Goal: Download file/media

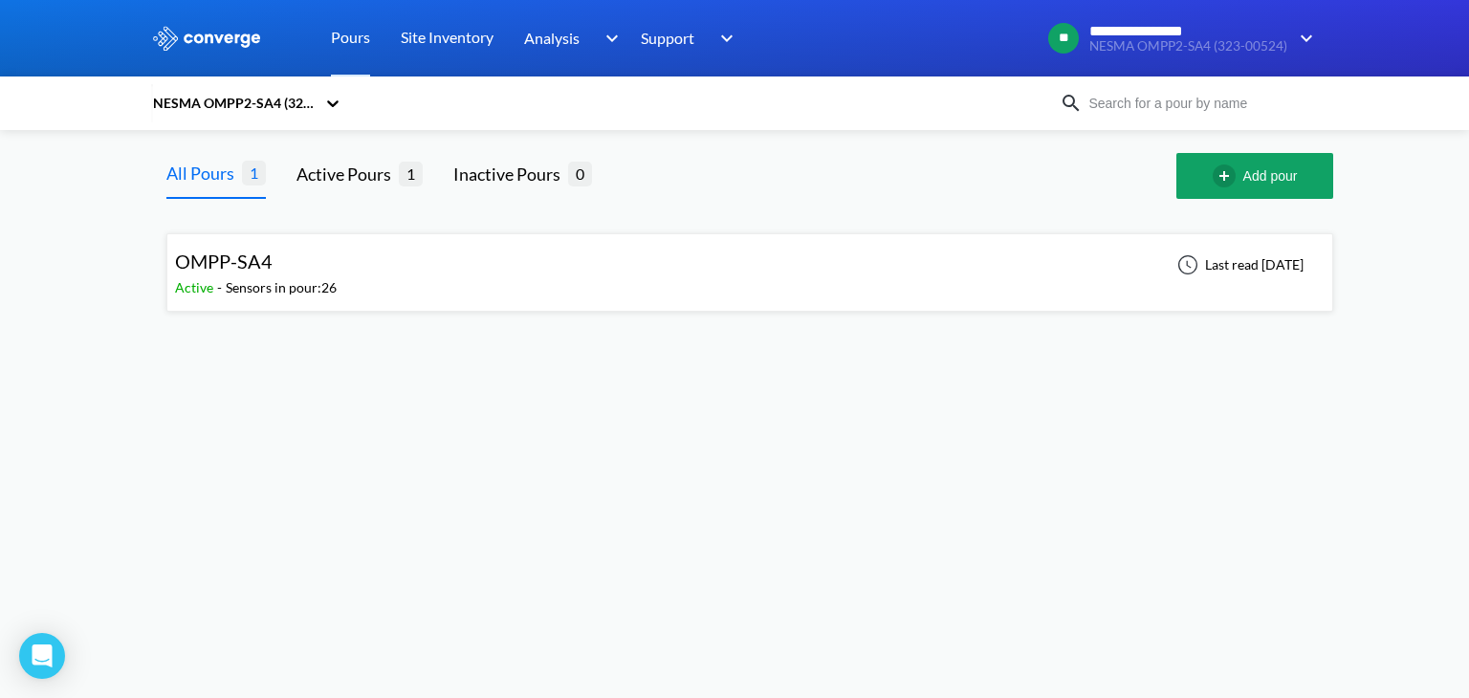
click at [425, 272] on div "OMPP-SA4 Active - Sensors in pour: 26 Last read [DATE]" at bounding box center [749, 272] width 1149 height 61
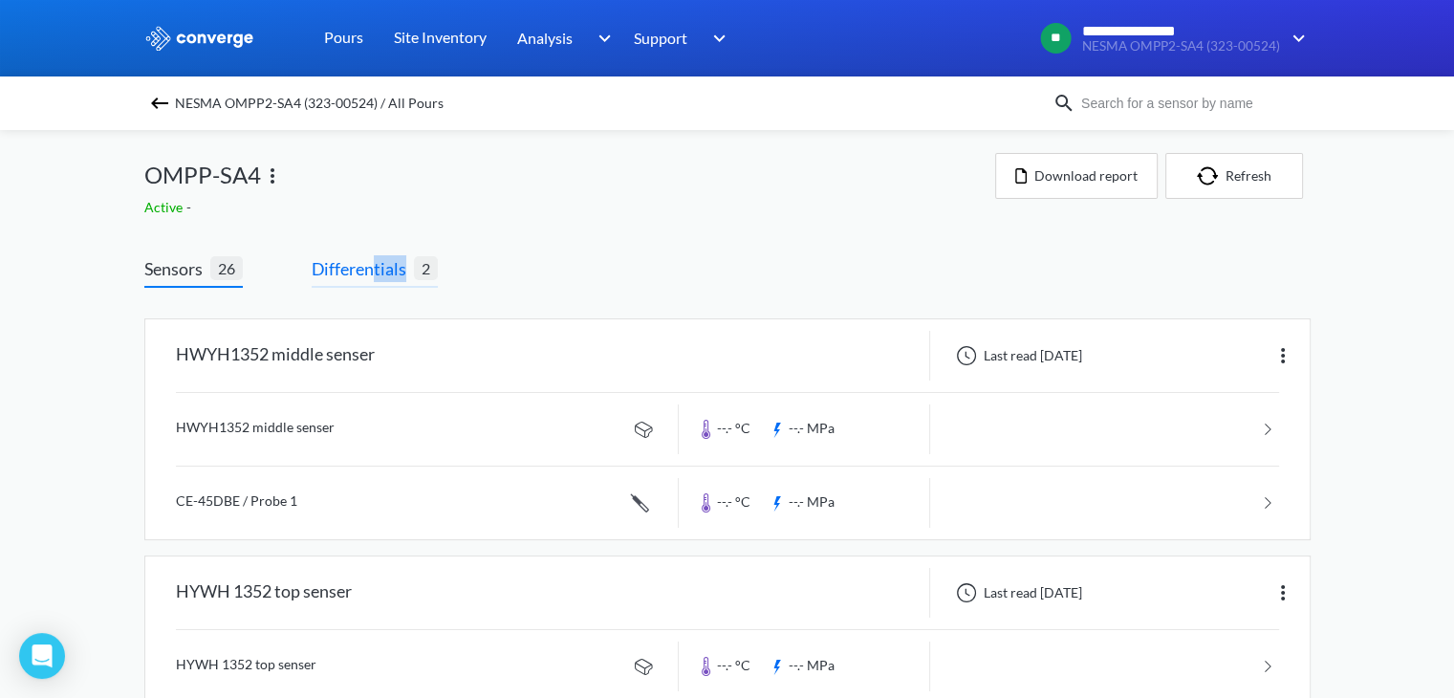
drag, startPoint x: 425, startPoint y: 272, endPoint x: 375, endPoint y: 272, distance: 49.7
click at [375, 272] on span "Differentials 2" at bounding box center [375, 271] width 126 height 33
click at [375, 272] on span "Differentials" at bounding box center [363, 268] width 102 height 27
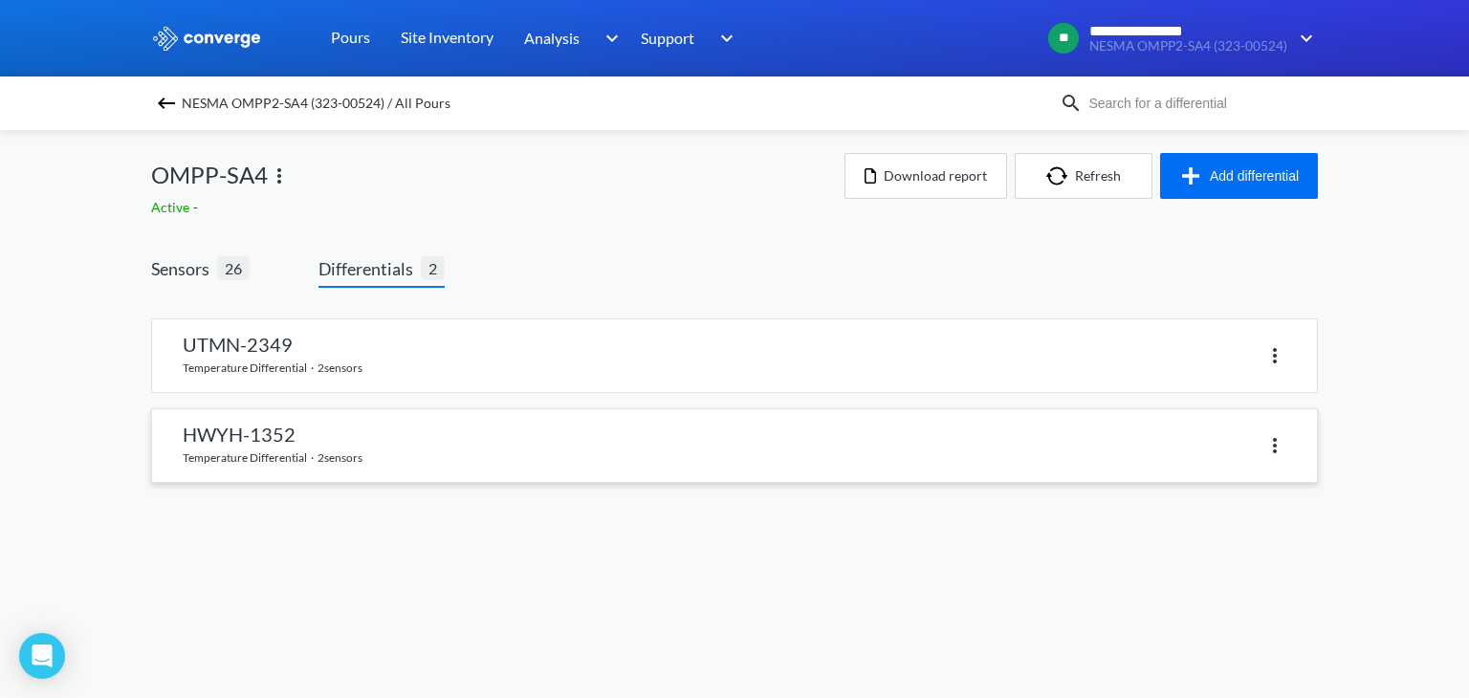
click at [362, 445] on link at bounding box center [734, 445] width 1165 height 73
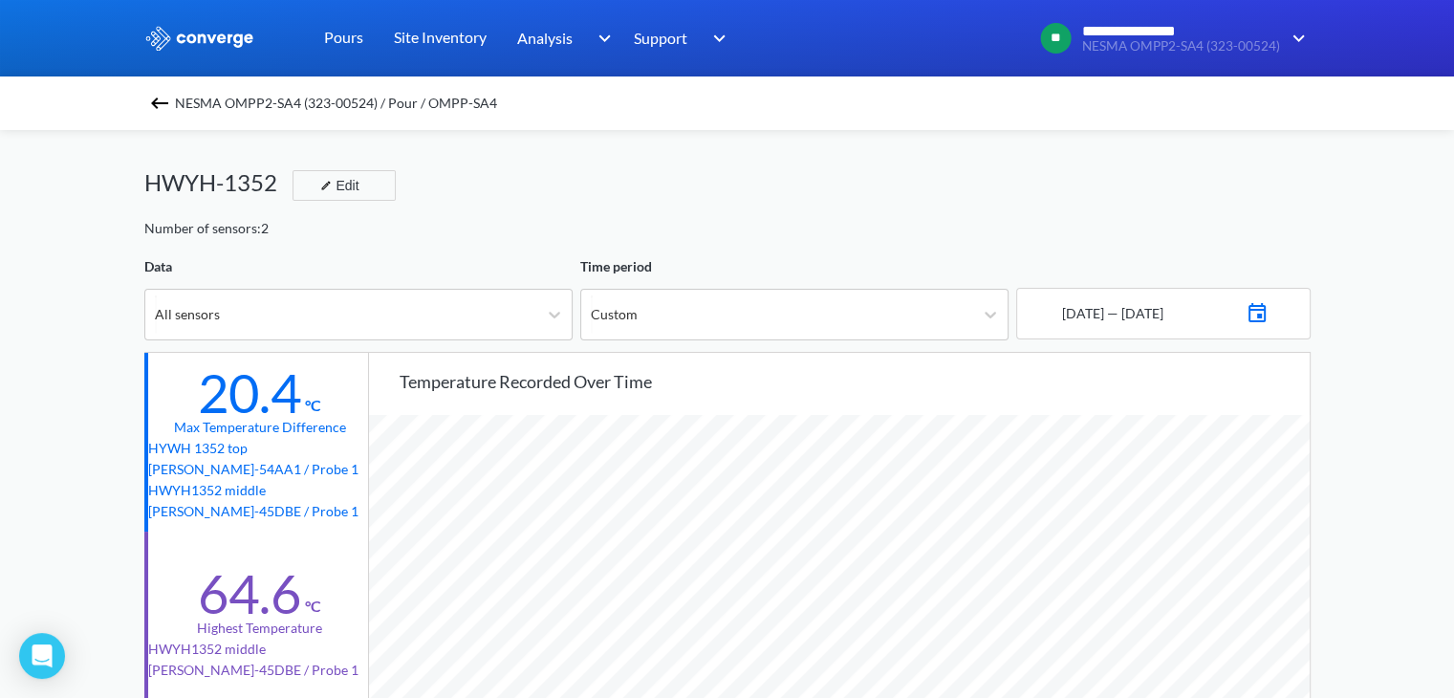
scroll to position [1601, 1453]
click at [1058, 209] on div "HWYH-1352 Edit" at bounding box center [727, 191] width 1166 height 54
click at [1269, 311] on img at bounding box center [1257, 310] width 23 height 27
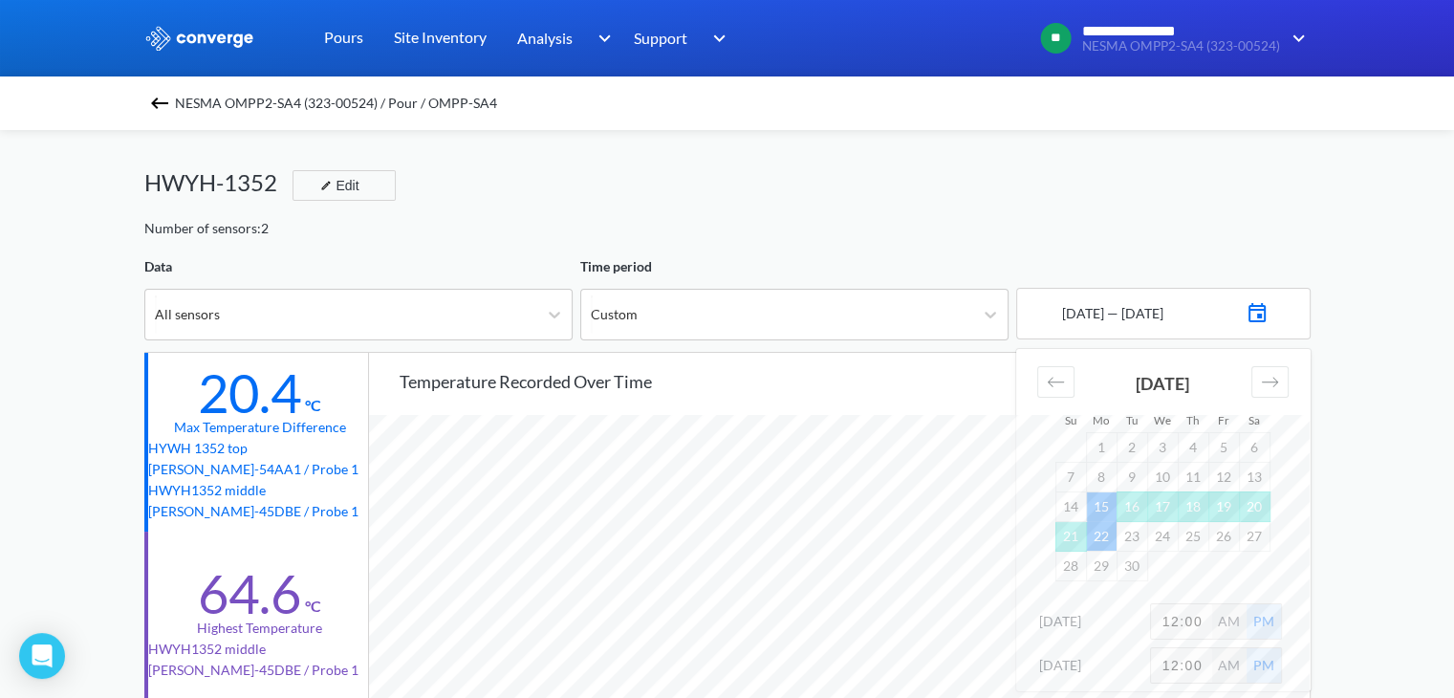
click at [1122, 212] on div "HWYH-1352 Edit" at bounding box center [727, 191] width 1166 height 54
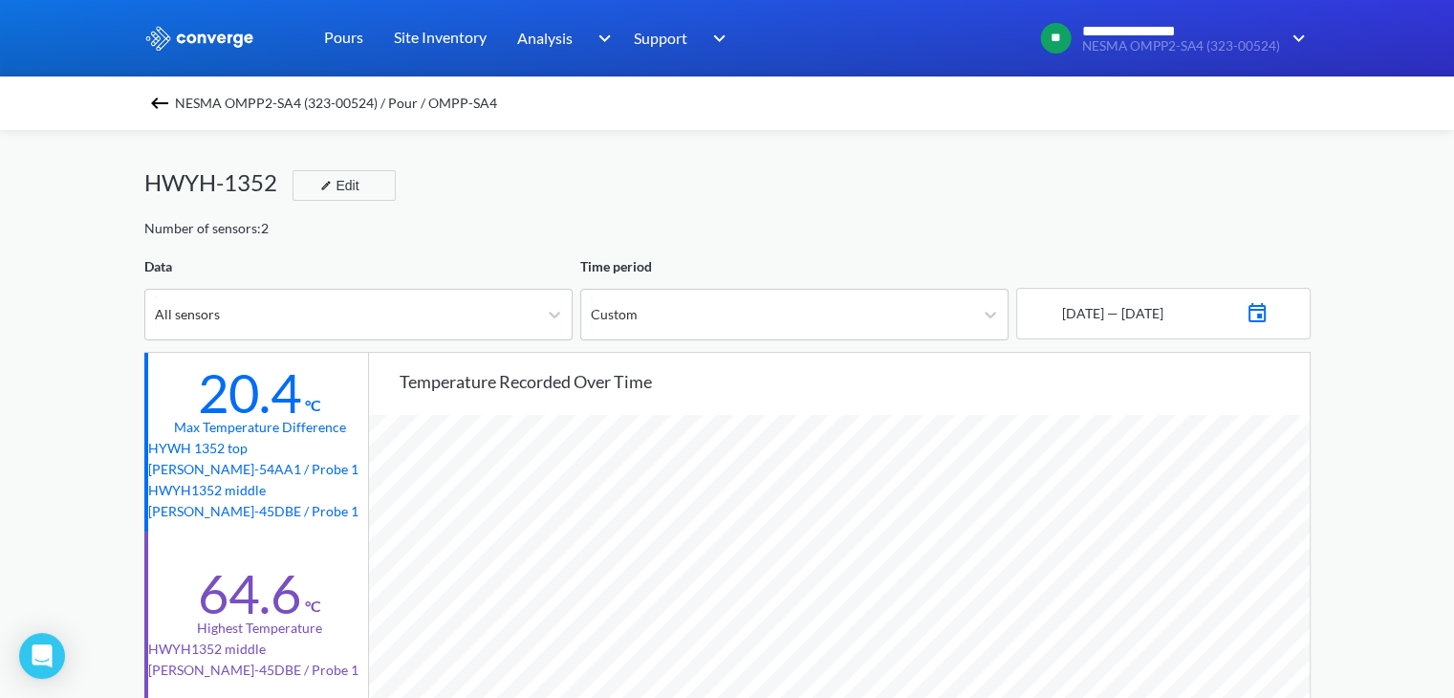
click at [1260, 188] on div "HWYH-1352 Edit" at bounding box center [727, 191] width 1166 height 54
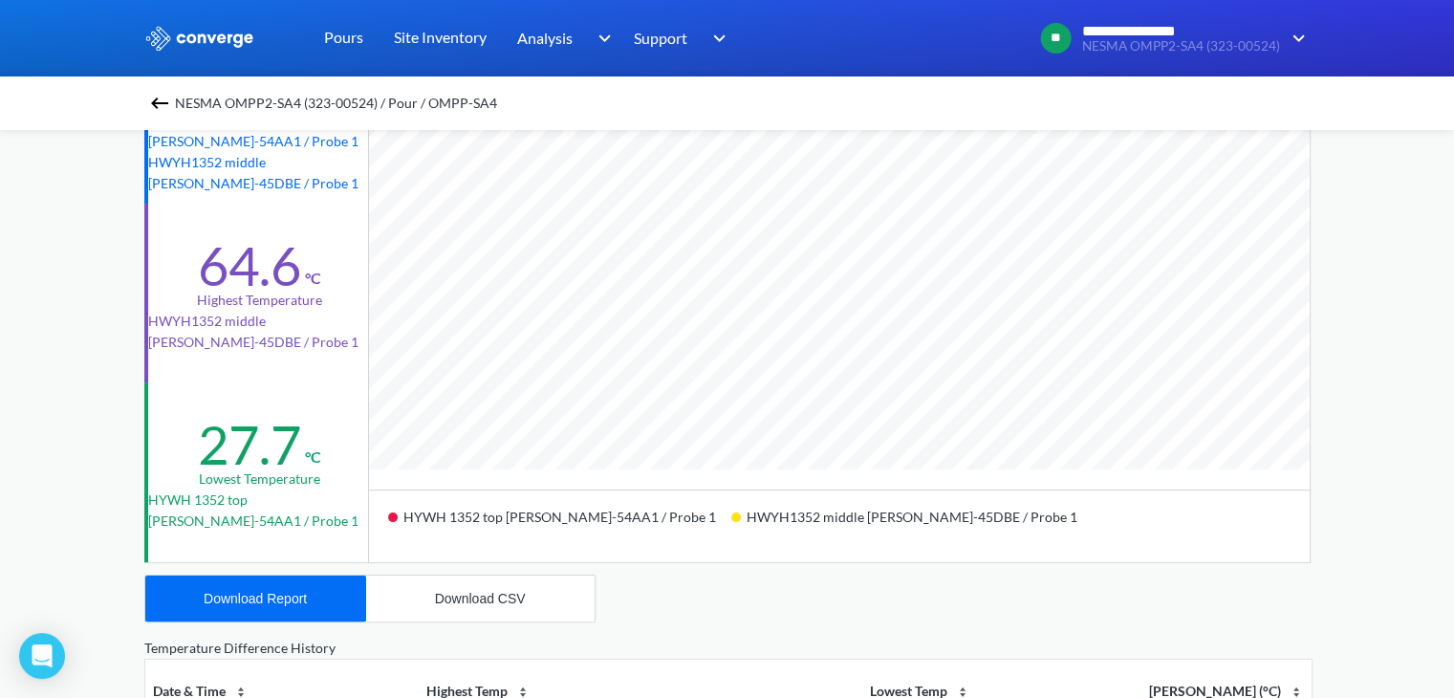
scroll to position [332, 0]
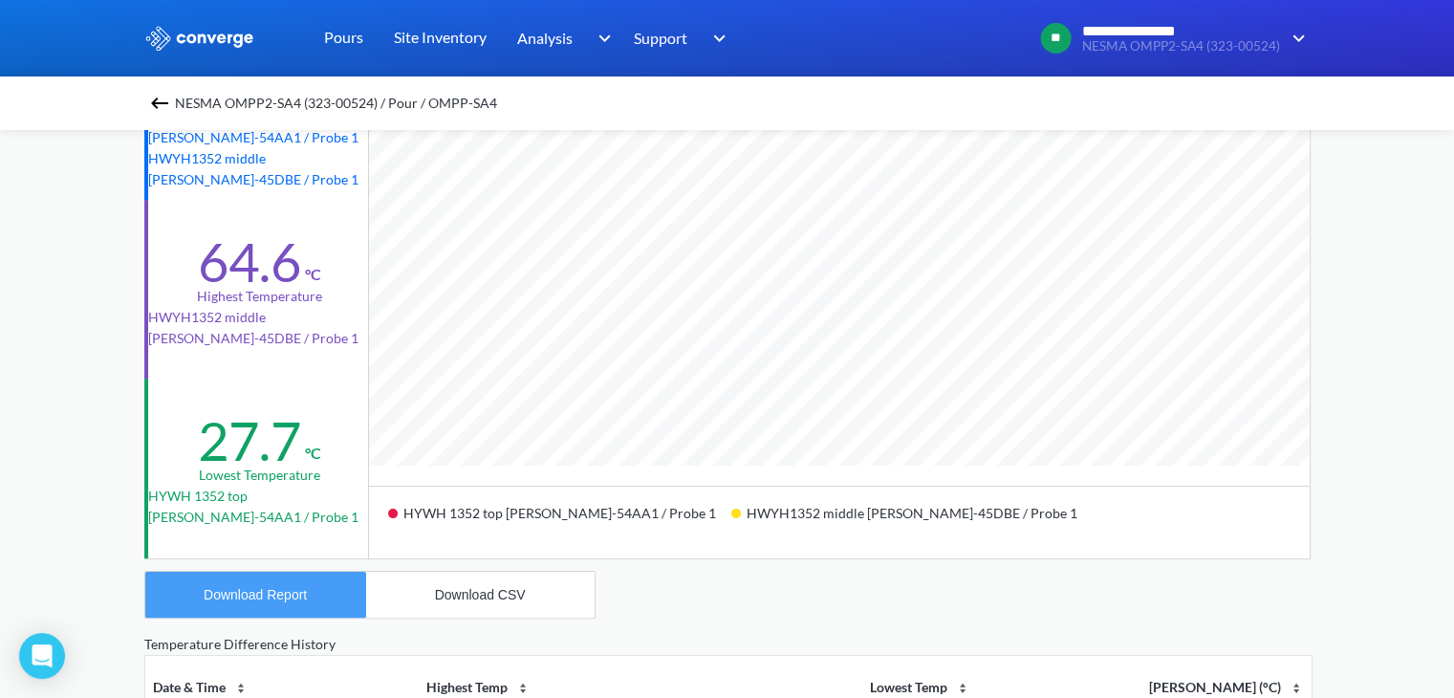
click at [304, 595] on div "Download Report" at bounding box center [255, 594] width 103 height 15
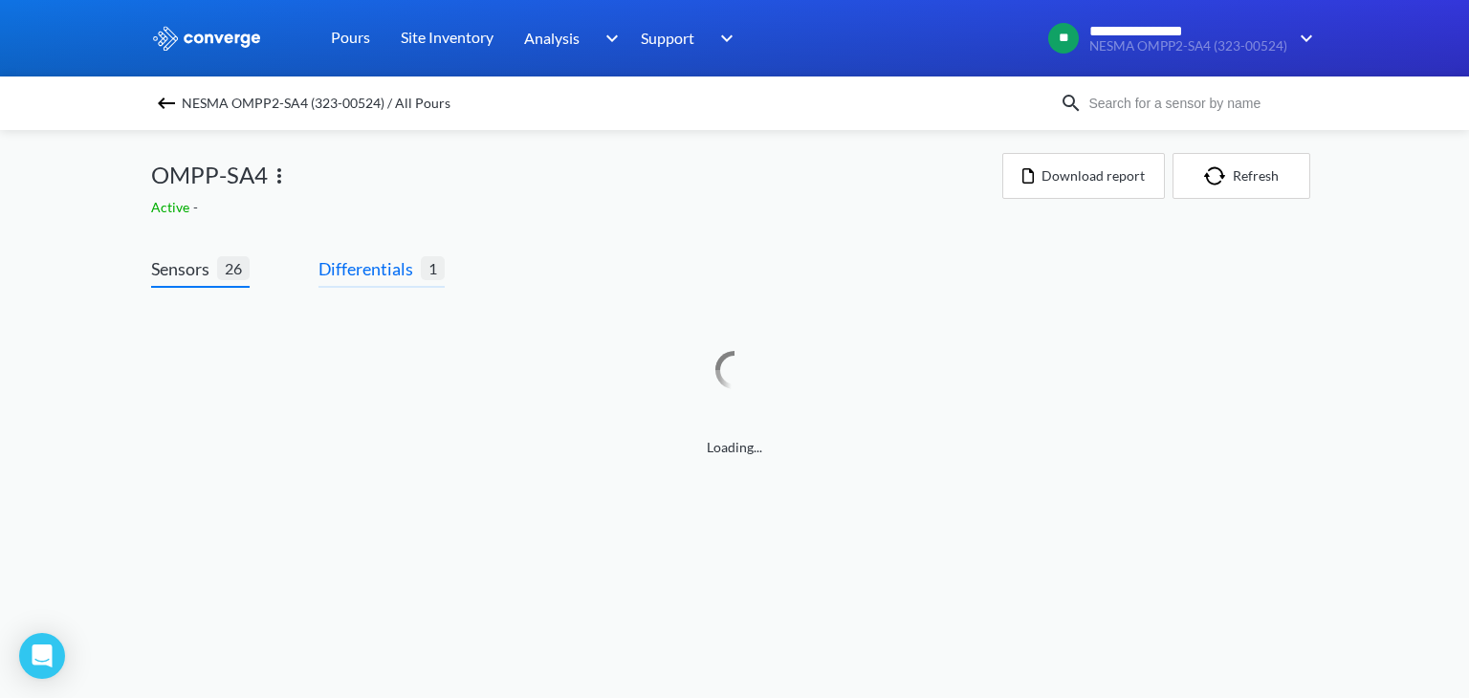
click at [379, 275] on span "Differentials" at bounding box center [369, 268] width 102 height 27
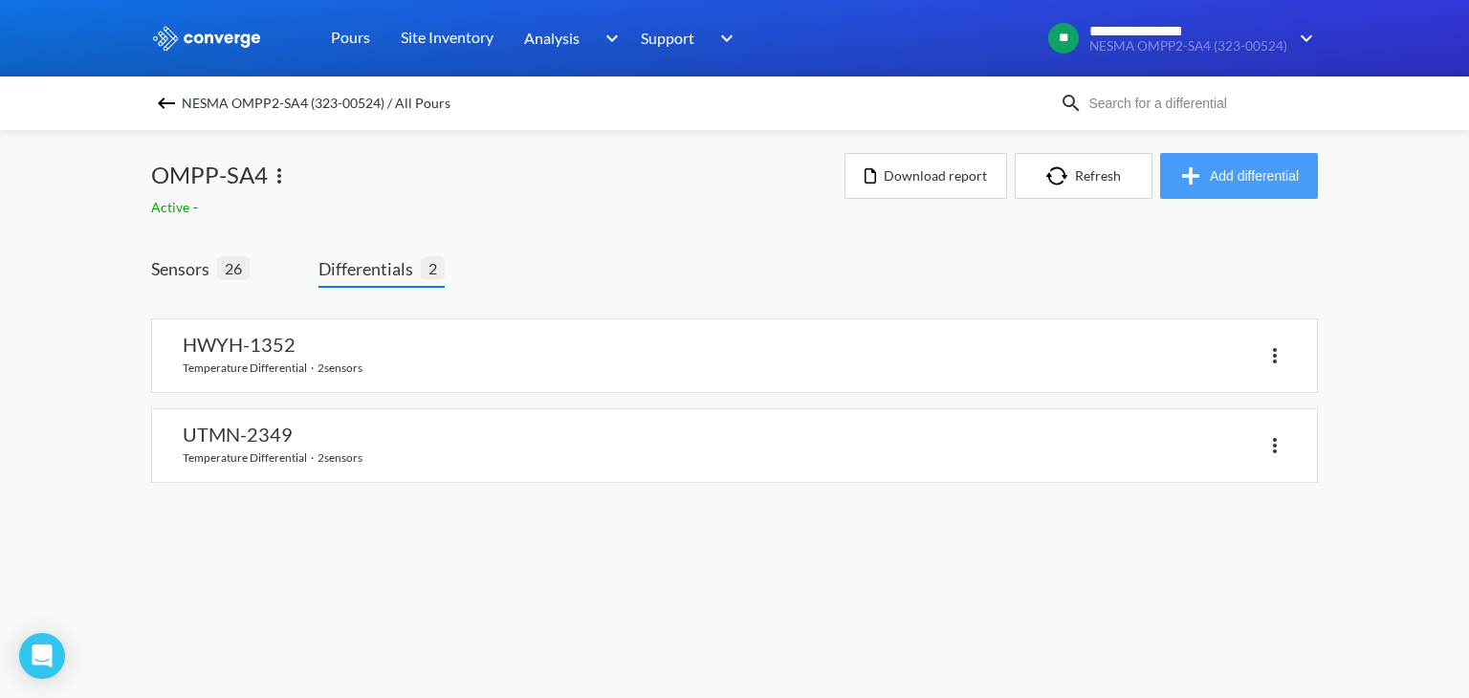
click at [1254, 178] on button "Add differential" at bounding box center [1239, 176] width 158 height 46
click at [1220, 179] on button "Add differential" at bounding box center [1239, 176] width 158 height 46
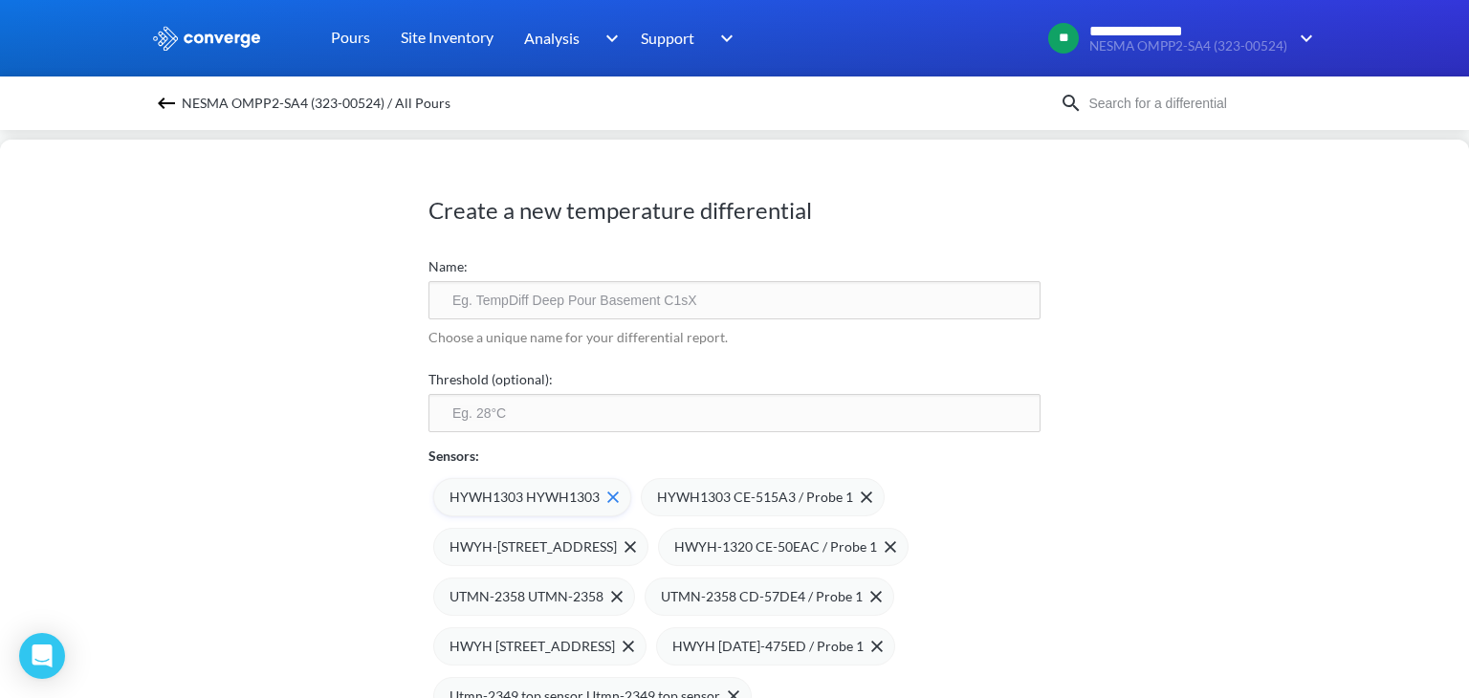
click at [548, 493] on span "HYWH1303 HYWH1303" at bounding box center [524, 497] width 150 height 21
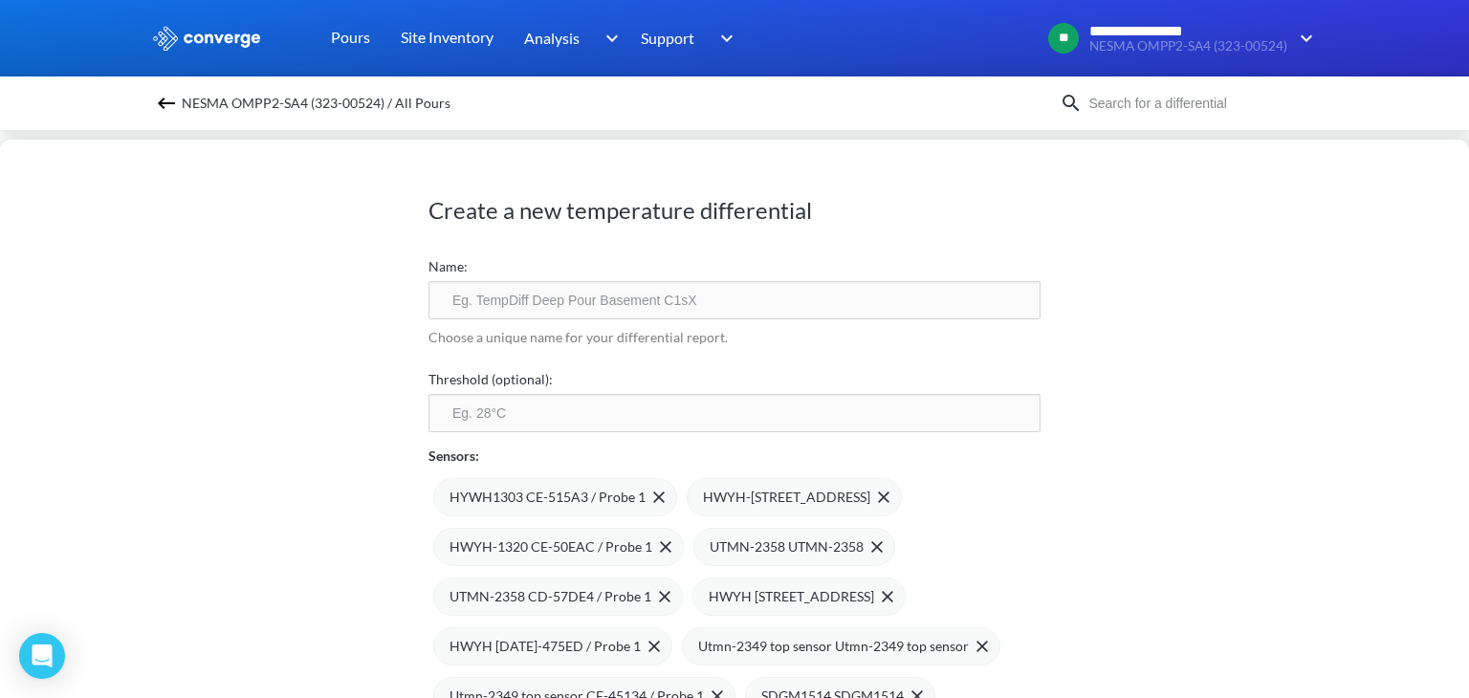
click at [548, 493] on span "HYWH1303 CE-515A3 / Probe 1" at bounding box center [547, 497] width 196 height 21
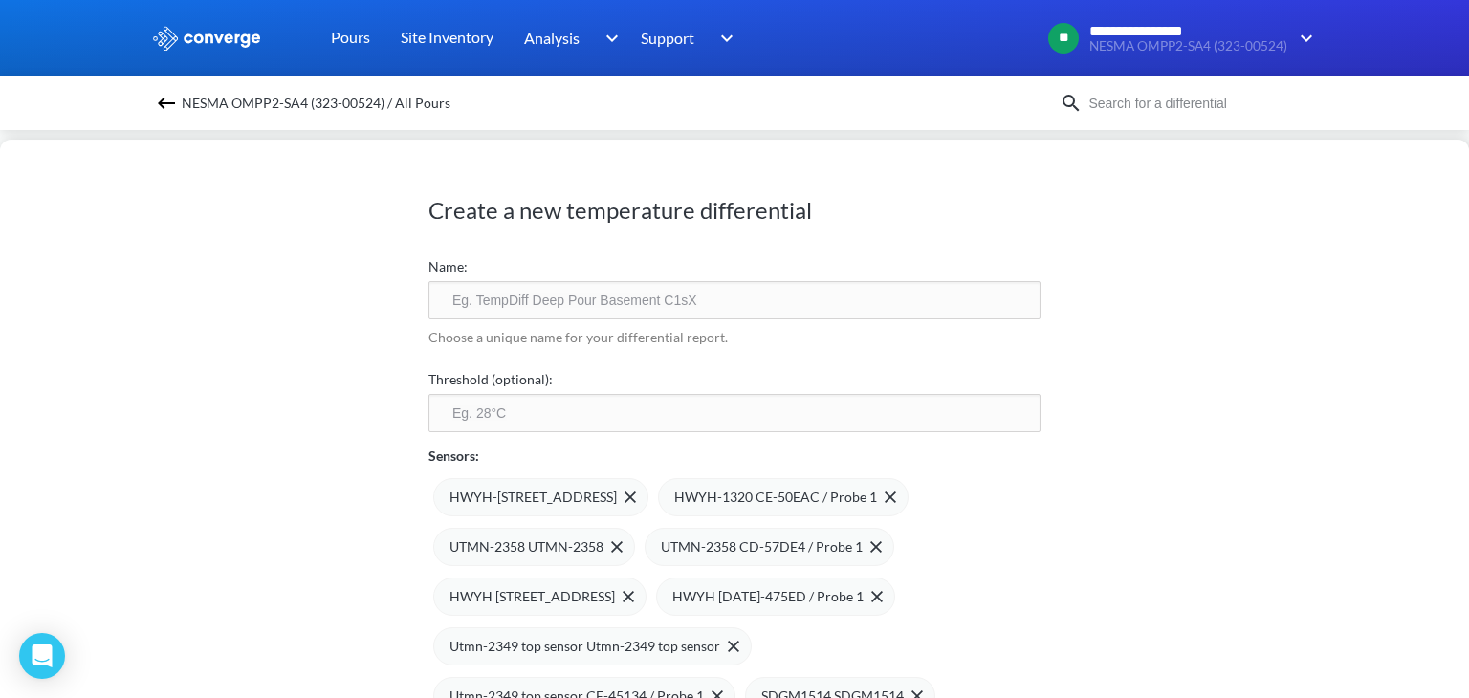
click at [548, 493] on span "HWYH-[STREET_ADDRESS]" at bounding box center [532, 497] width 167 height 21
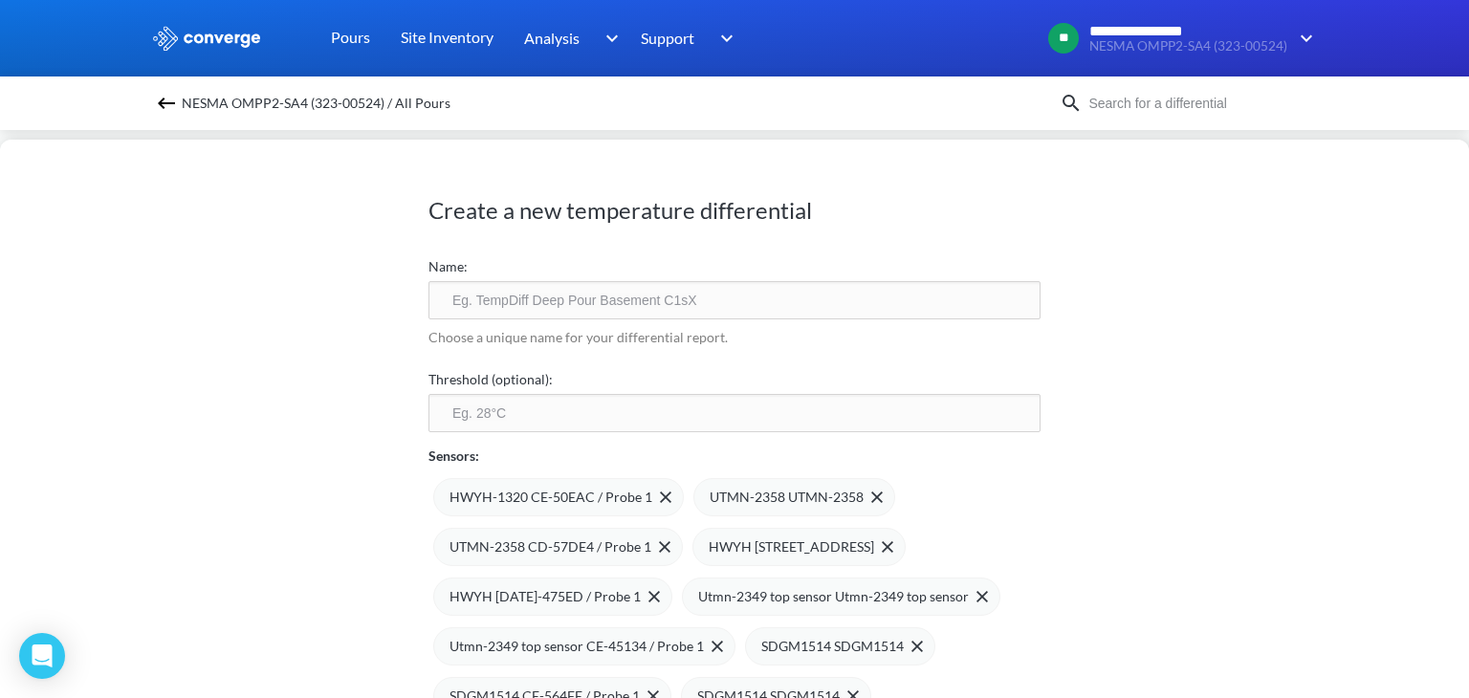
click at [548, 493] on span "HWYH-1320 CE-50EAC / Probe 1" at bounding box center [550, 497] width 203 height 21
click at [548, 493] on span "UTMN-2358 UTMN-2358" at bounding box center [526, 497] width 154 height 21
click at [548, 493] on span "UTMN-2358 CD-57DE4 / Probe 1" at bounding box center [550, 497] width 202 height 21
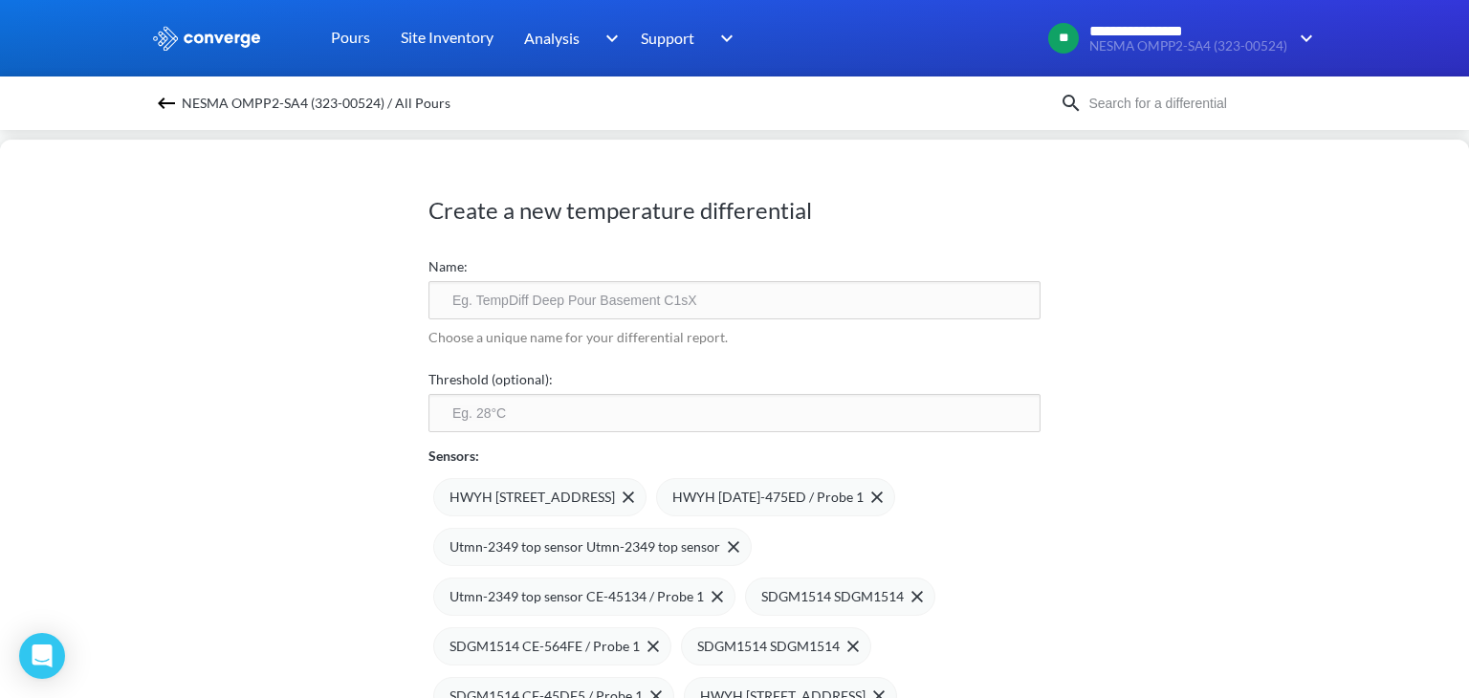
click at [548, 493] on span "HWYH [STREET_ADDRESS]" at bounding box center [531, 497] width 165 height 21
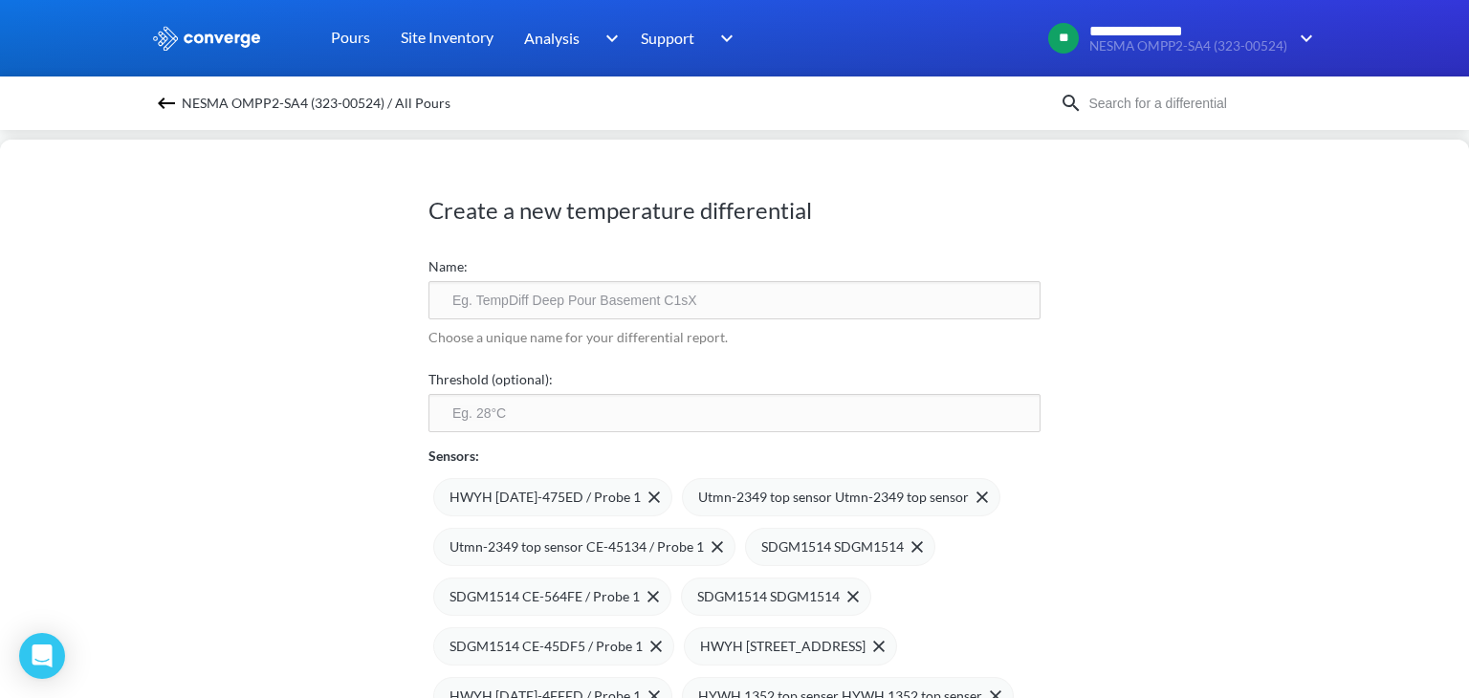
click at [548, 493] on span "HWYH [DATE]-475ED / Probe 1" at bounding box center [544, 497] width 191 height 21
click at [548, 493] on span "Utmn-2349 top sensor Utmn-2349 top sensor" at bounding box center [584, 497] width 271 height 21
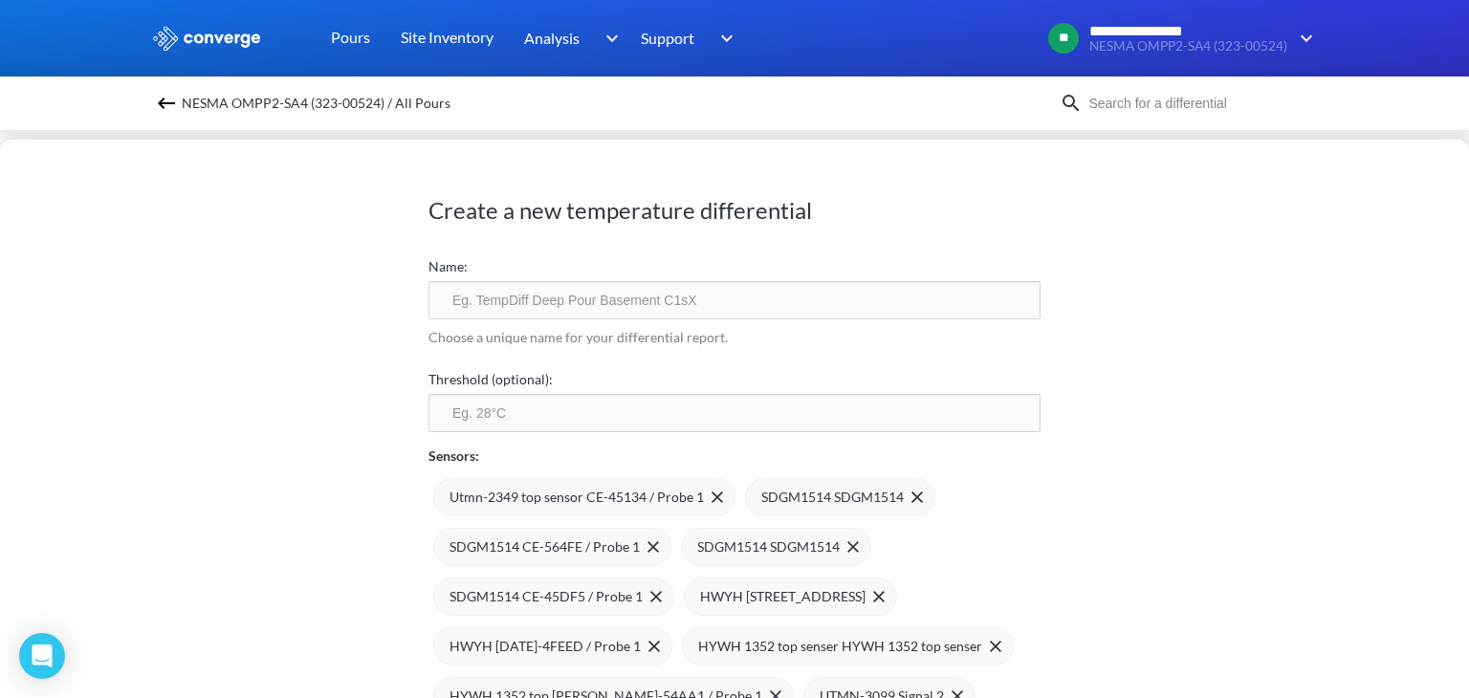
click at [548, 493] on span "Utmn-2349 top sensor CE-45134 / Probe 1" at bounding box center [576, 497] width 254 height 21
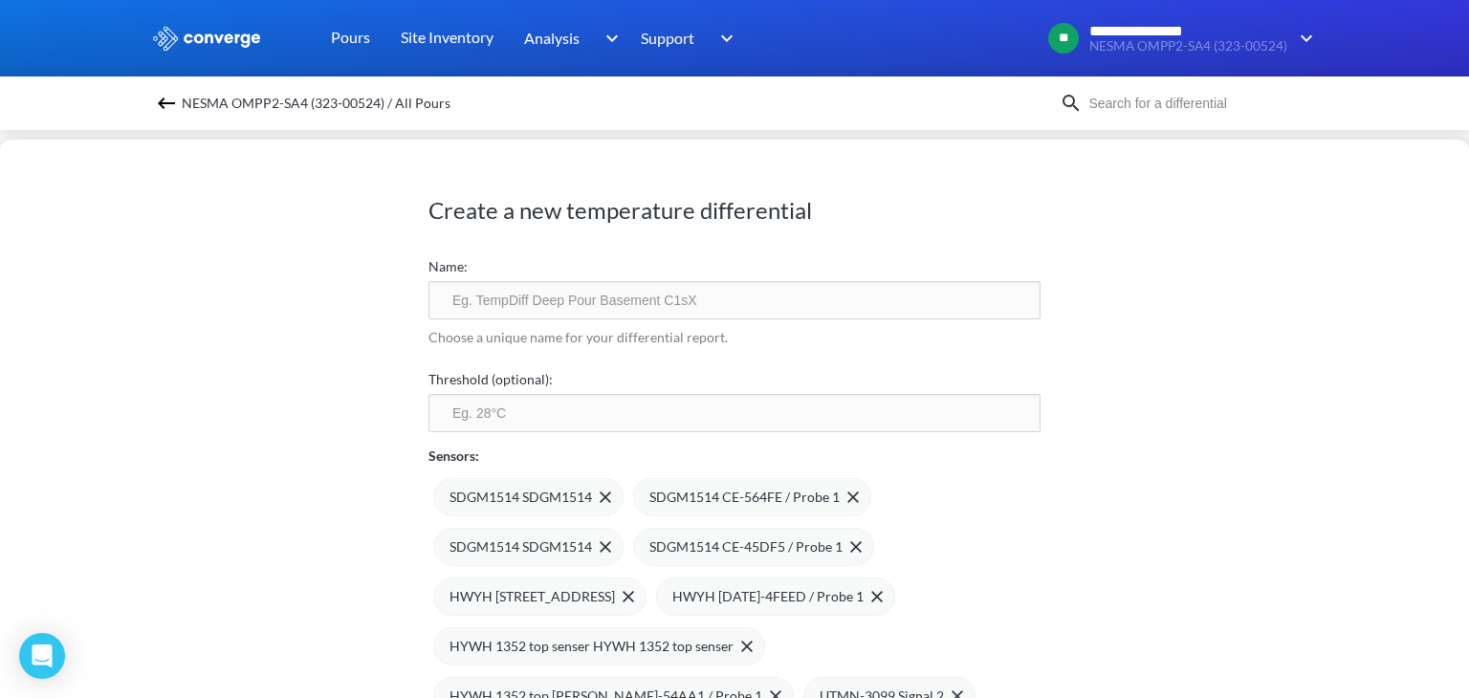
click at [548, 493] on span "SDGM1514 SDGM1514" at bounding box center [520, 497] width 142 height 21
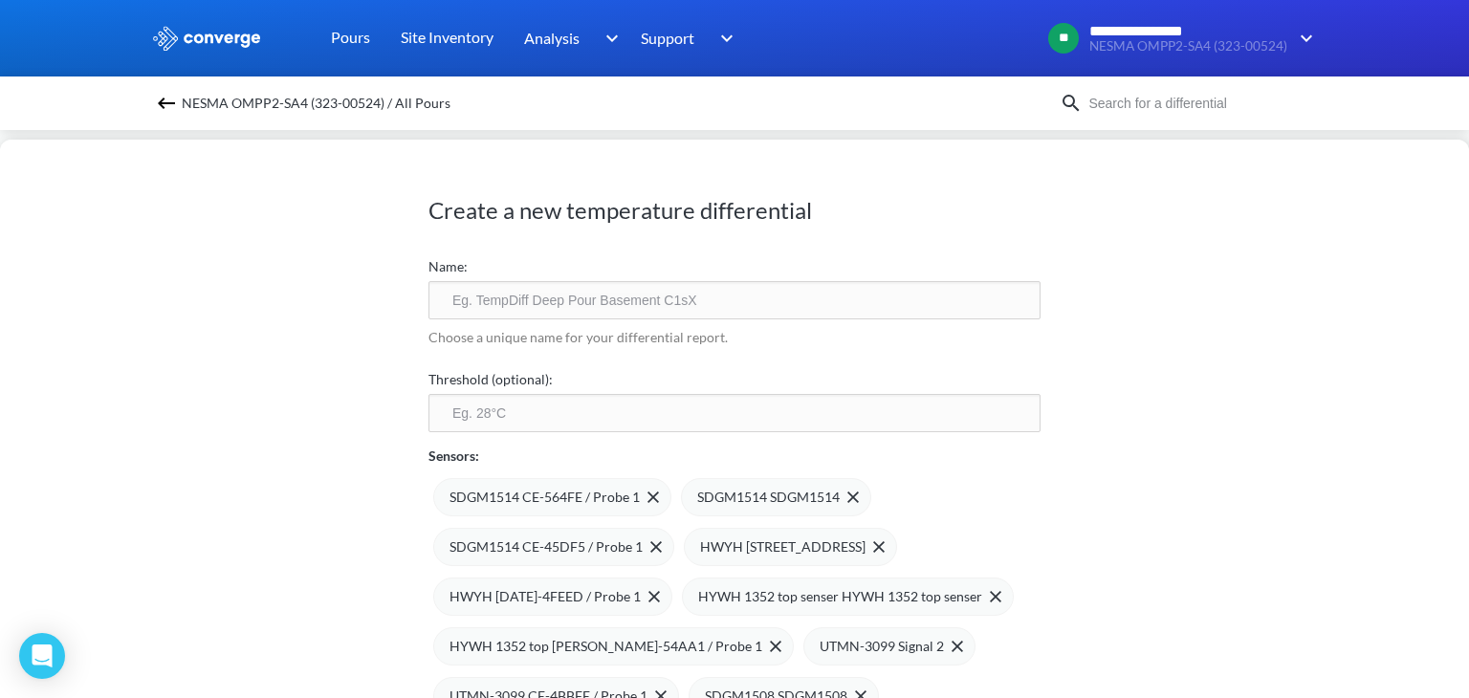
click at [548, 493] on span "SDGM1514 CE-564FE / Probe 1" at bounding box center [544, 497] width 190 height 21
click at [548, 493] on span "SDGM1514 SDGM1514" at bounding box center [520, 497] width 142 height 21
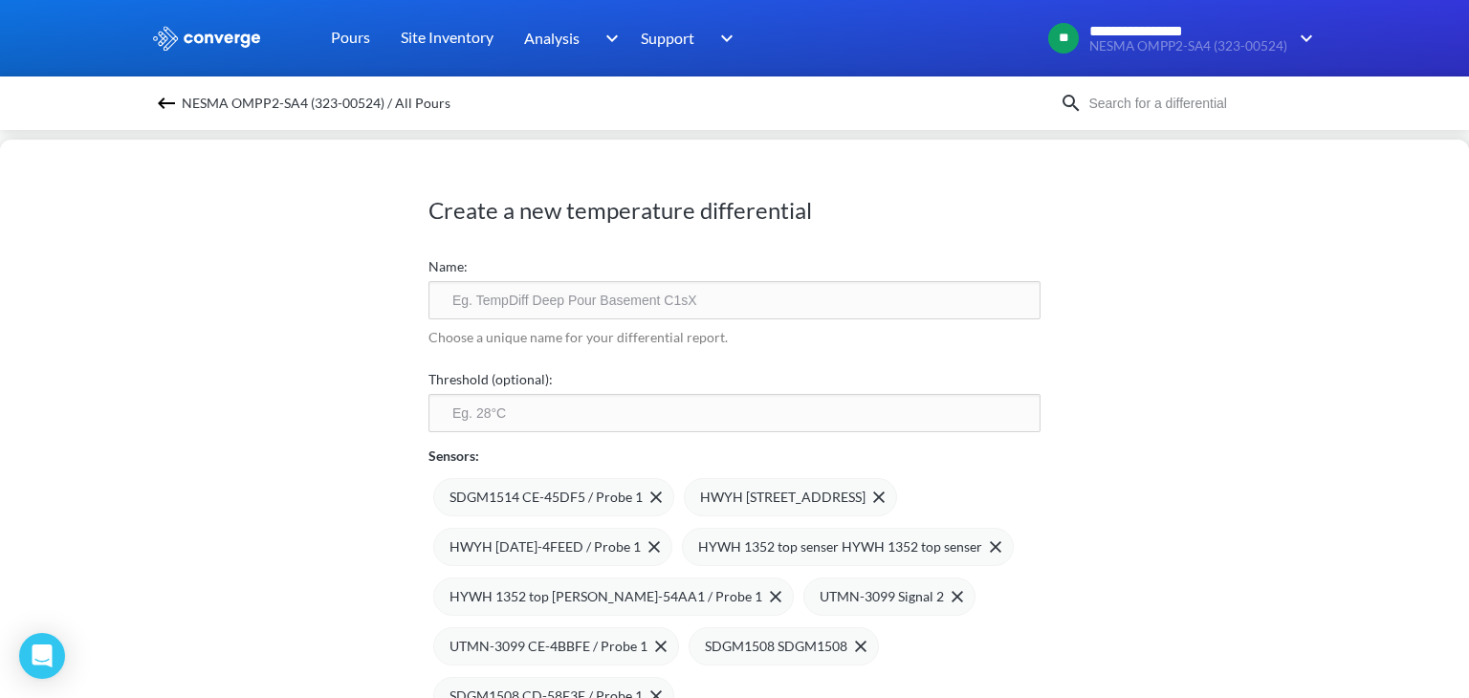
click at [548, 493] on span "SDGM1514 CE-45DF5 / Probe 1" at bounding box center [545, 497] width 193 height 21
click at [548, 493] on span "HWYH [STREET_ADDRESS]" at bounding box center [531, 497] width 165 height 21
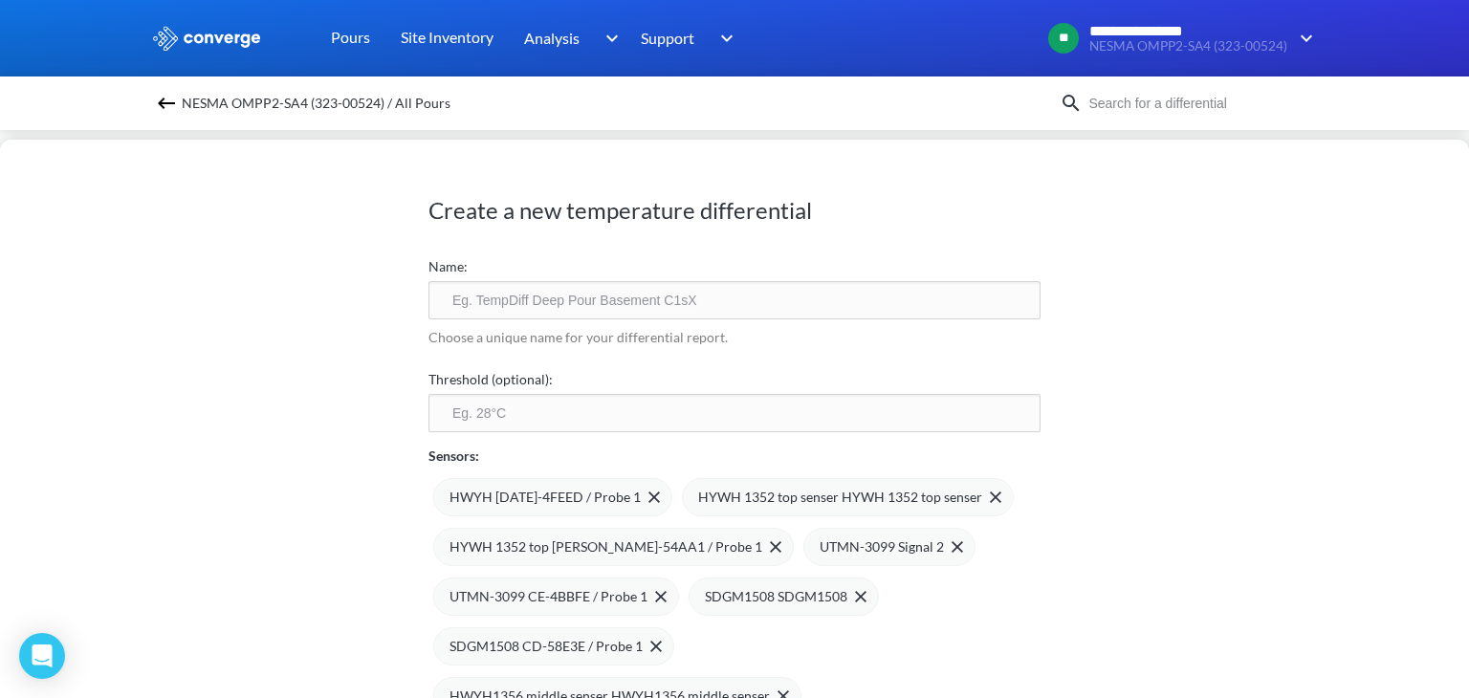
click at [548, 493] on span "HWYH [DATE]-4FEED / Probe 1" at bounding box center [544, 497] width 191 height 21
click at [548, 493] on span "HYWH 1352 top senser HYWH 1352 top senser" at bounding box center [591, 497] width 284 height 21
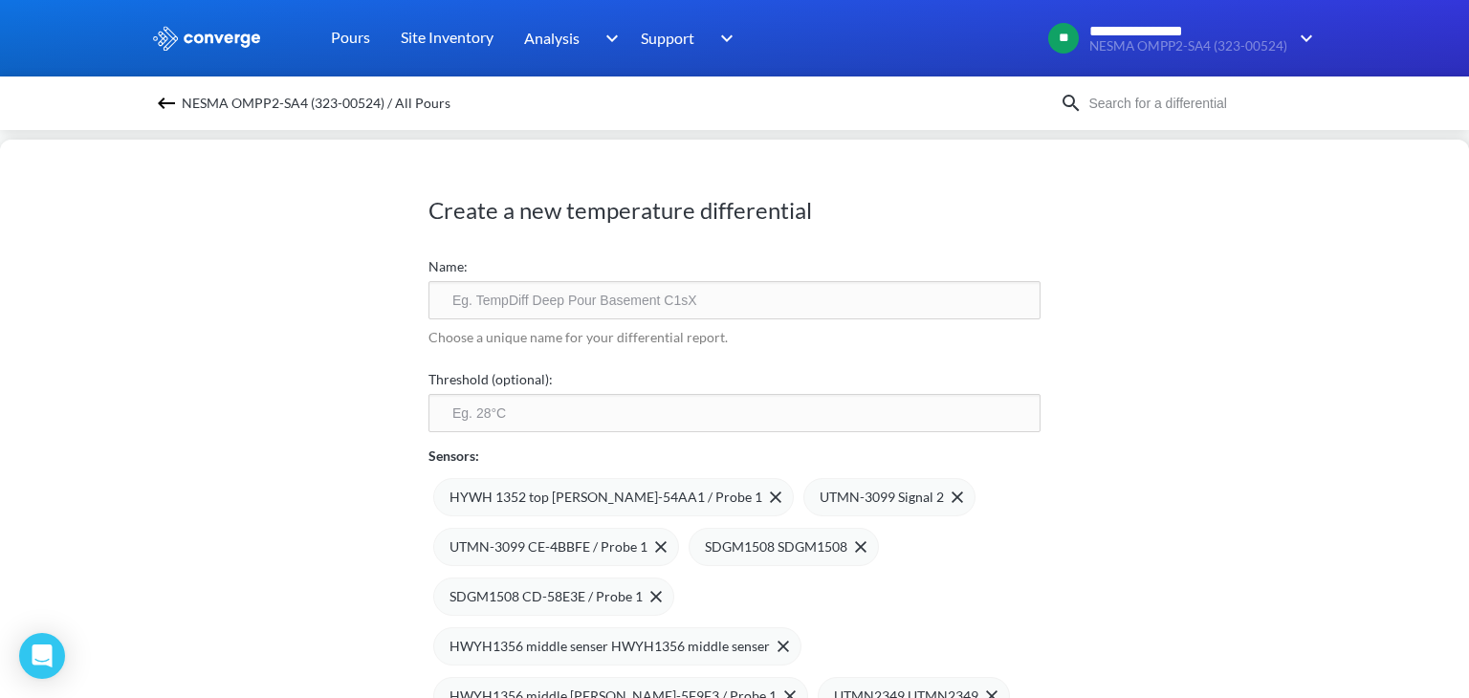
click at [548, 493] on span "HYWH 1352 top [PERSON_NAME]-54AA1 / Probe 1" at bounding box center [605, 497] width 313 height 21
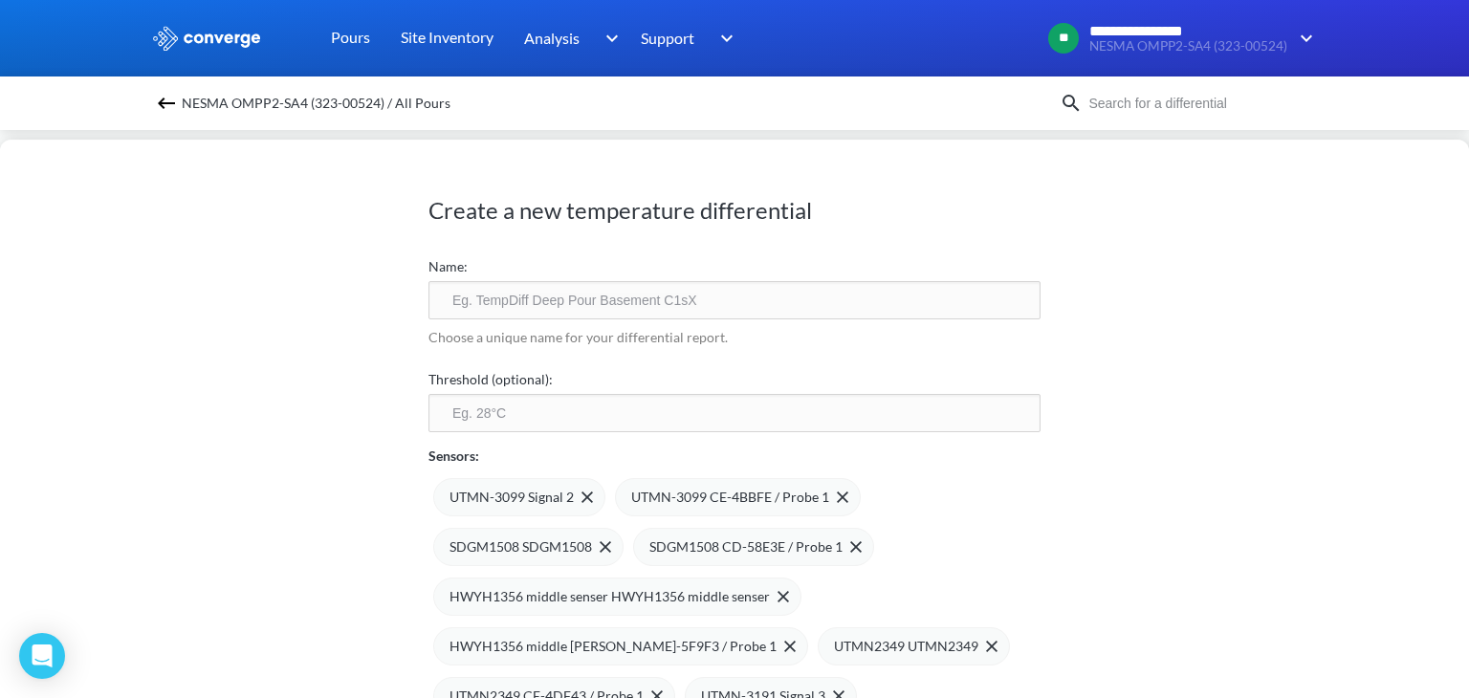
click at [548, 493] on span "UTMN-3099 Signal 2" at bounding box center [511, 497] width 124 height 21
click at [548, 493] on span "UTMN-3099 CE-4BBFE / Probe 1" at bounding box center [548, 497] width 198 height 21
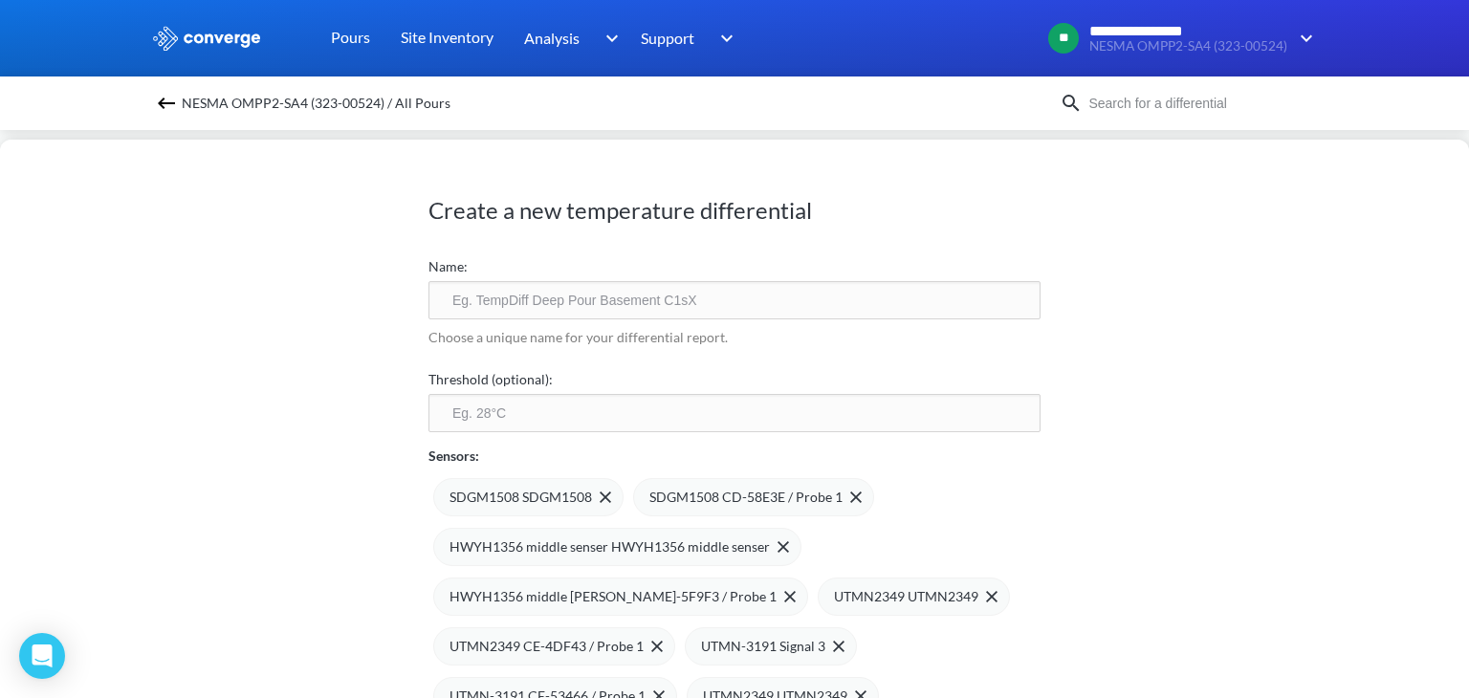
click at [548, 493] on span "SDGM1508 SDGM1508" at bounding box center [520, 497] width 142 height 21
click at [548, 493] on span "SDGM1508 CD-58E3E / Probe 1" at bounding box center [545, 497] width 193 height 21
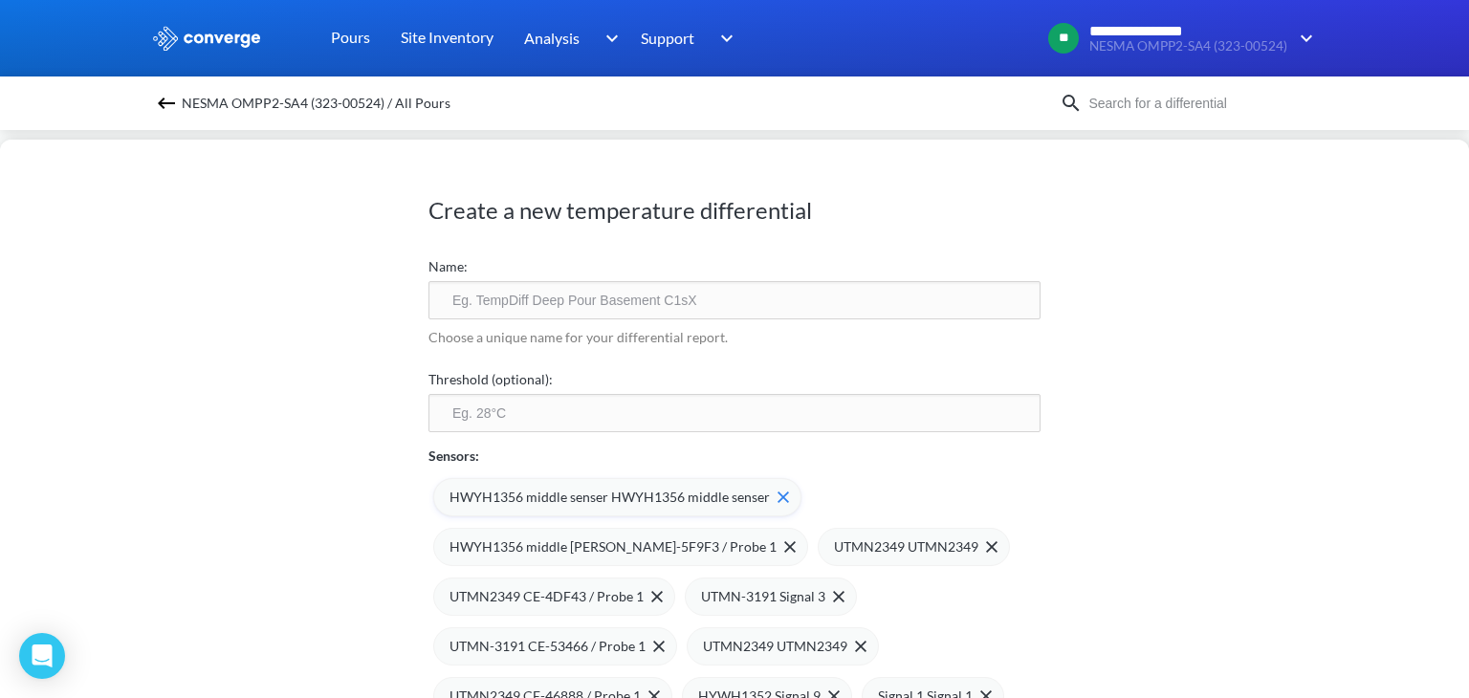
click at [583, 498] on span "HWYH1356 middle senser HWYH1356 middle senser" at bounding box center [609, 497] width 320 height 21
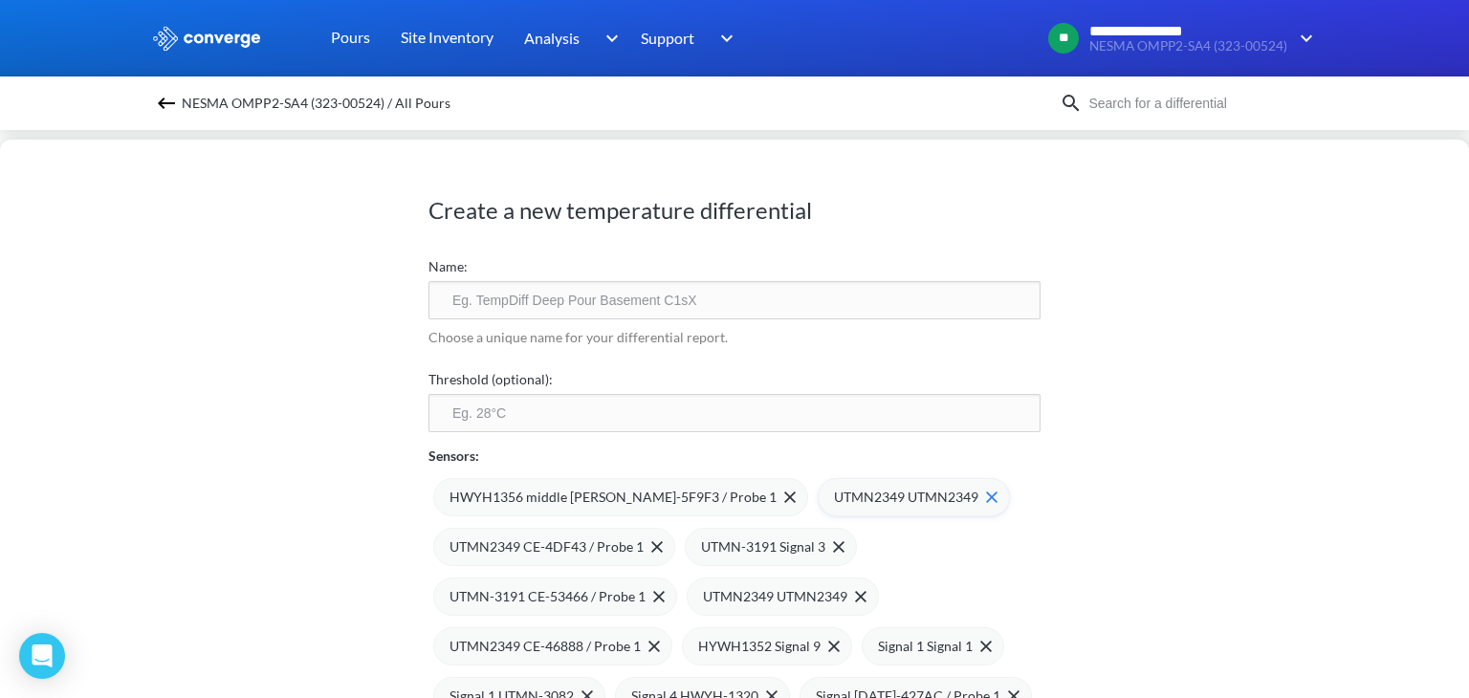
click at [877, 493] on span "UTMN2349 UTMN2349" at bounding box center [906, 497] width 144 height 21
click at [701, 541] on span "UTMN-3191 Signal 3" at bounding box center [763, 546] width 124 height 21
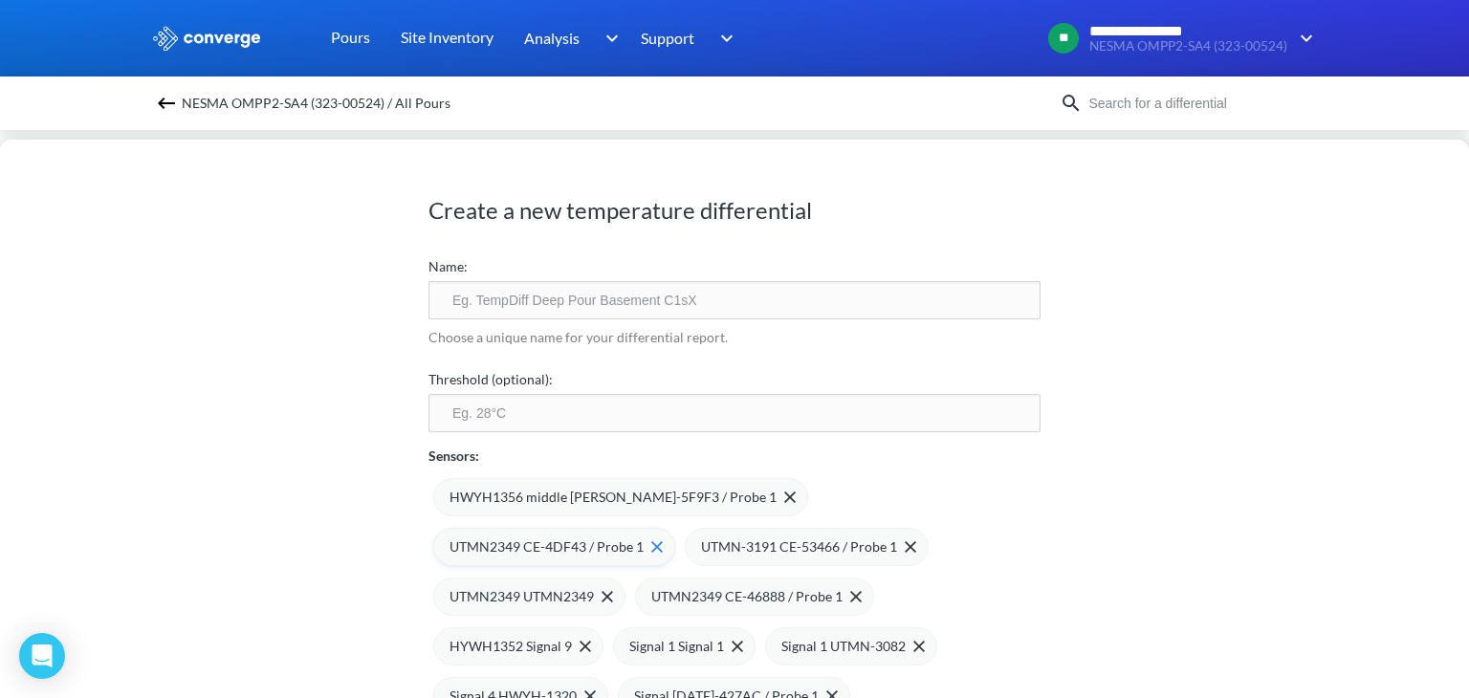
click at [643, 536] on span "UTMN2349 CE-4DF43 / Probe 1" at bounding box center [546, 546] width 194 height 21
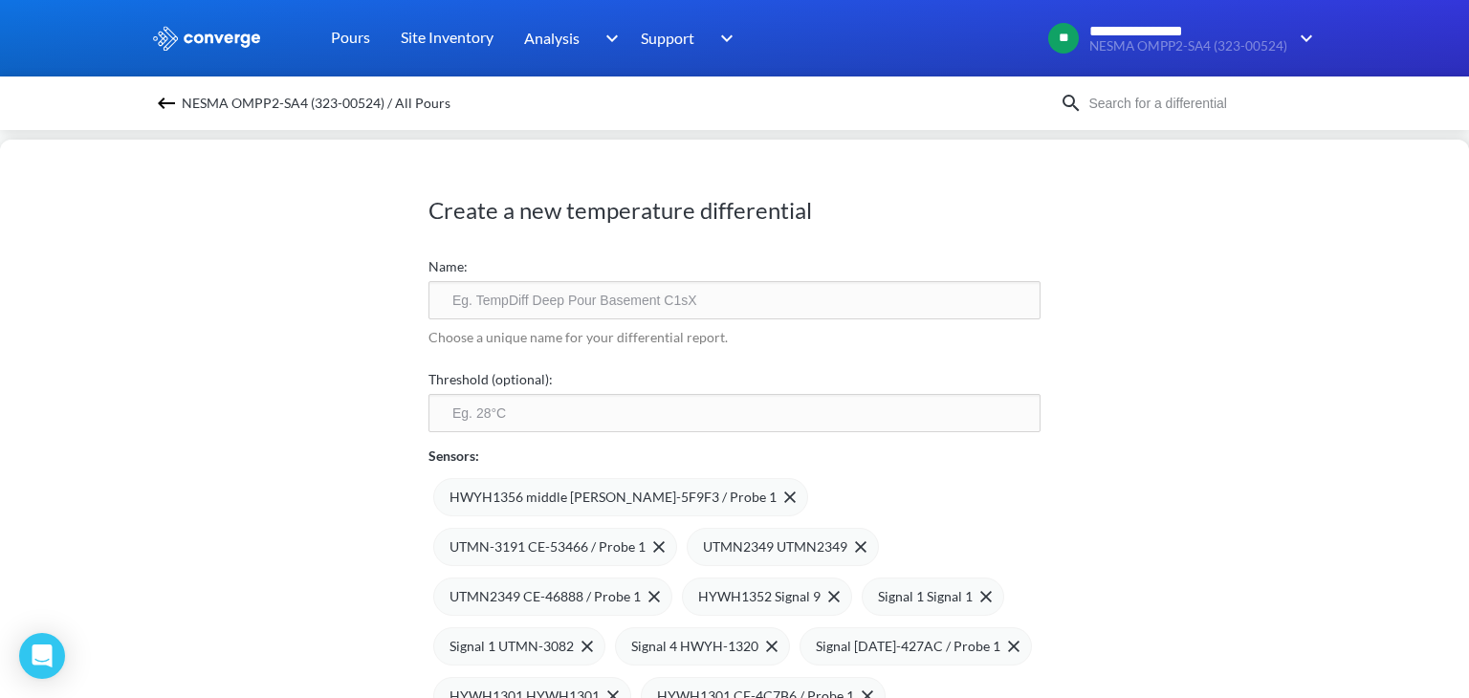
click at [645, 536] on span "UTMN-3191 CE-53466 / Probe 1" at bounding box center [547, 546] width 196 height 21
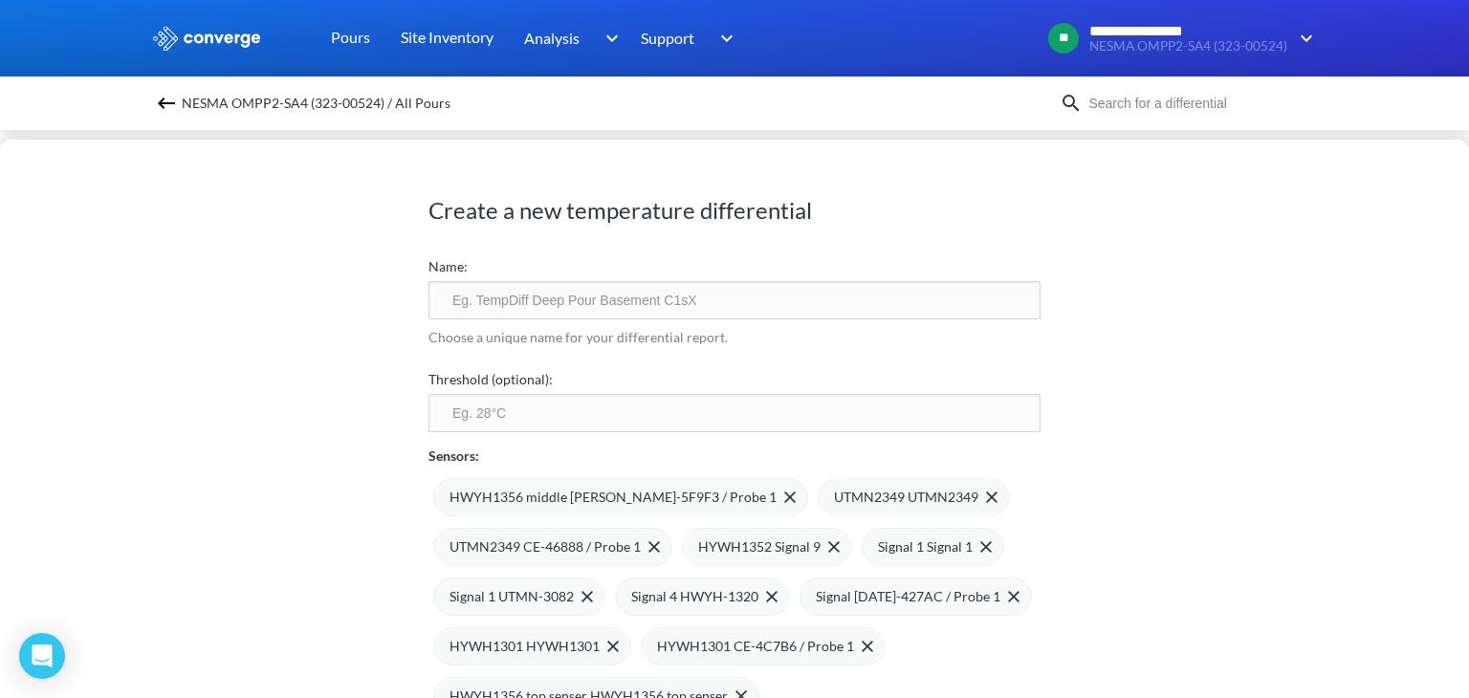
click at [834, 494] on span "UTMN2349 UTMN2349" at bounding box center [906, 497] width 144 height 21
click at [641, 536] on span "UTMN2349 CE-46888 / Probe 1" at bounding box center [544, 546] width 191 height 21
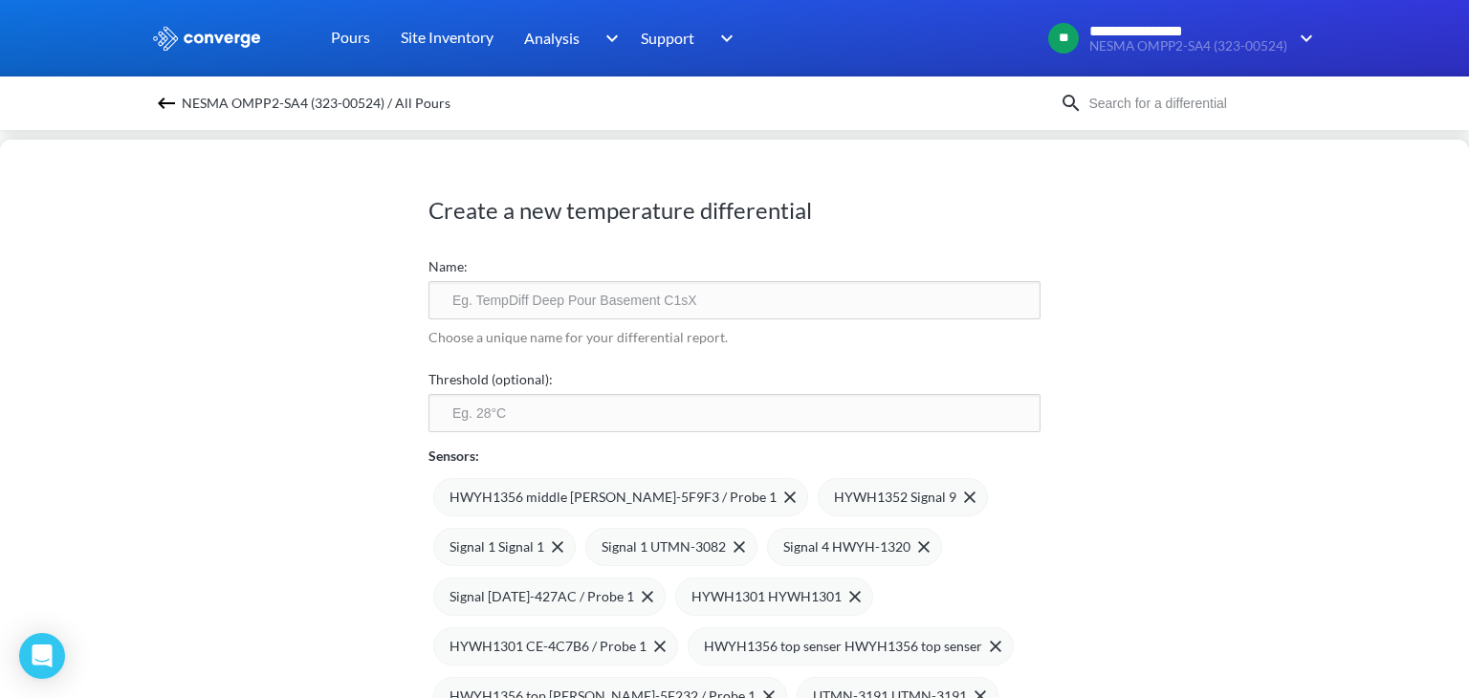
click at [834, 494] on span "HYWH1352 Signal 9" at bounding box center [895, 497] width 122 height 21
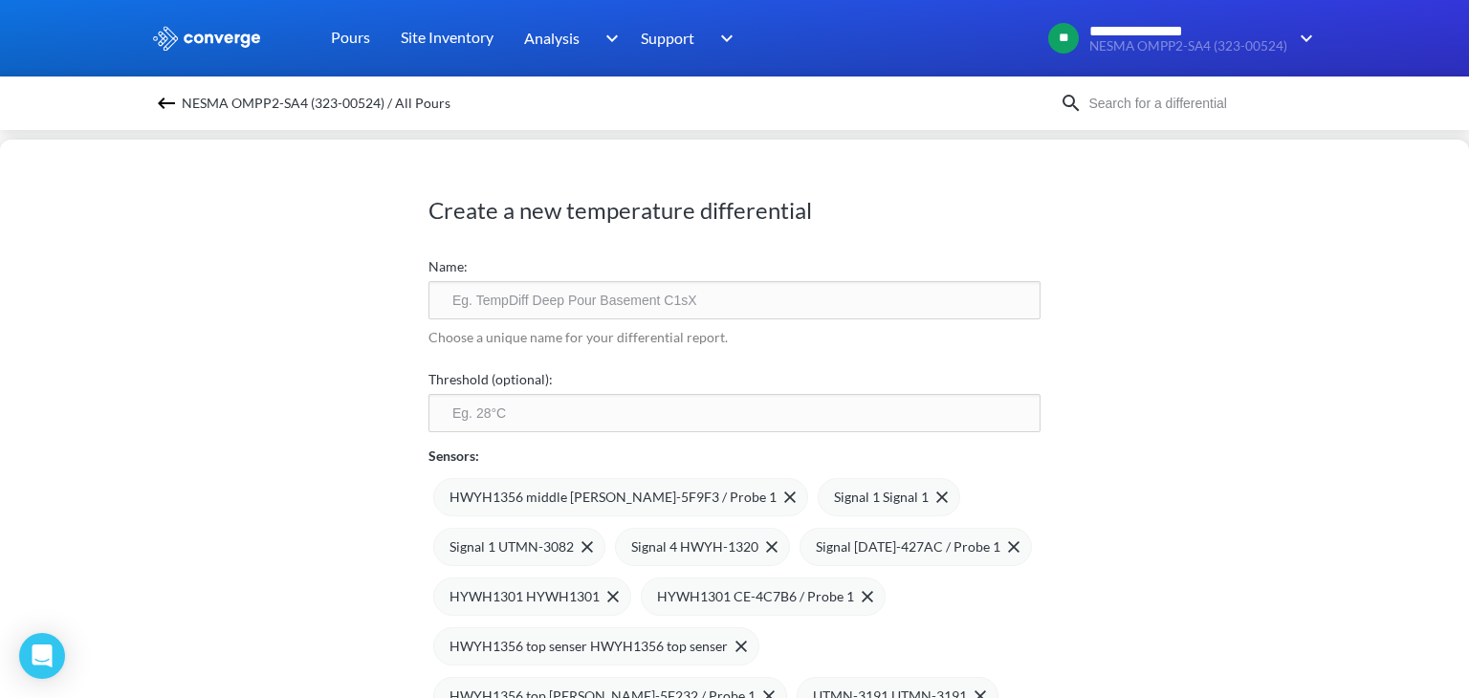
click at [834, 494] on span "Signal 1 Signal 1" at bounding box center [881, 497] width 95 height 21
click at [834, 494] on span "Signal 1 UTMN-3082" at bounding box center [896, 497] width 124 height 21
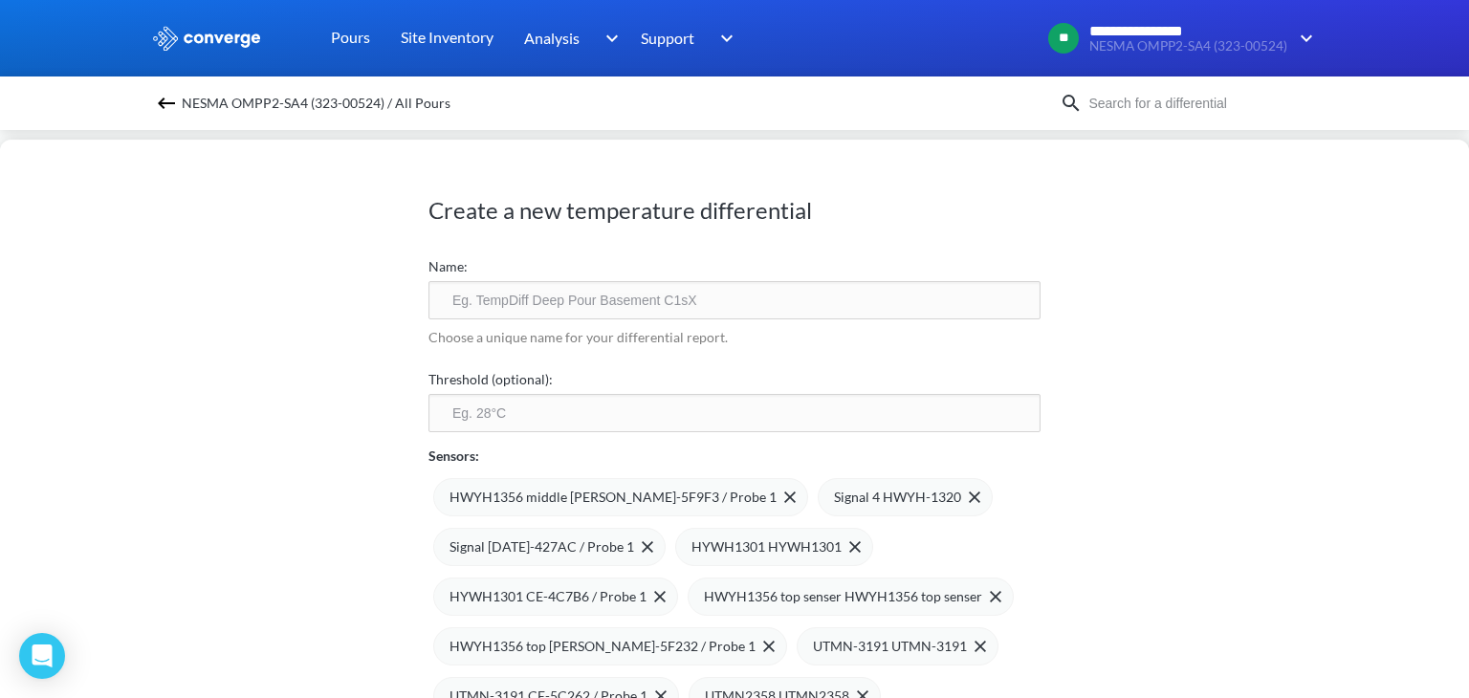
click at [834, 494] on span "Signal 4 HWYH-1320" at bounding box center [897, 497] width 127 height 21
click at [634, 536] on span "Signal [DATE]-427AC / Probe 1" at bounding box center [541, 546] width 185 height 21
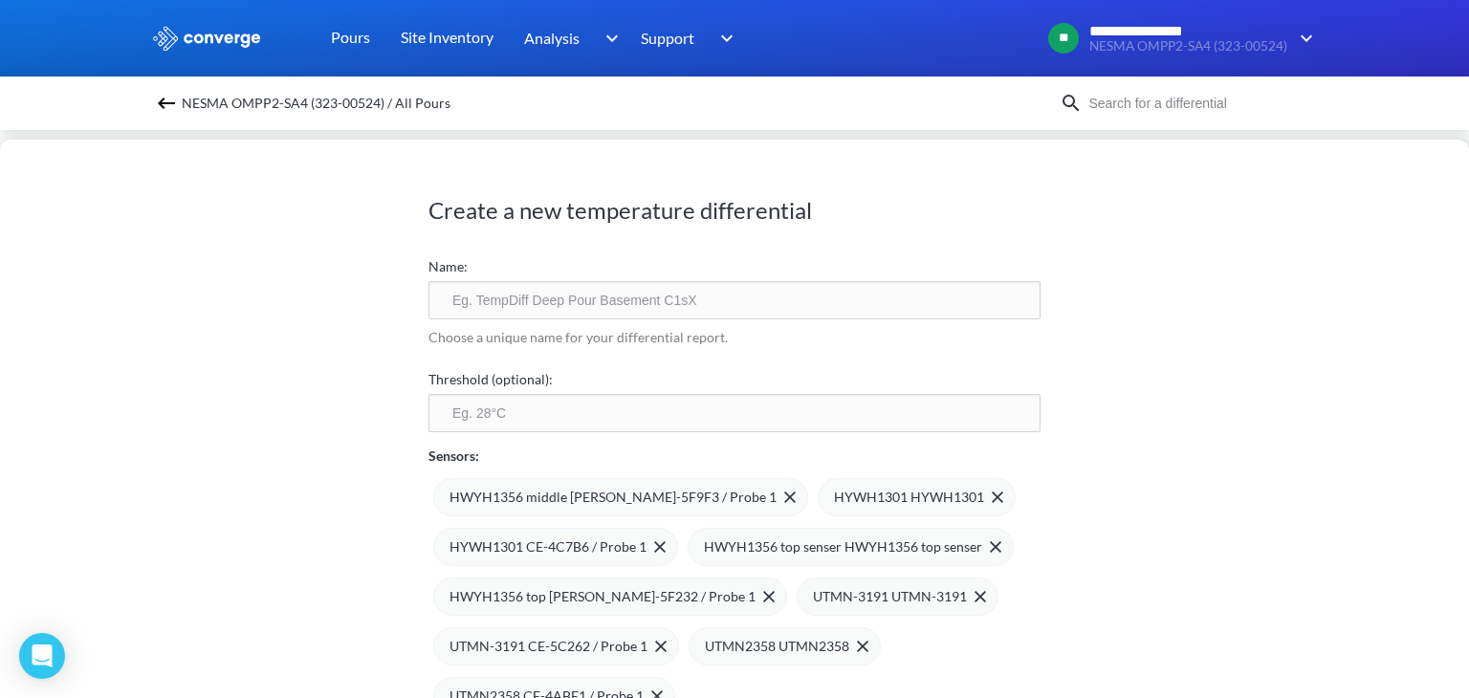
click at [834, 494] on span "HYWH1301 HYWH1301" at bounding box center [909, 497] width 150 height 21
click at [646, 536] on span "HYWH1301 CE-4C7B6 / Probe 1" at bounding box center [547, 546] width 197 height 21
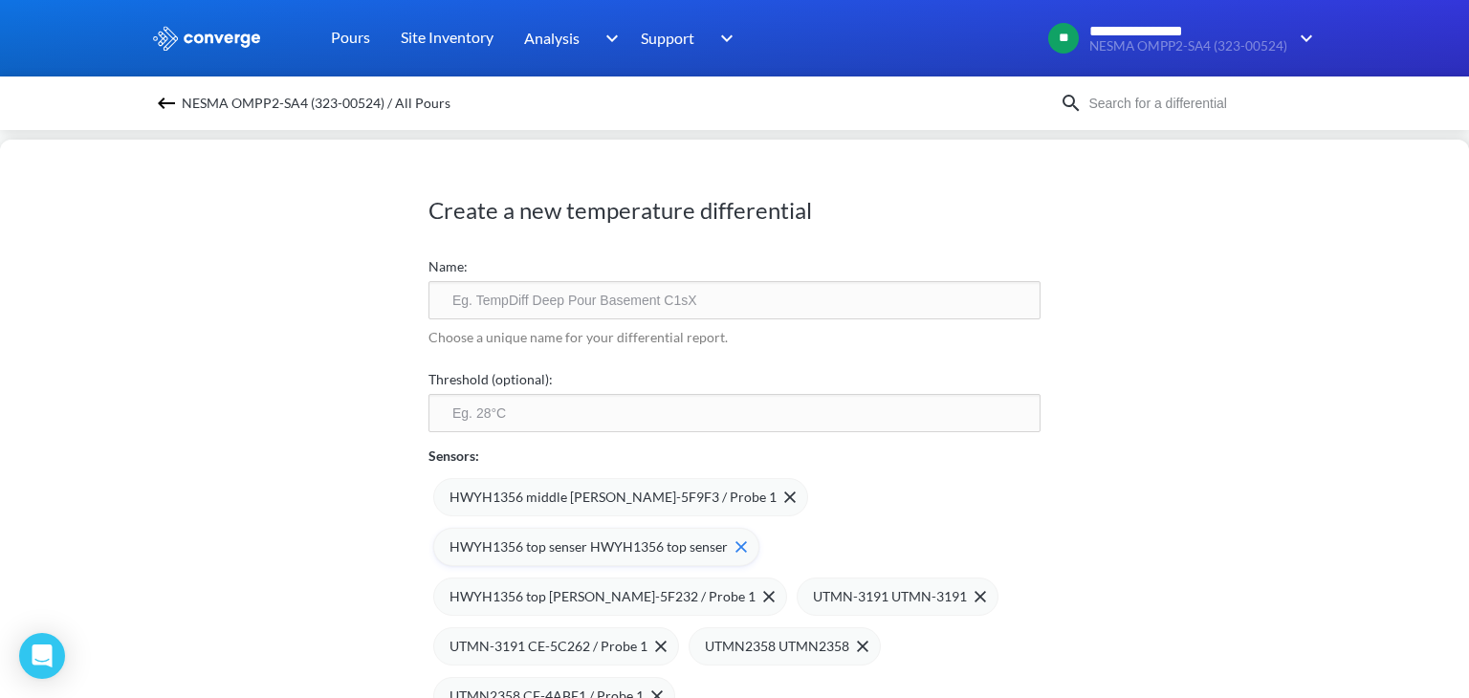
click at [598, 548] on span "HWYH1356 top senser HWYH1356 top senser" at bounding box center [588, 546] width 278 height 21
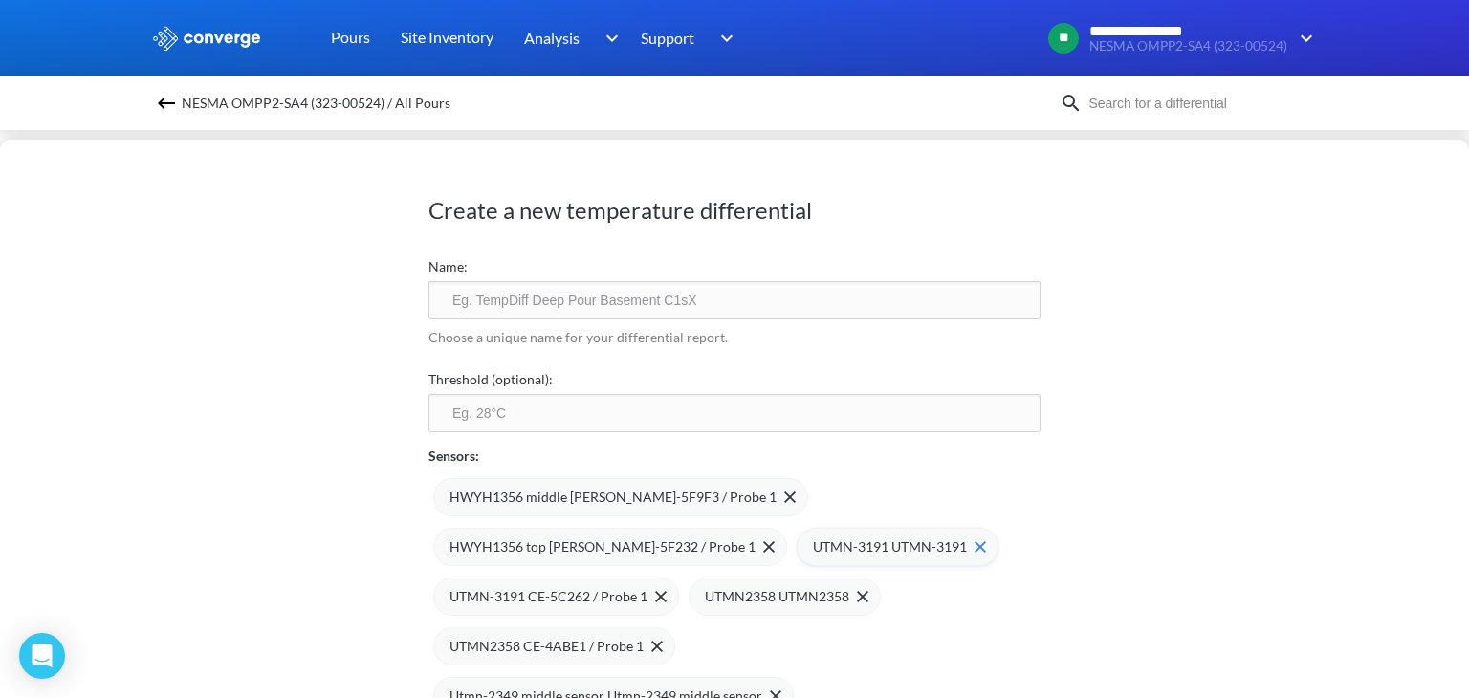
click at [813, 548] on span "UTMN-3191 UTMN-3191" at bounding box center [890, 546] width 154 height 21
click at [647, 586] on span "UTMN-3191 CE-5C262 / Probe 1" at bounding box center [548, 596] width 198 height 21
click at [813, 548] on span "UTMN2358 UTMN2358" at bounding box center [885, 546] width 144 height 21
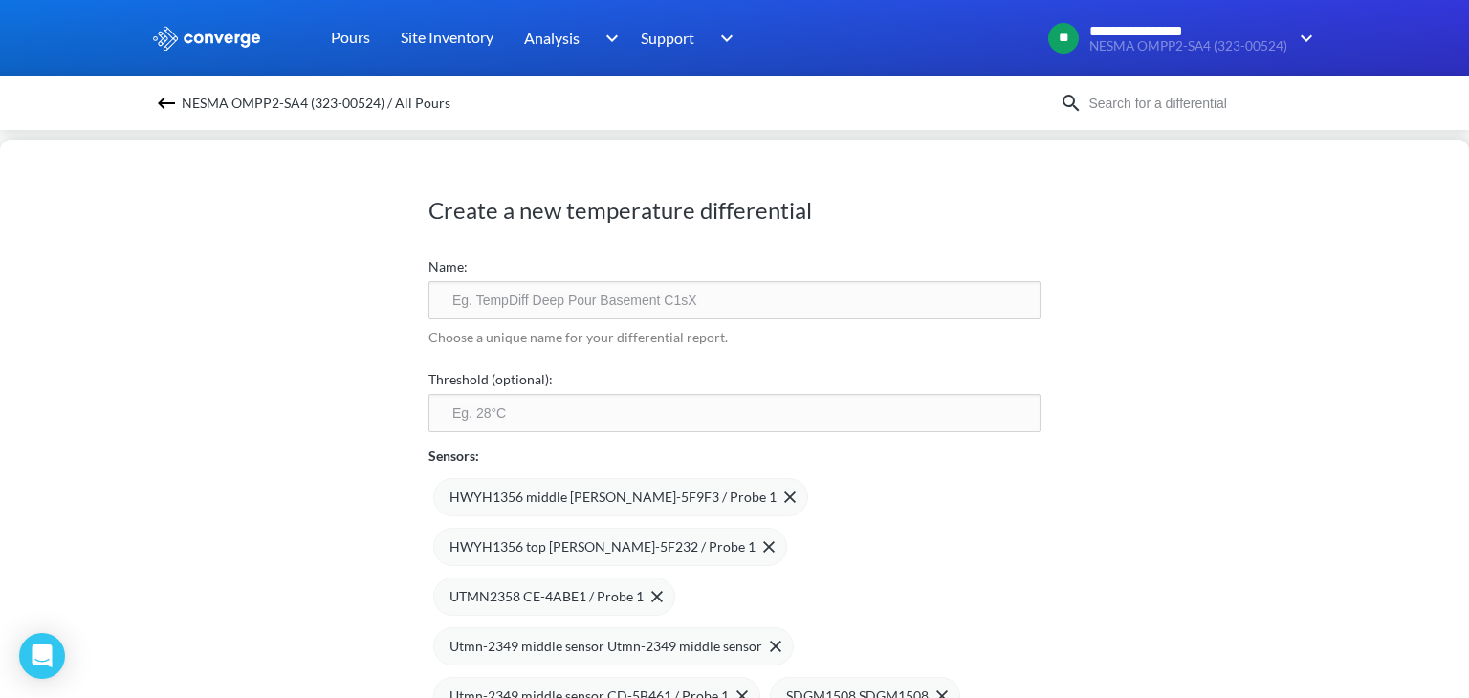
click at [643, 586] on span "UTMN2358 CE-4ABE1 / Probe 1" at bounding box center [546, 596] width 194 height 21
click at [650, 603] on span "Utmn-2349 middle sensor Utmn-2349 middle sensor" at bounding box center [605, 596] width 313 height 21
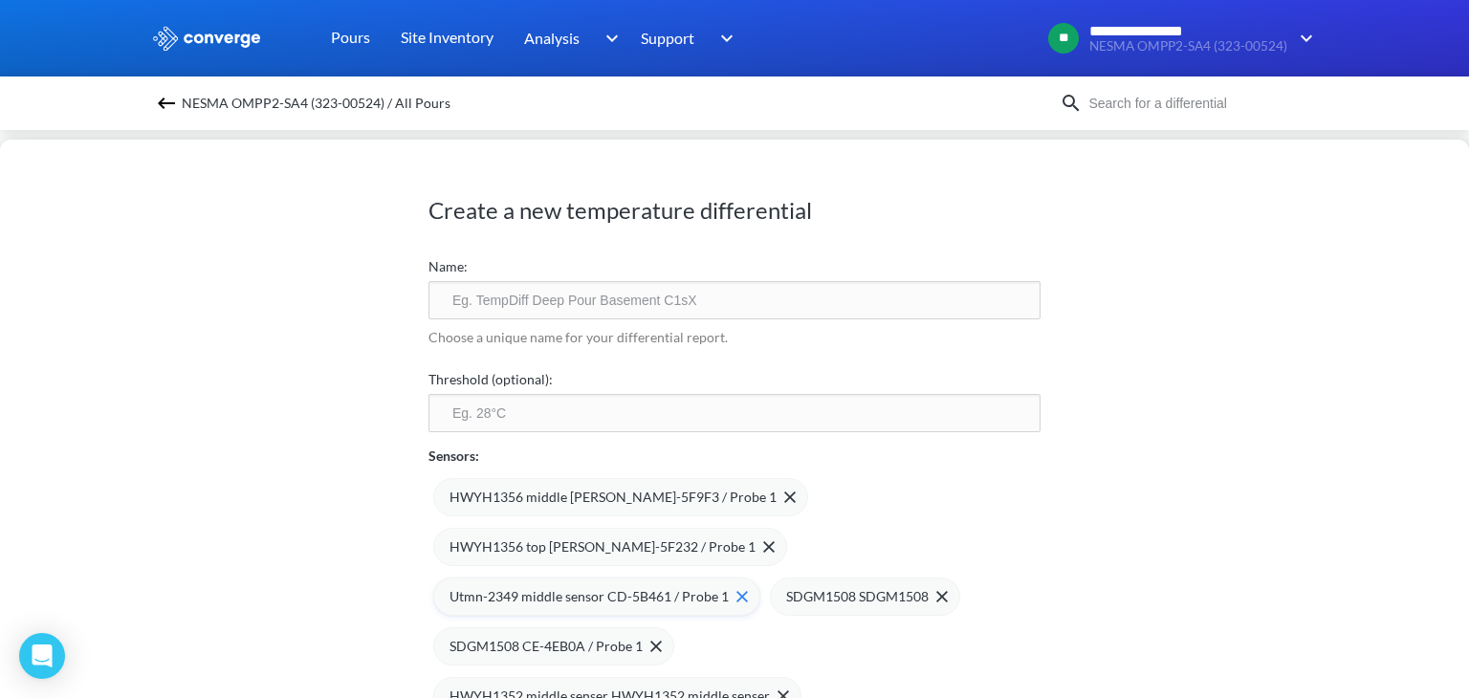
click at [578, 594] on span "Utmn-2349 middle sensor CD-5B461 / Probe 1" at bounding box center [588, 596] width 279 height 21
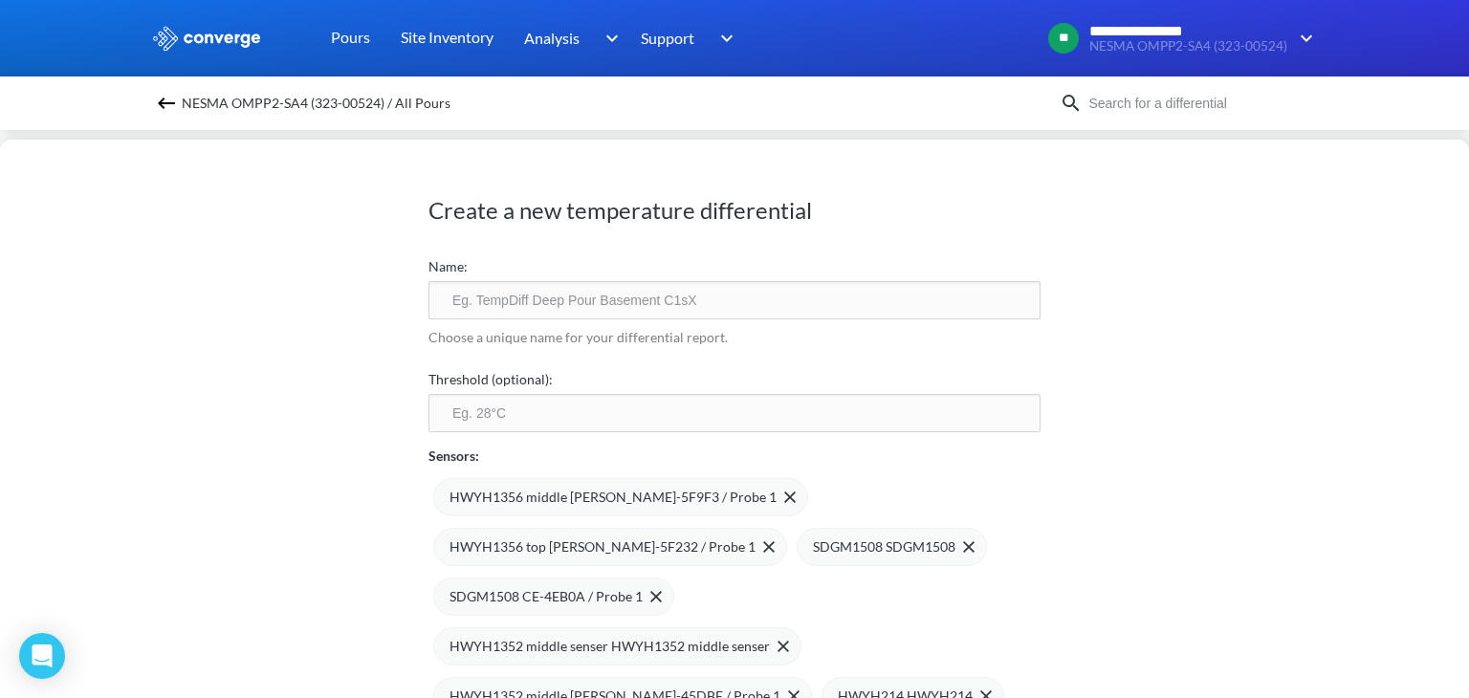
click at [578, 594] on span "SDGM1508 CE-4EB0A / Probe 1" at bounding box center [545, 596] width 193 height 21
click at [578, 594] on span "HWYH1352 middle senser HWYH1352 middle senser" at bounding box center [609, 596] width 320 height 21
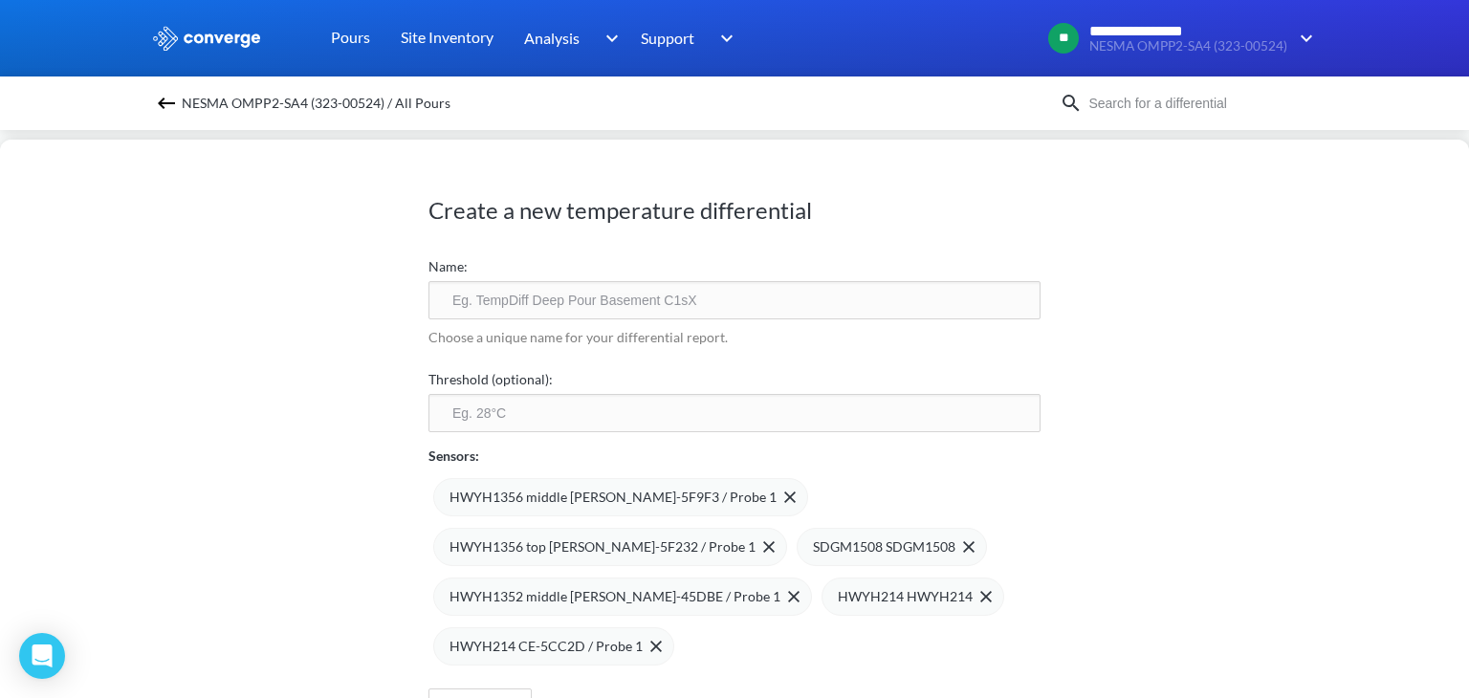
click at [578, 594] on span "HWYH1352 middle [PERSON_NAME]-45DBE / Probe 1" at bounding box center [614, 596] width 331 height 21
click at [0, 0] on span at bounding box center [0, 0] width 0 height 0
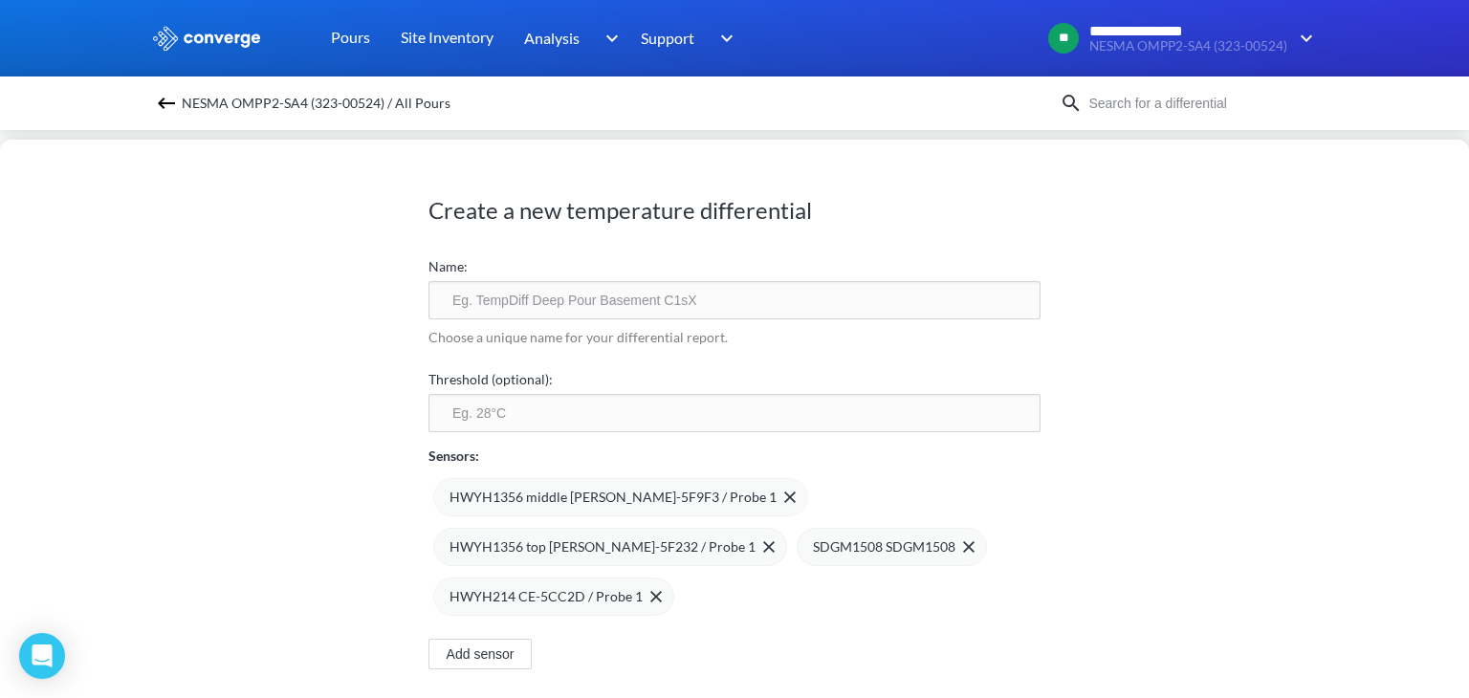
click at [578, 594] on span "HWYH214 CE-5CC2D / Probe 1" at bounding box center [545, 596] width 193 height 21
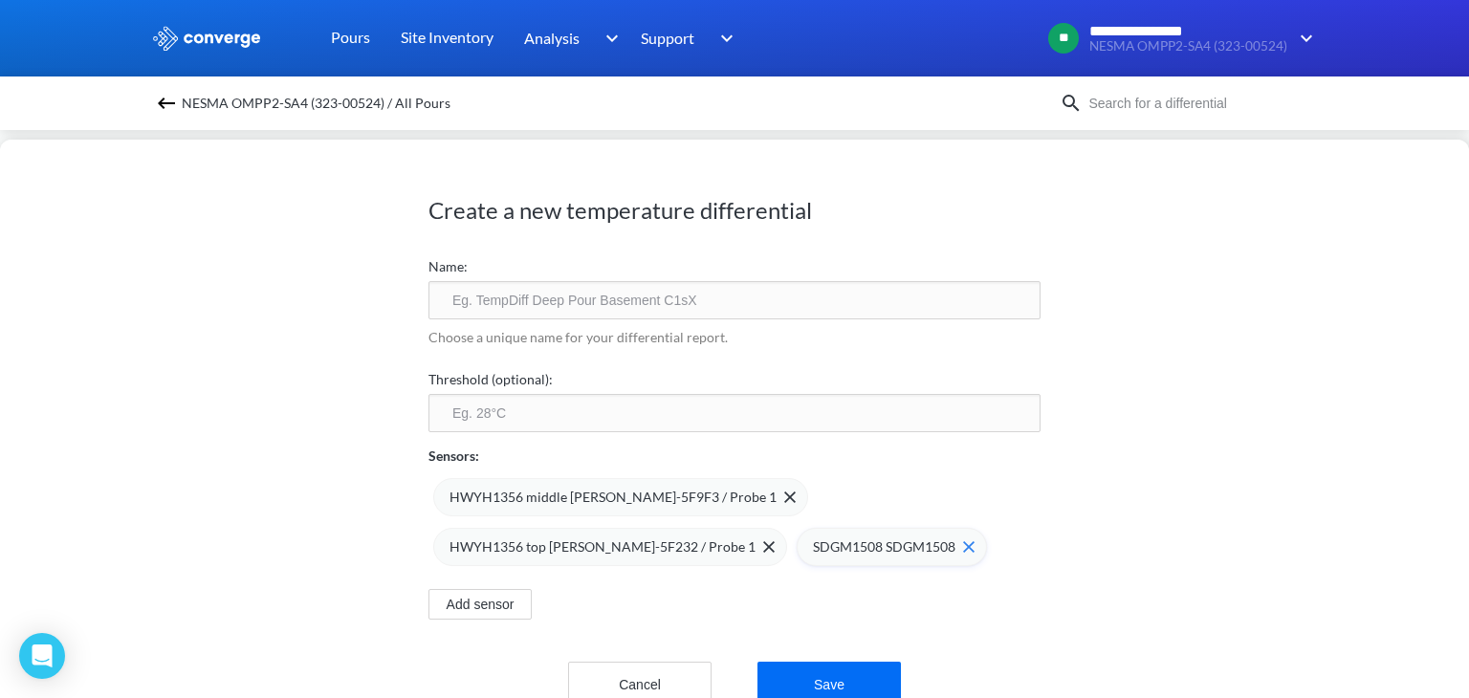
click at [824, 541] on span "SDGM1508 SDGM1508" at bounding box center [884, 546] width 142 height 21
click at [795, 674] on button "Save" at bounding box center [828, 685] width 143 height 46
click at [620, 299] on input "text" at bounding box center [734, 300] width 612 height 38
type input "HWYH-1356"
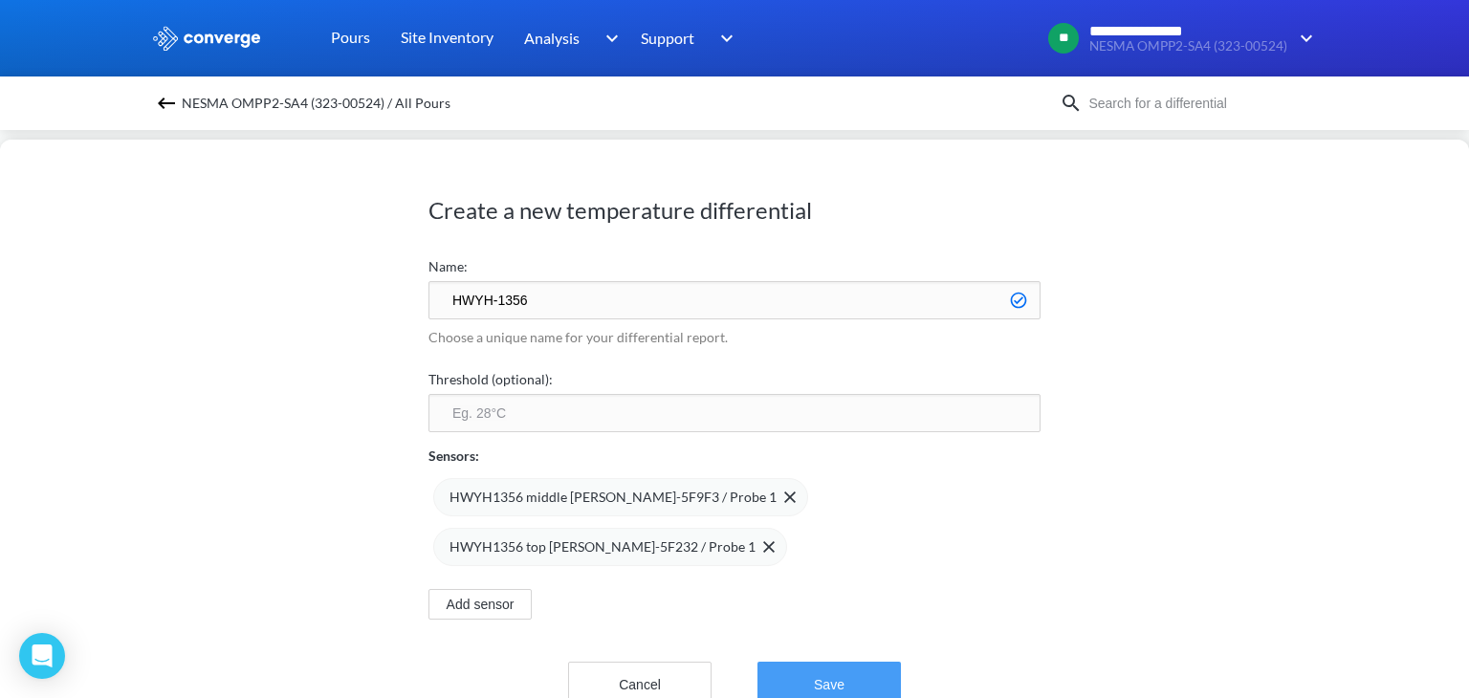
click at [817, 681] on button "Save" at bounding box center [828, 685] width 143 height 46
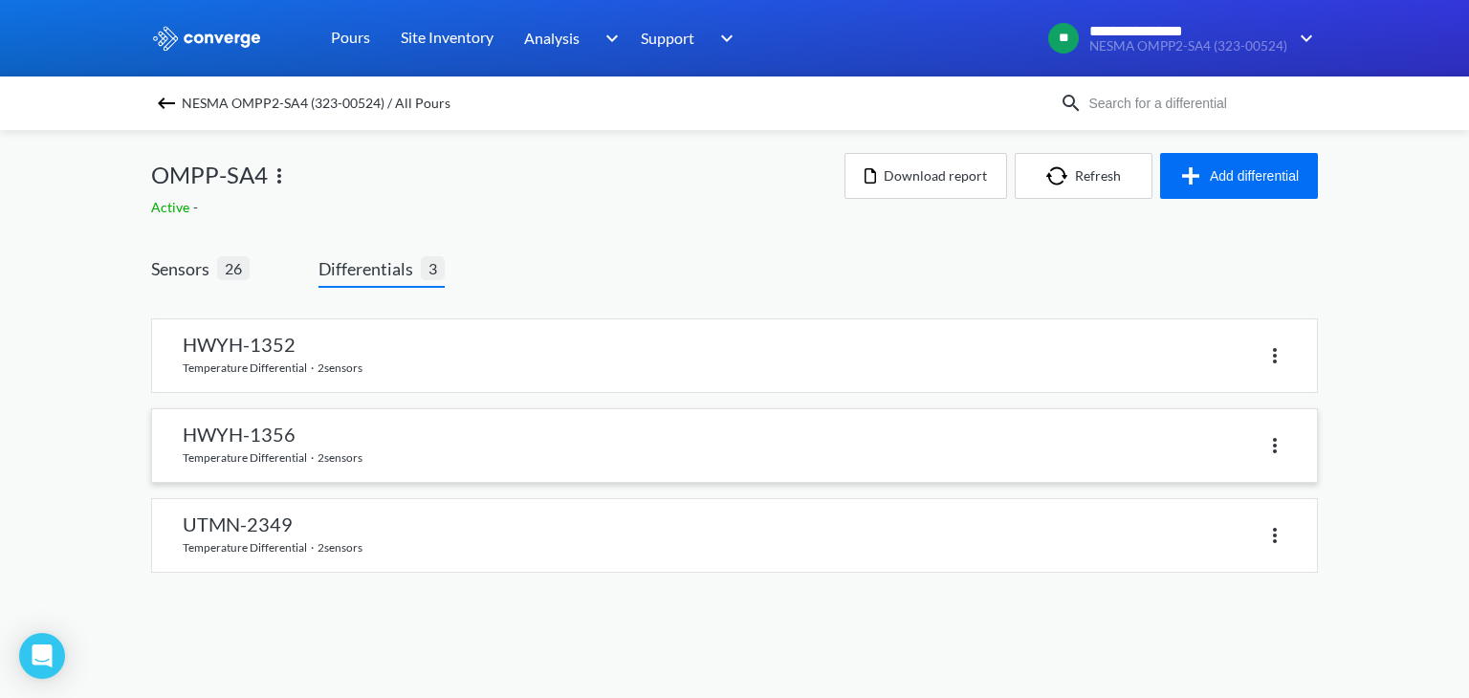
click at [429, 441] on link at bounding box center [734, 445] width 1165 height 73
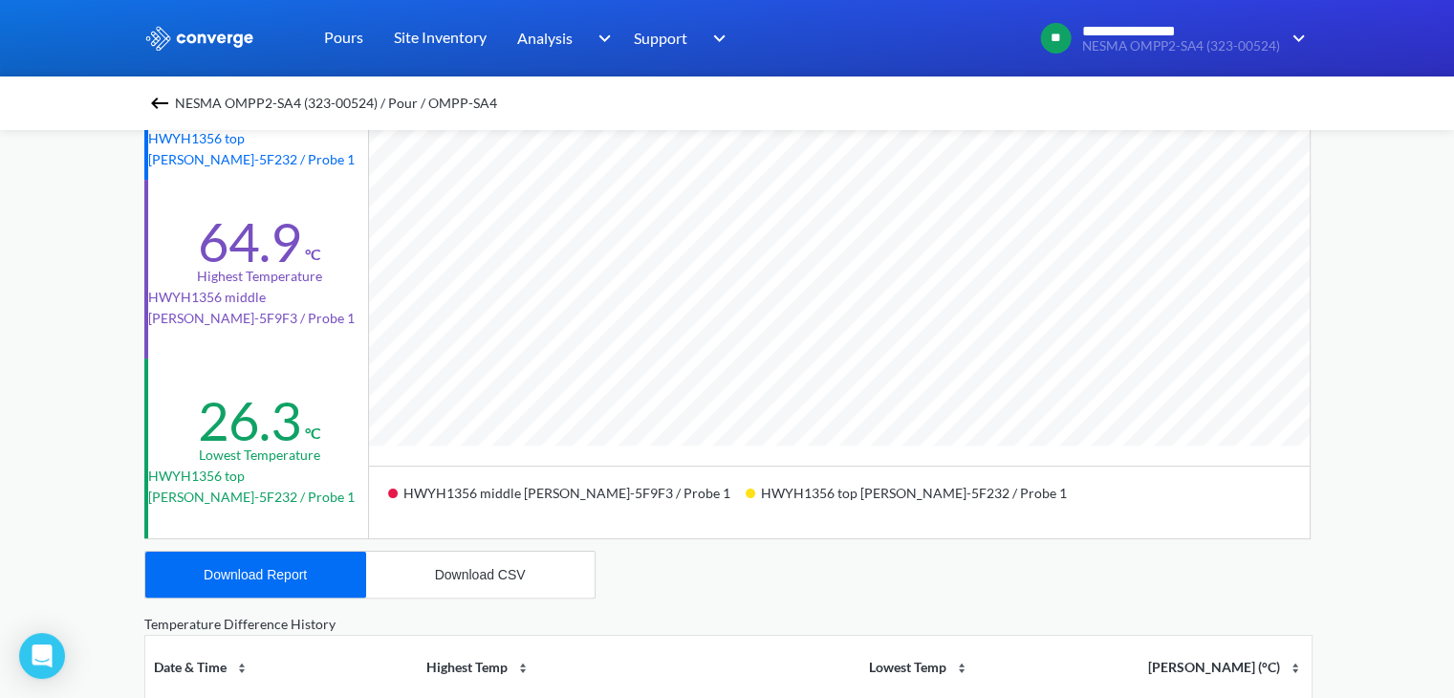
scroll to position [322, 0]
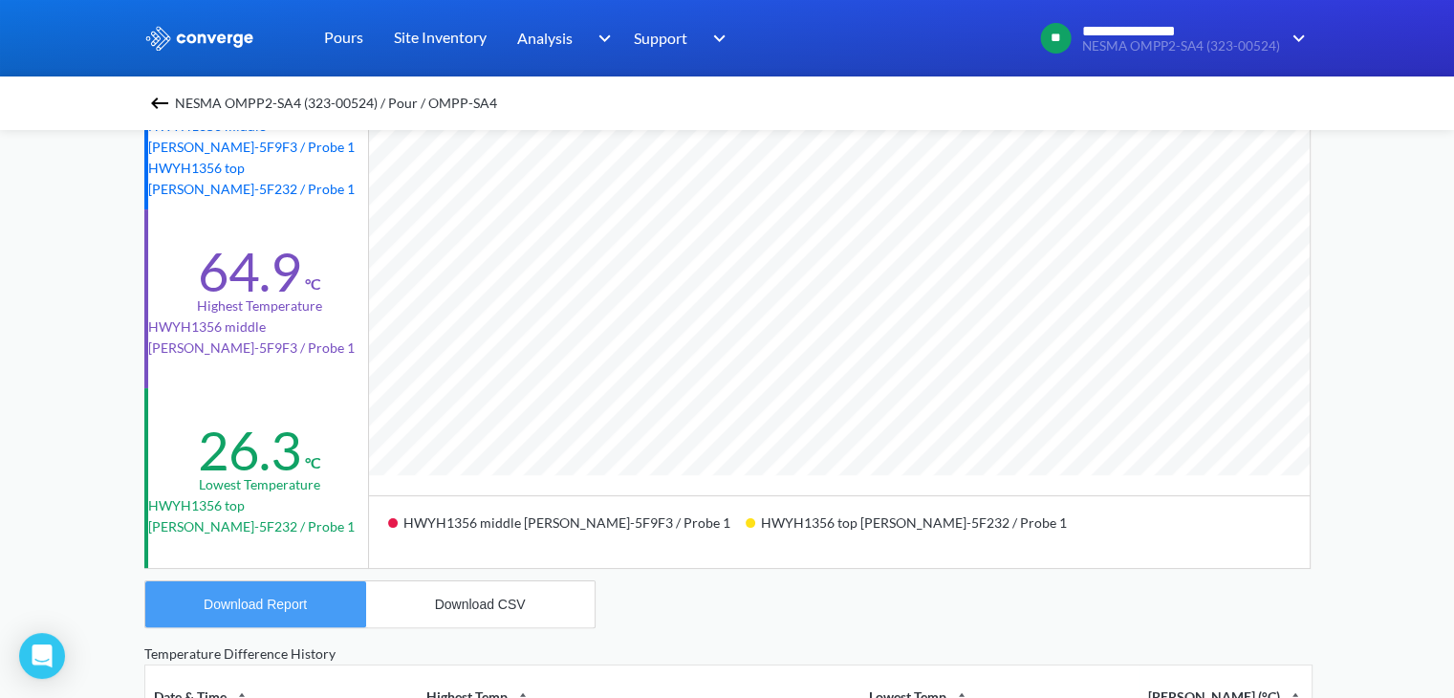
click at [268, 601] on div "Download Report" at bounding box center [255, 604] width 103 height 15
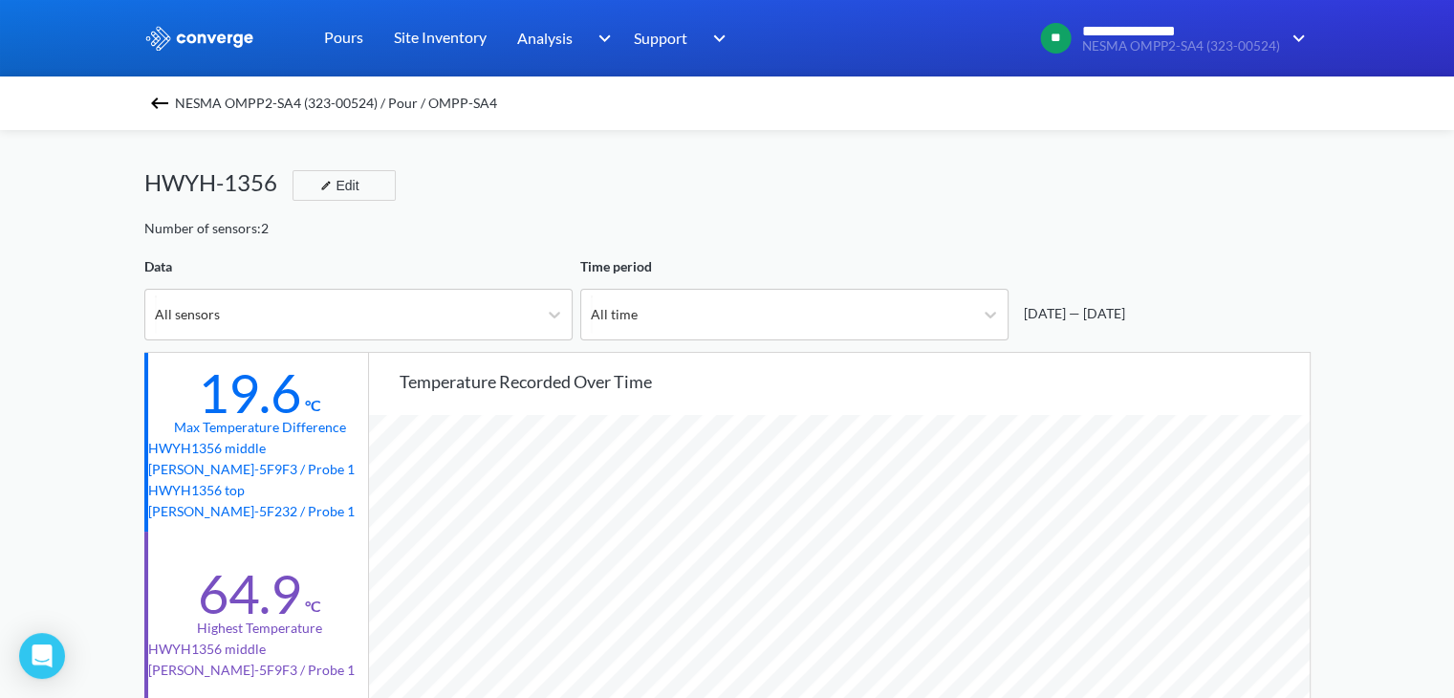
click at [1163, 300] on div "[DATE] — [DATE]" at bounding box center [1160, 298] width 302 height 84
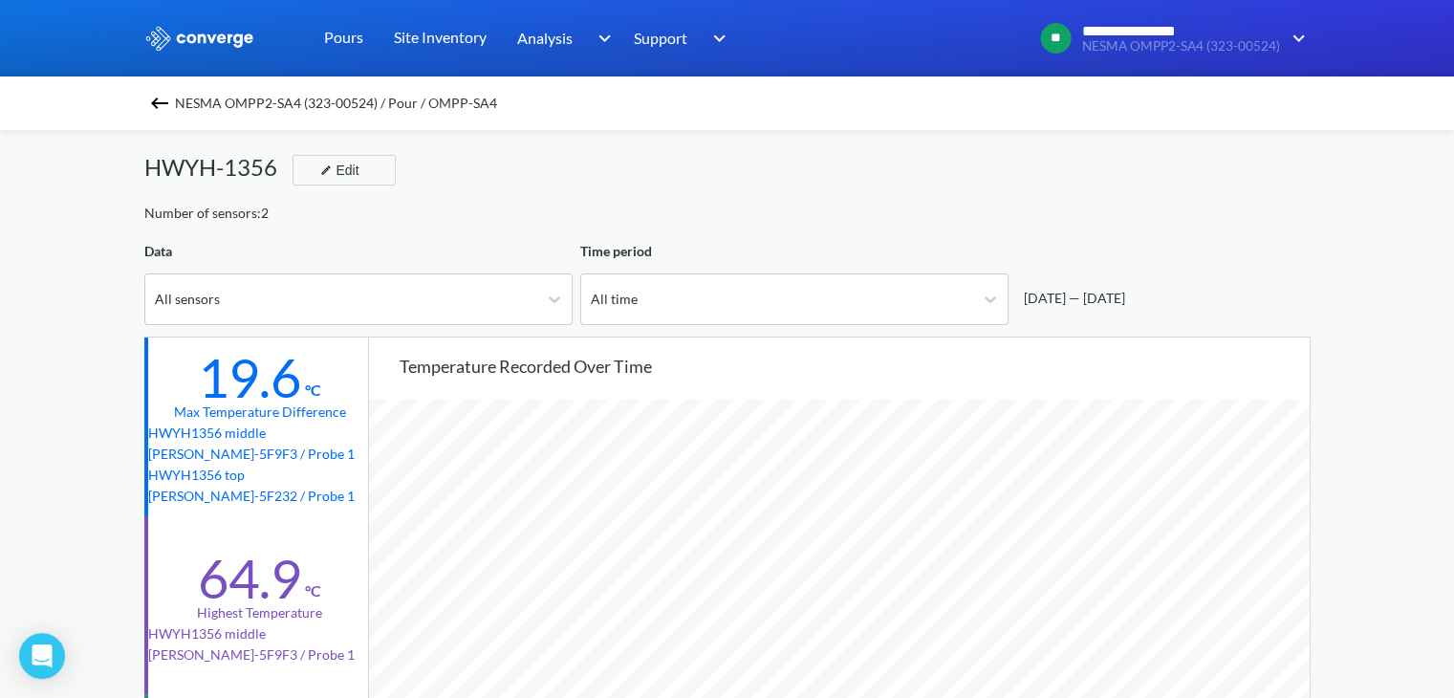
scroll to position [10, 0]
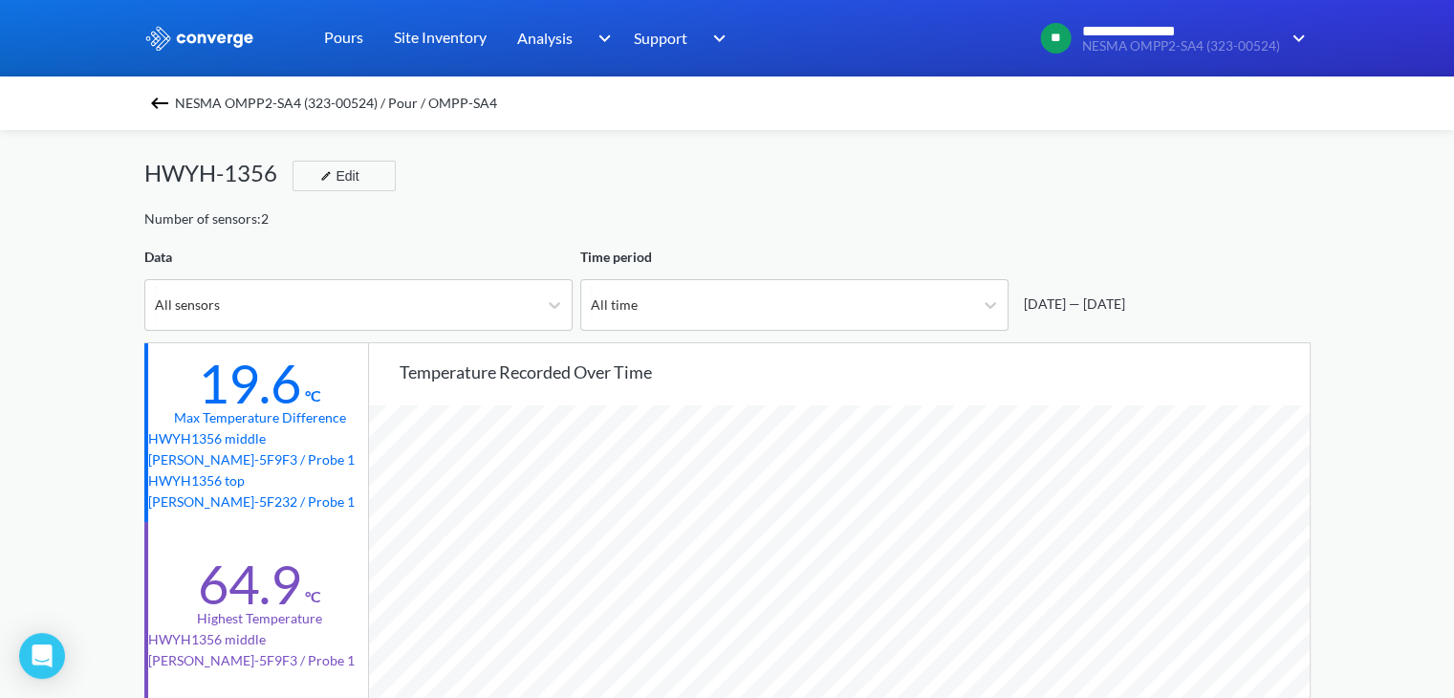
click at [1125, 294] on div "[DATE] — [DATE]" at bounding box center [1070, 304] width 109 height 21
click at [1098, 301] on div "[DATE] — [DATE]" at bounding box center [1070, 304] width 109 height 21
drag, startPoint x: 1098, startPoint y: 301, endPoint x: 1056, endPoint y: 307, distance: 41.5
click at [1056, 307] on div "[DATE] — [DATE]" at bounding box center [1070, 304] width 109 height 21
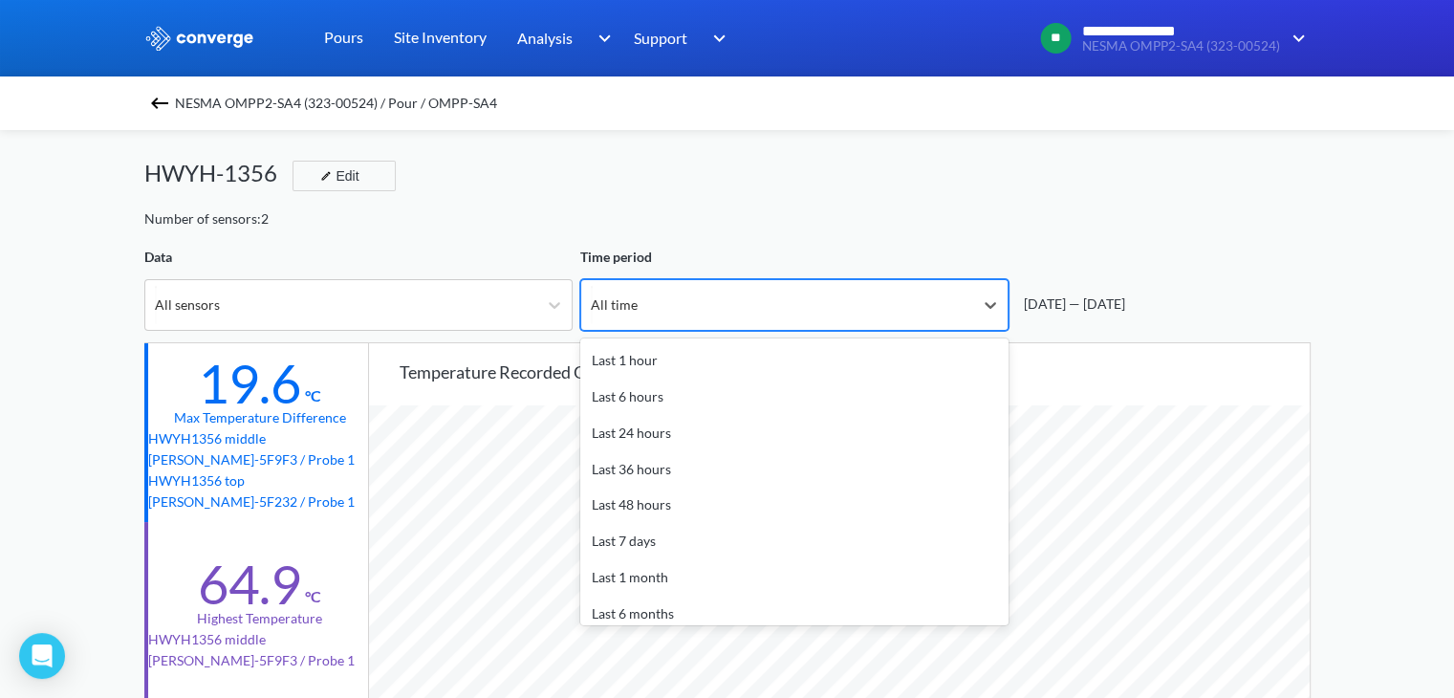
scroll to position [55, 0]
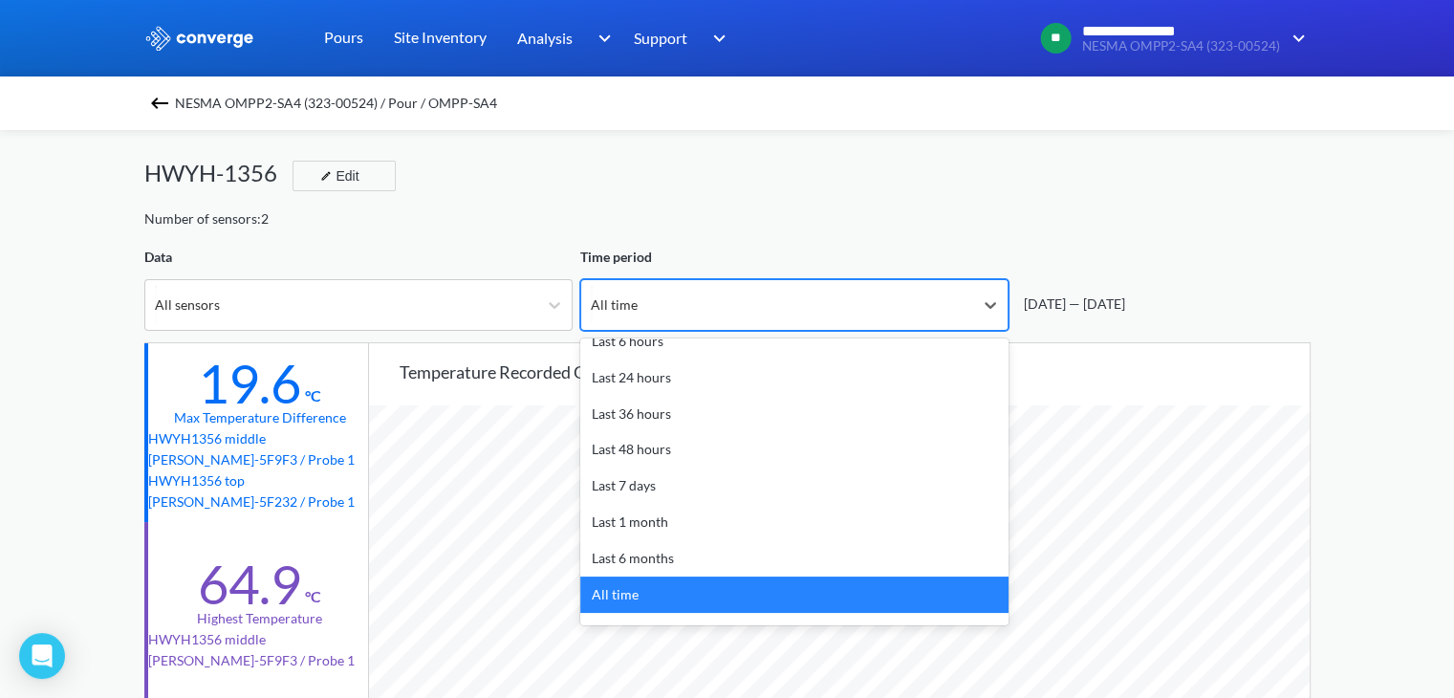
click at [814, 285] on div "All time" at bounding box center [777, 305] width 392 height 50
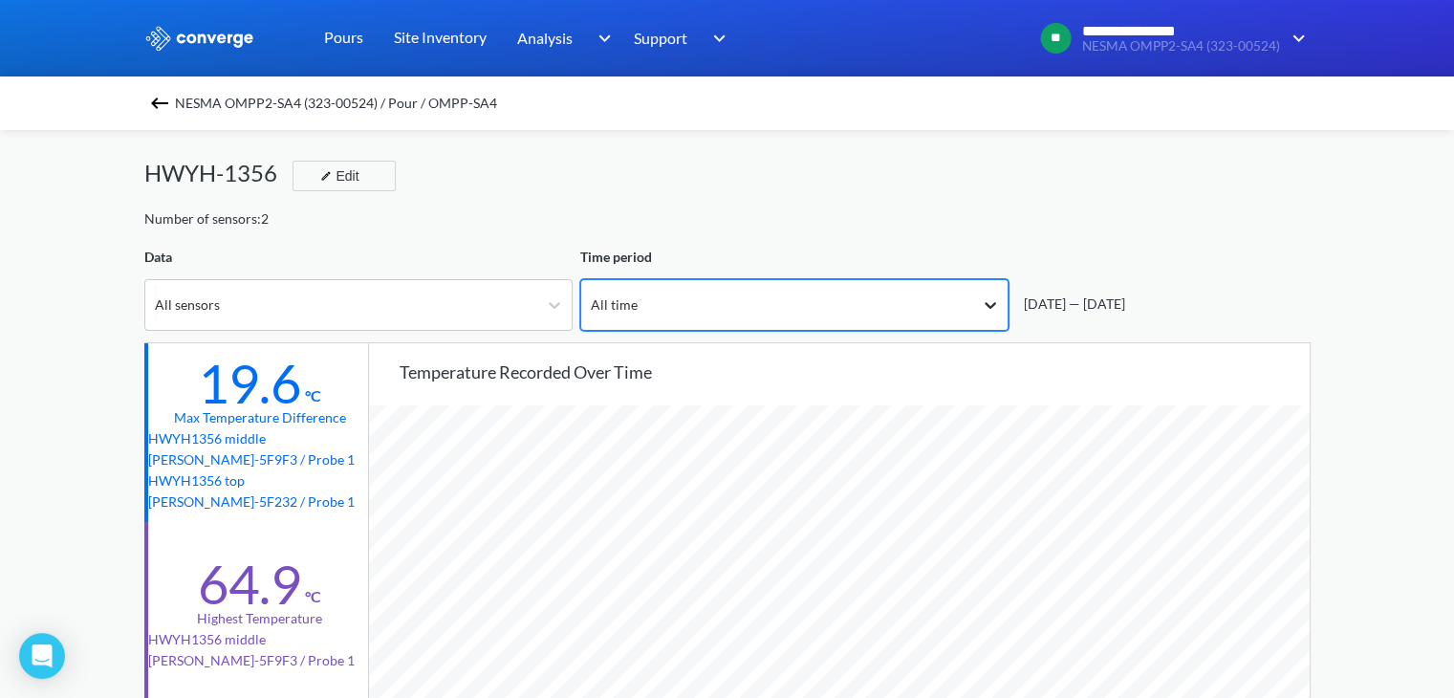
click at [986, 299] on icon at bounding box center [990, 304] width 19 height 19
click at [1125, 307] on div "[DATE] — [DATE]" at bounding box center [1070, 304] width 109 height 21
click at [1122, 317] on div "[DATE] — [DATE]" at bounding box center [1160, 289] width 302 height 84
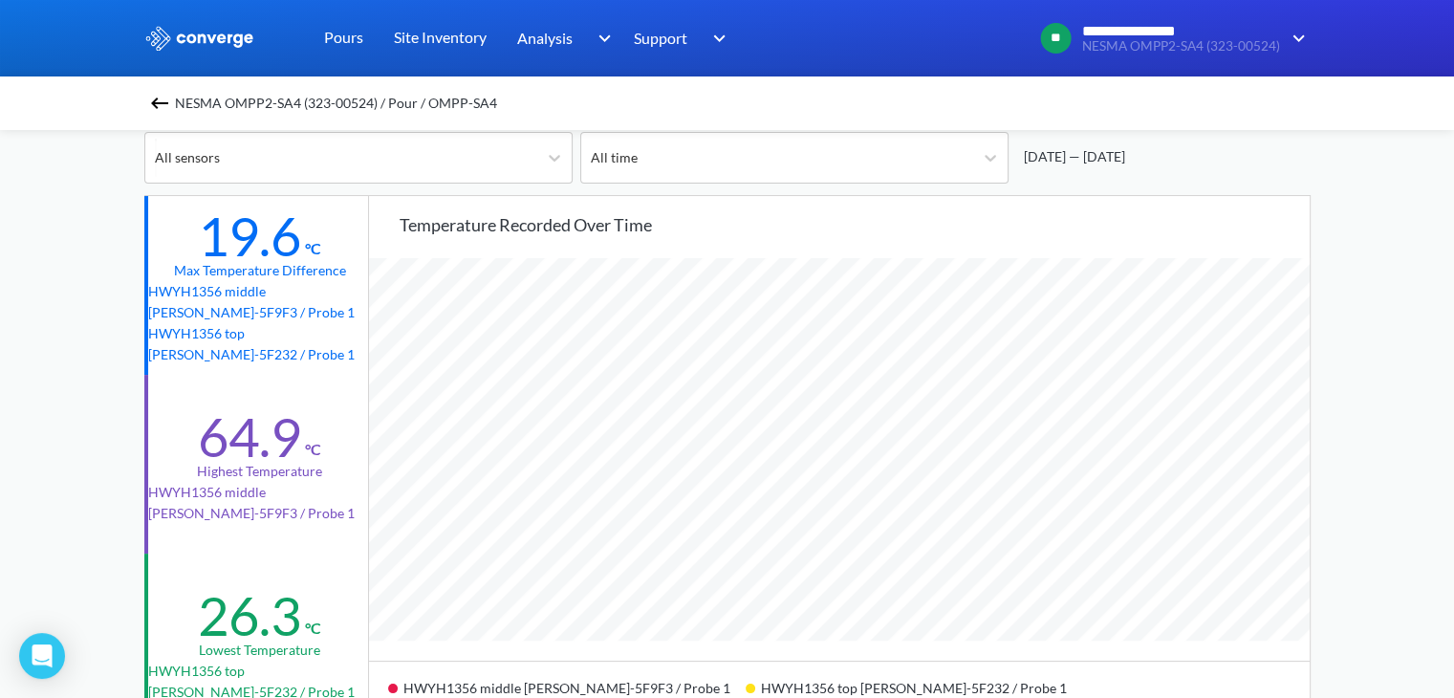
scroll to position [155, 0]
click at [165, 107] on img at bounding box center [159, 103] width 23 height 23
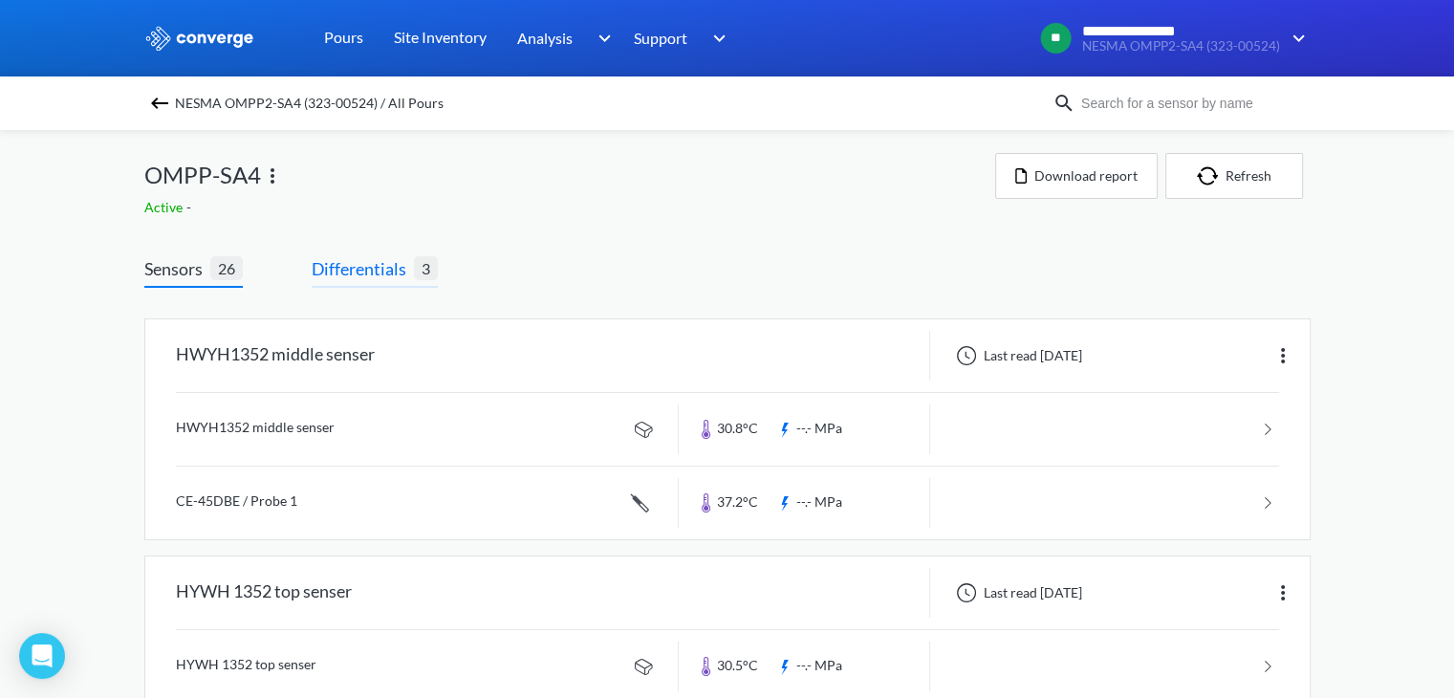
click at [379, 280] on span "Differentials" at bounding box center [363, 268] width 102 height 27
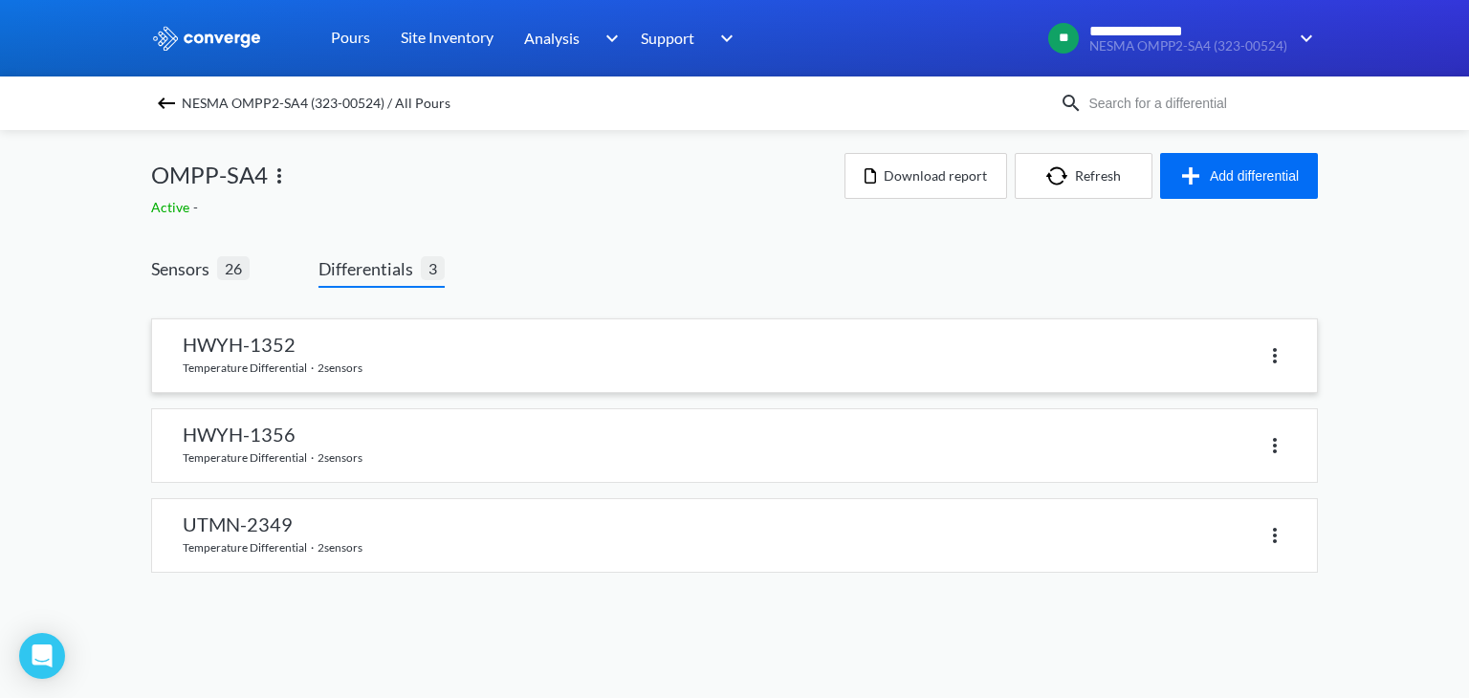
click at [1271, 359] on img at bounding box center [1274, 355] width 23 height 23
click at [980, 345] on div "Delete" at bounding box center [1010, 355] width 552 height 28
click at [688, 446] on link at bounding box center [734, 445] width 1165 height 73
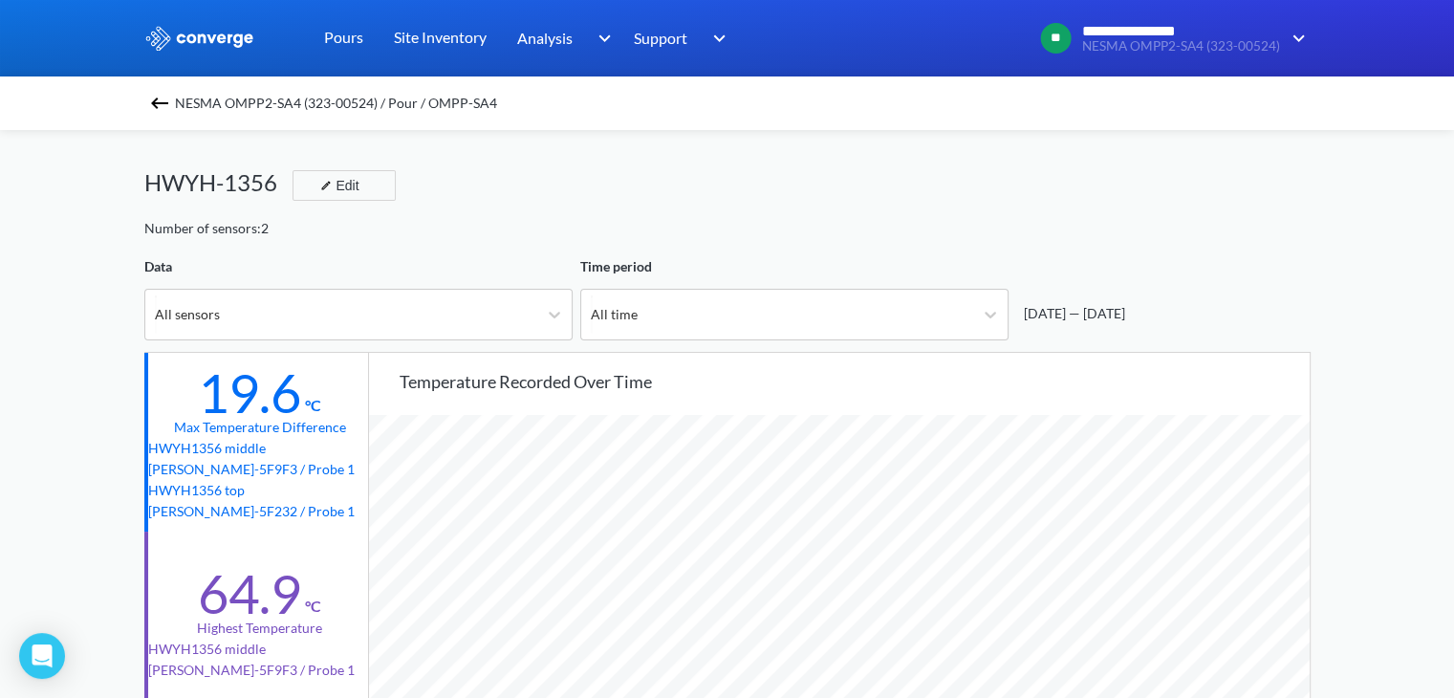
scroll to position [1601, 1453]
click at [1207, 310] on div "[DATE] — [DATE]" at bounding box center [1163, 313] width 294 height 21
click at [1125, 316] on div "[DATE] — [DATE]" at bounding box center [1070, 313] width 109 height 21
click at [1090, 310] on div "[DATE] — [DATE]" at bounding box center [1070, 313] width 109 height 21
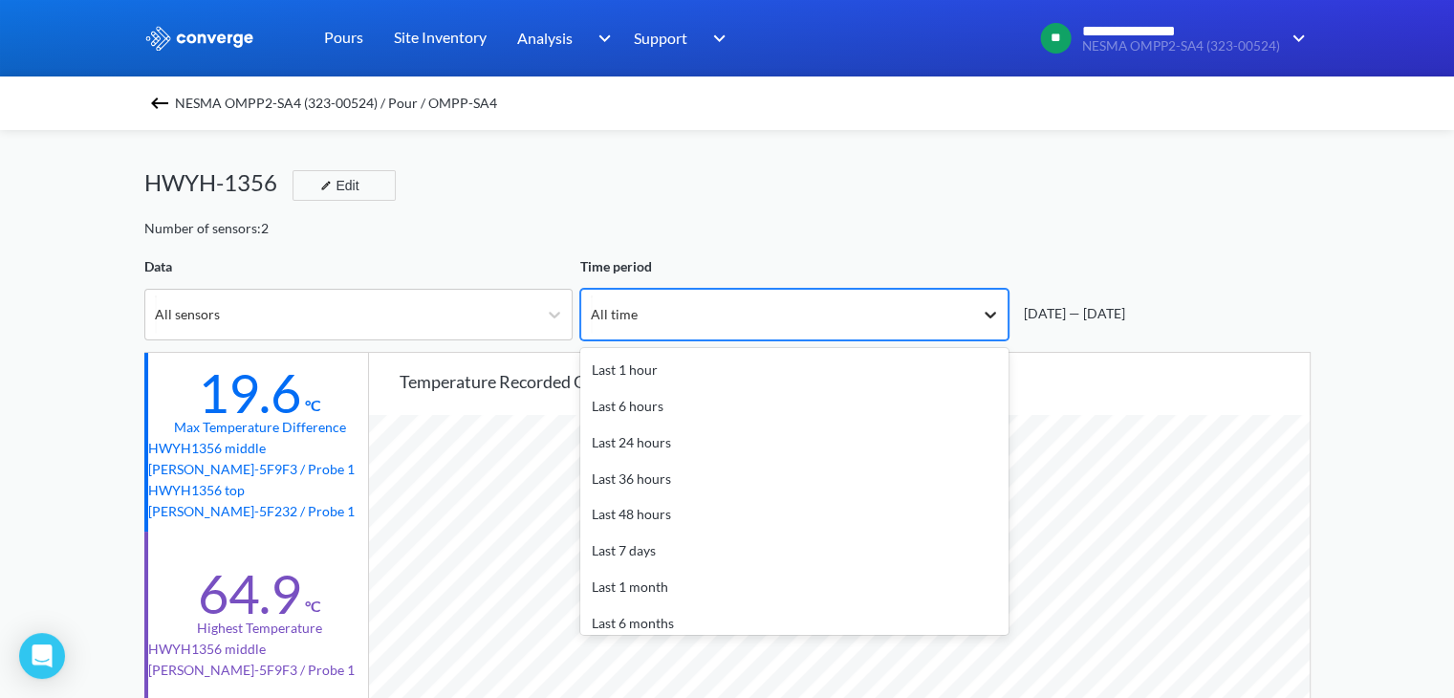
click at [992, 307] on icon at bounding box center [990, 314] width 19 height 19
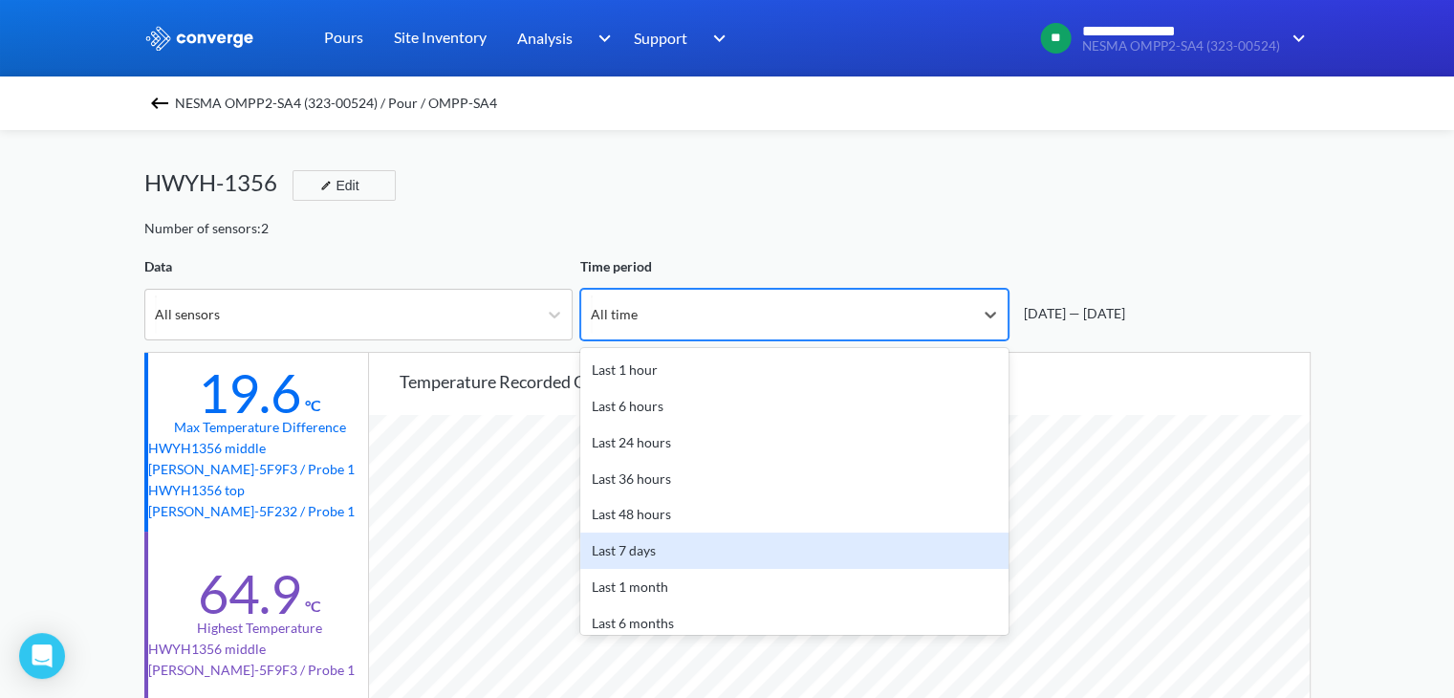
scroll to position [84, 0]
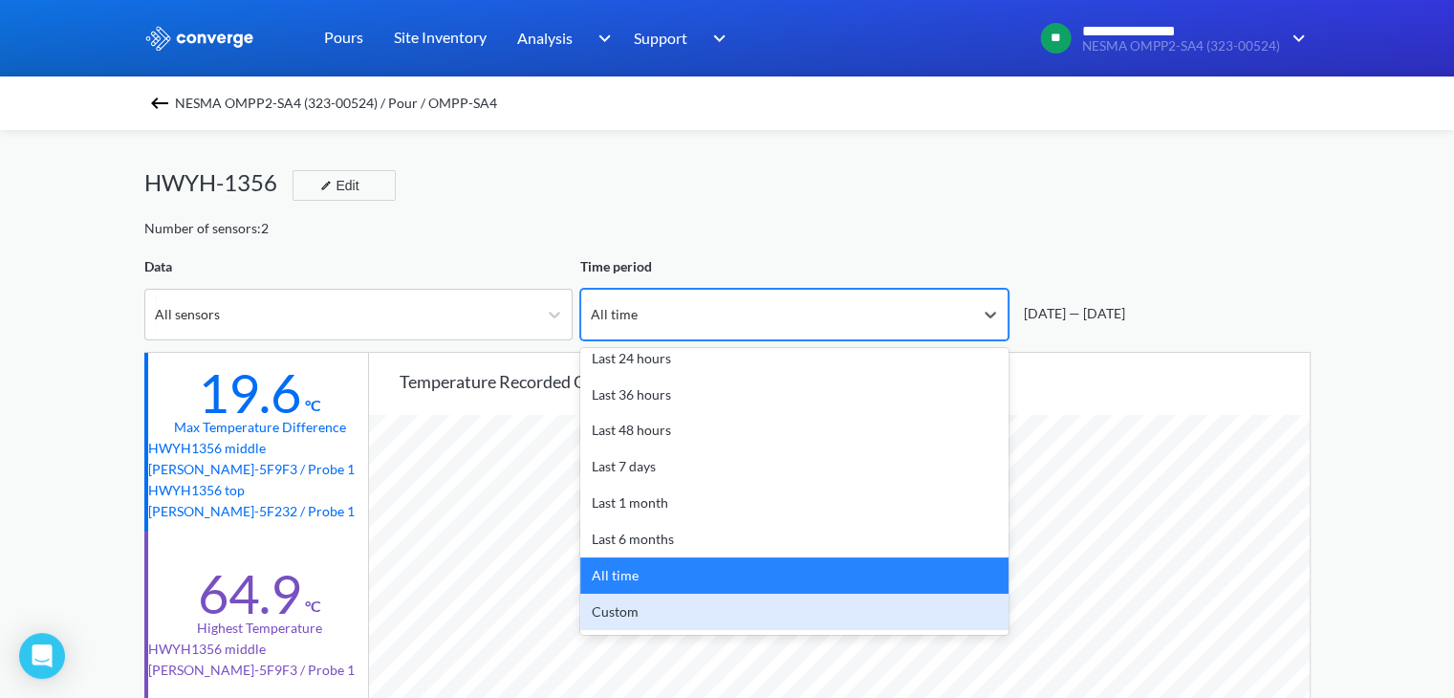
click at [861, 624] on div "Custom" at bounding box center [794, 612] width 428 height 36
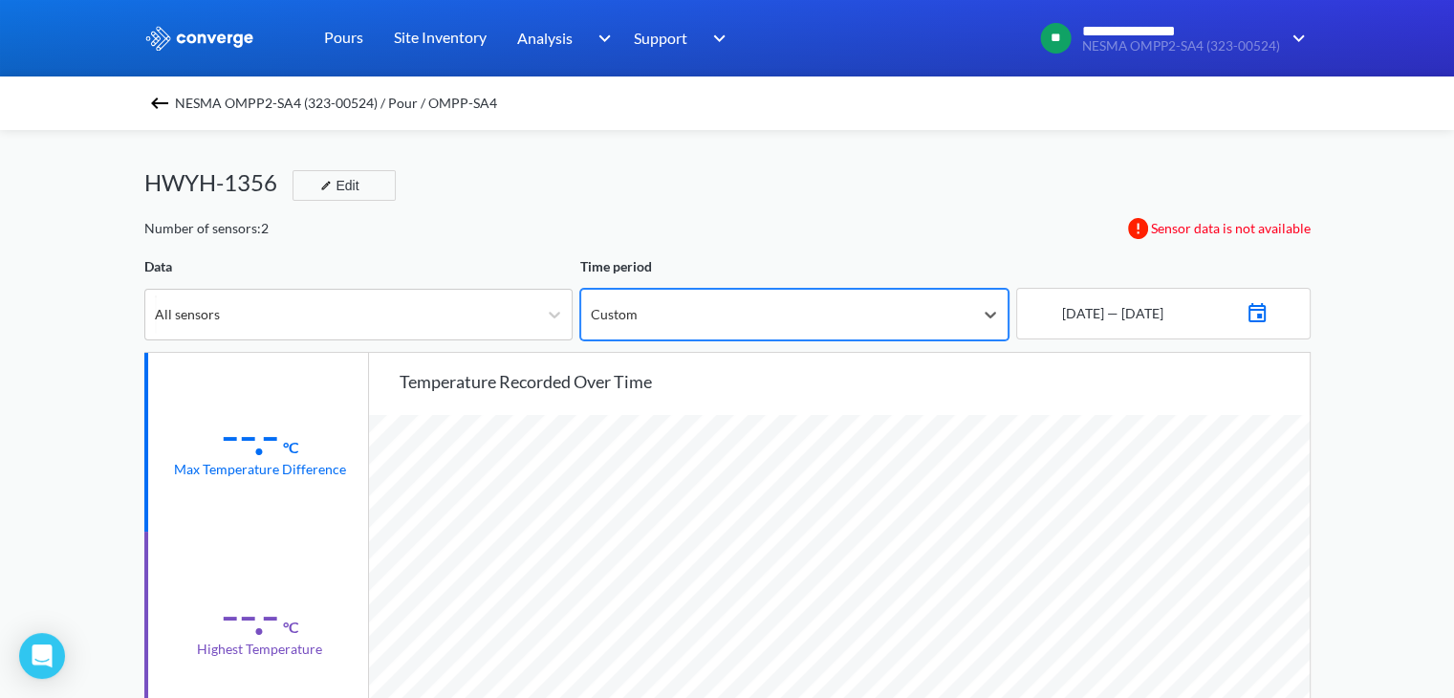
scroll to position [1601, 1453]
click at [1269, 312] on img at bounding box center [1257, 310] width 23 height 27
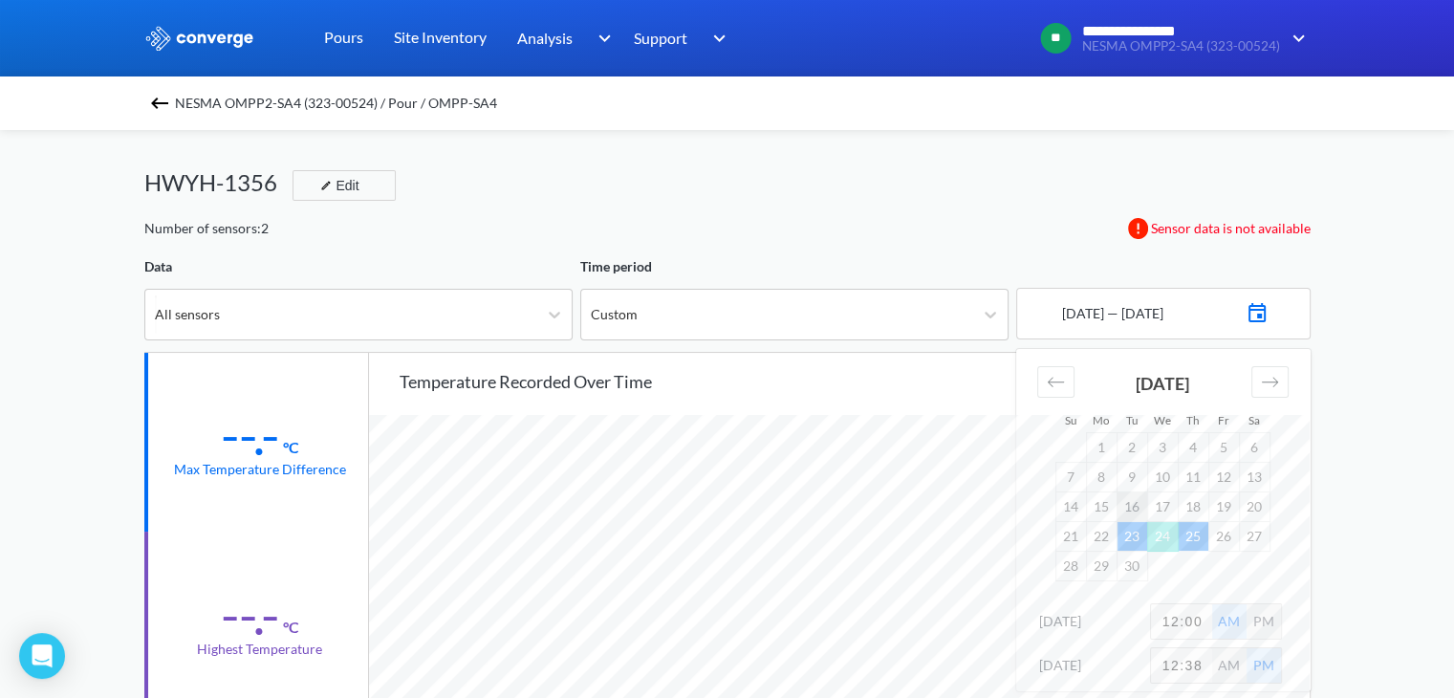
click at [1127, 506] on td "16" at bounding box center [1132, 506] width 31 height 30
click at [1103, 539] on td "22" at bounding box center [1101, 536] width 31 height 30
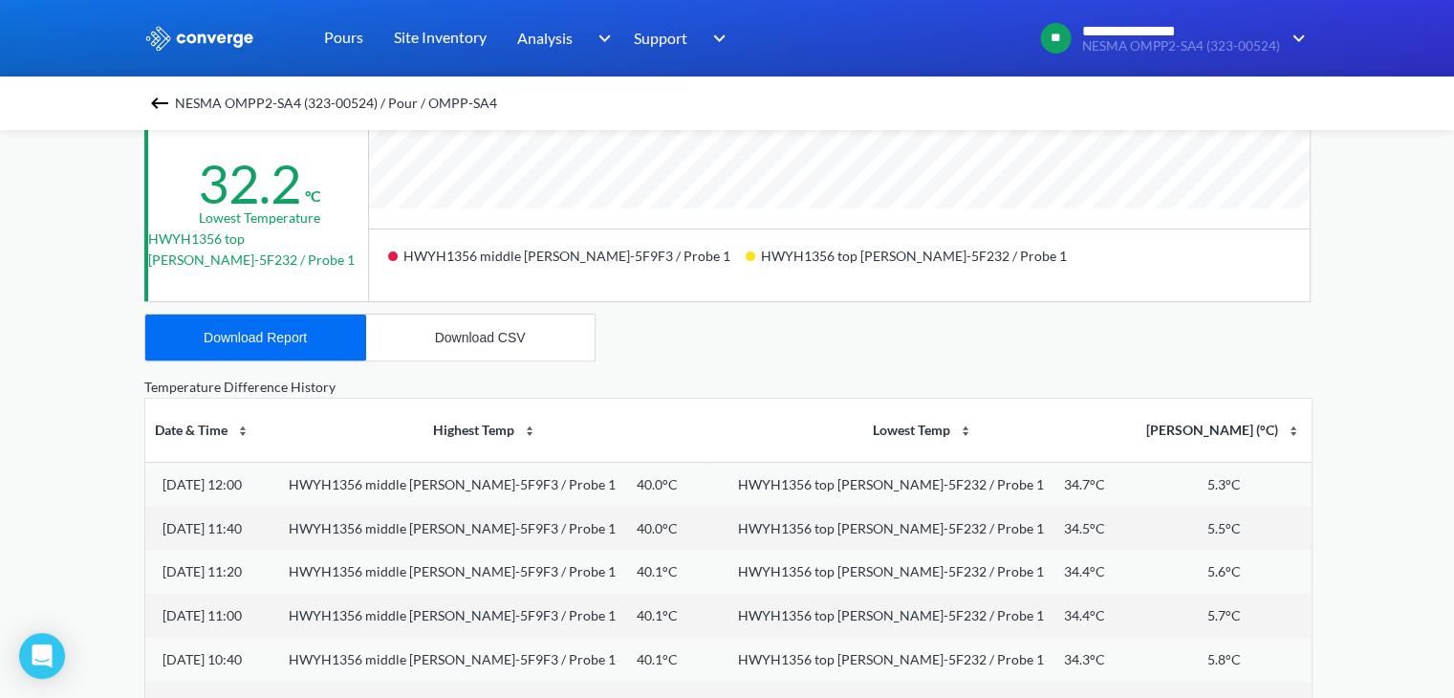
scroll to position [593, 0]
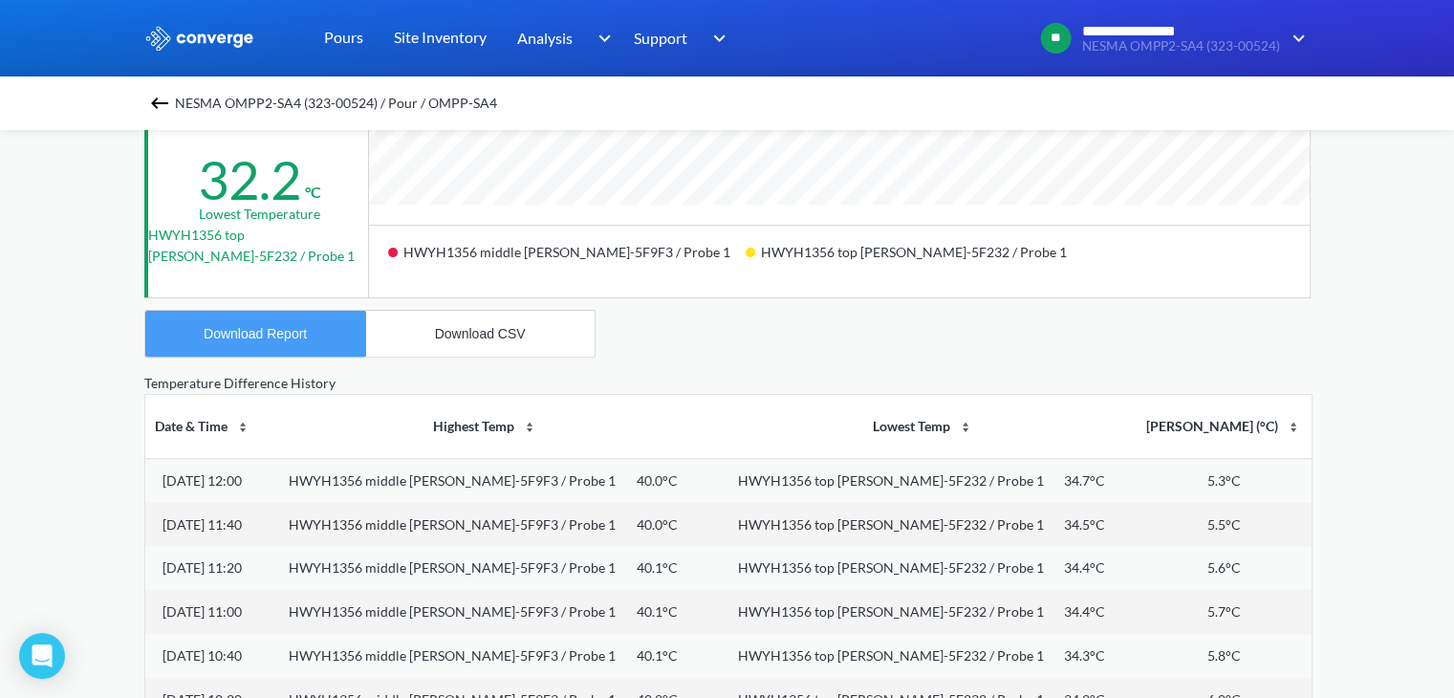
click at [284, 333] on div "Download Report" at bounding box center [255, 333] width 103 height 15
click at [166, 100] on img at bounding box center [159, 103] width 23 height 23
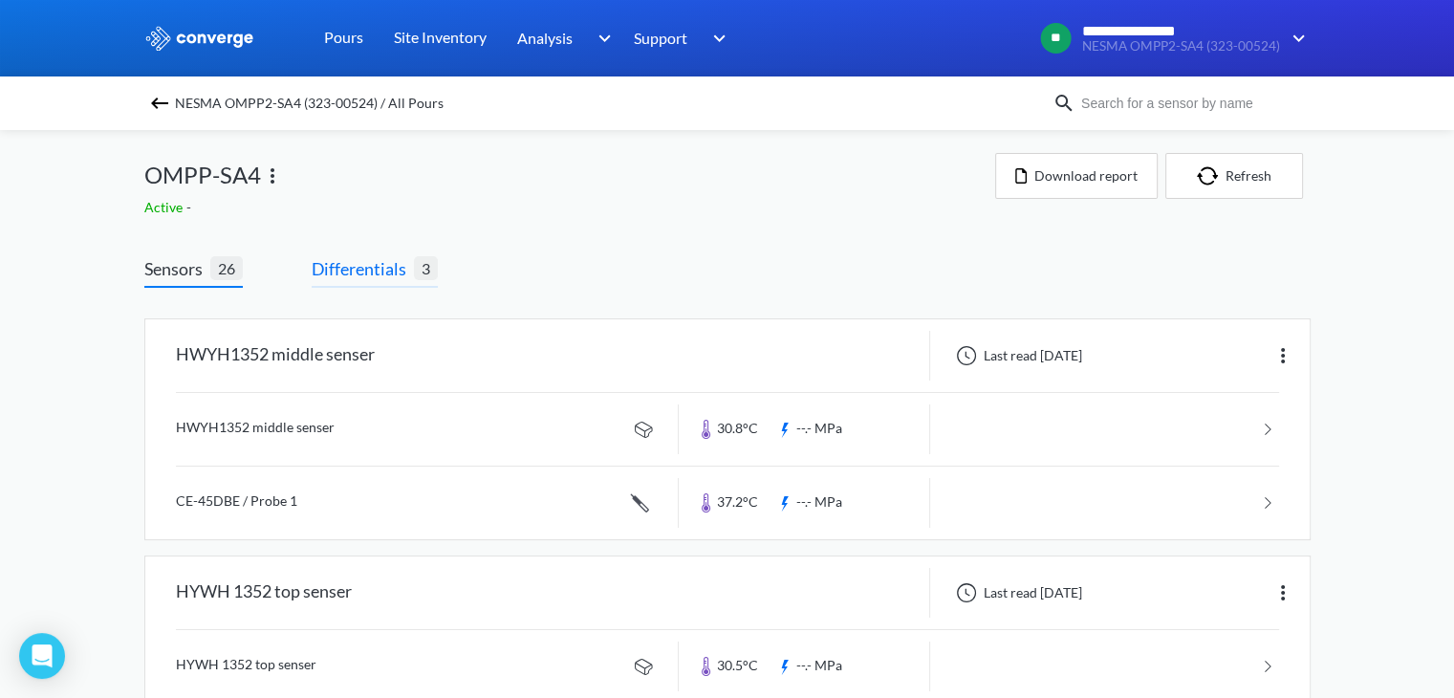
click at [392, 265] on span "Differentials" at bounding box center [363, 268] width 102 height 27
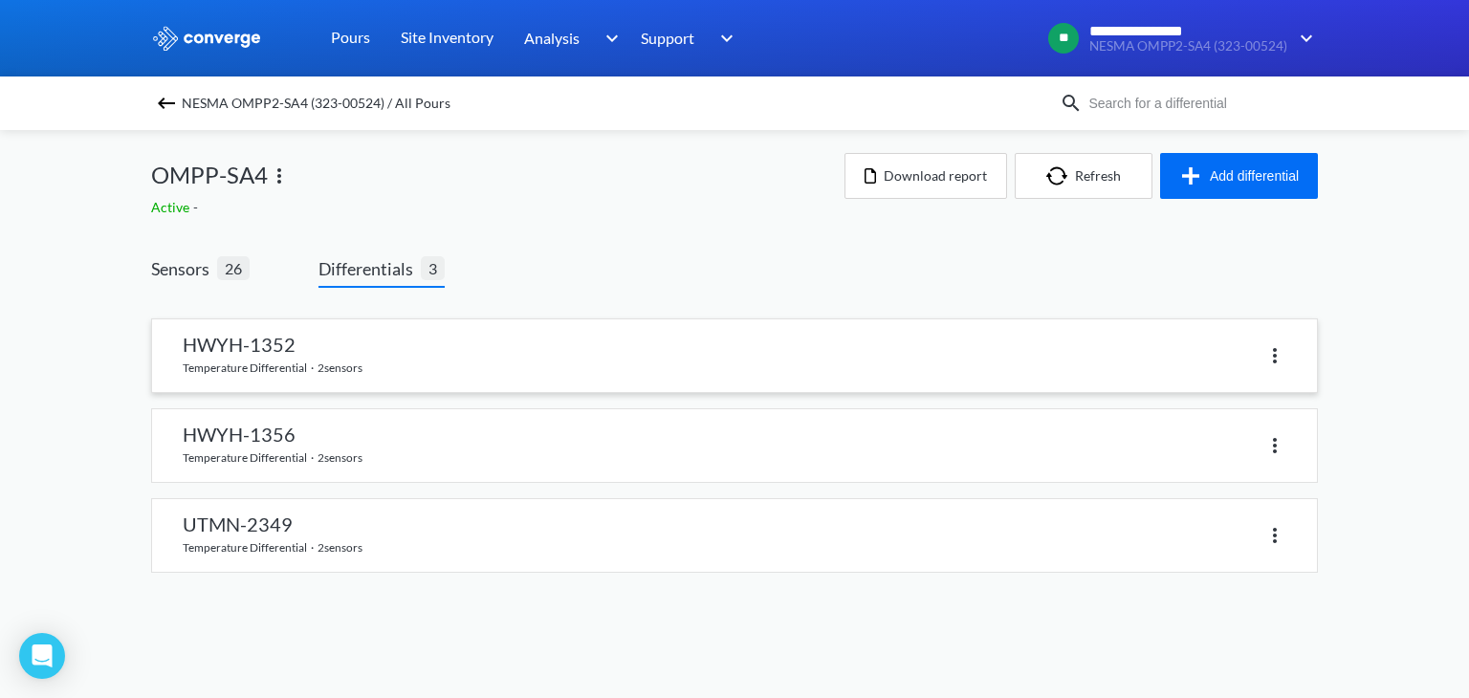
click at [428, 355] on link at bounding box center [734, 355] width 1165 height 73
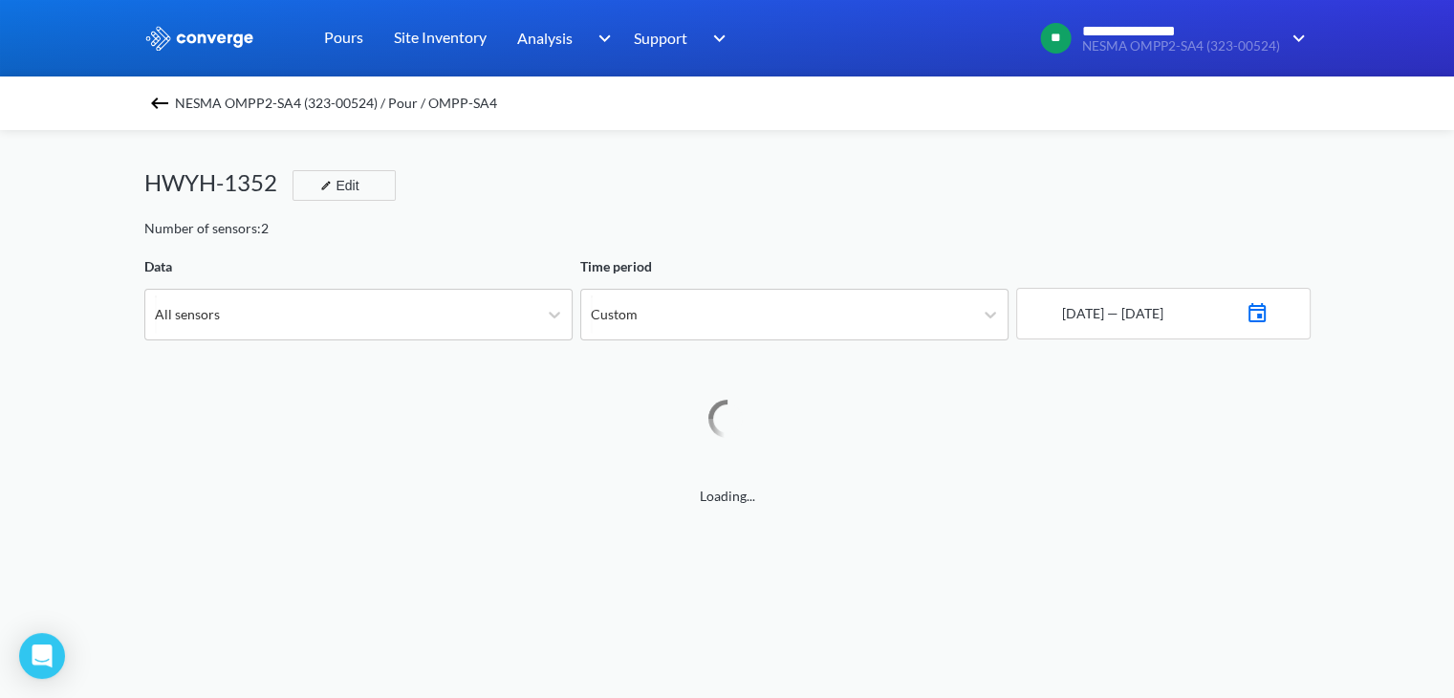
click at [1269, 311] on img at bounding box center [1257, 310] width 23 height 27
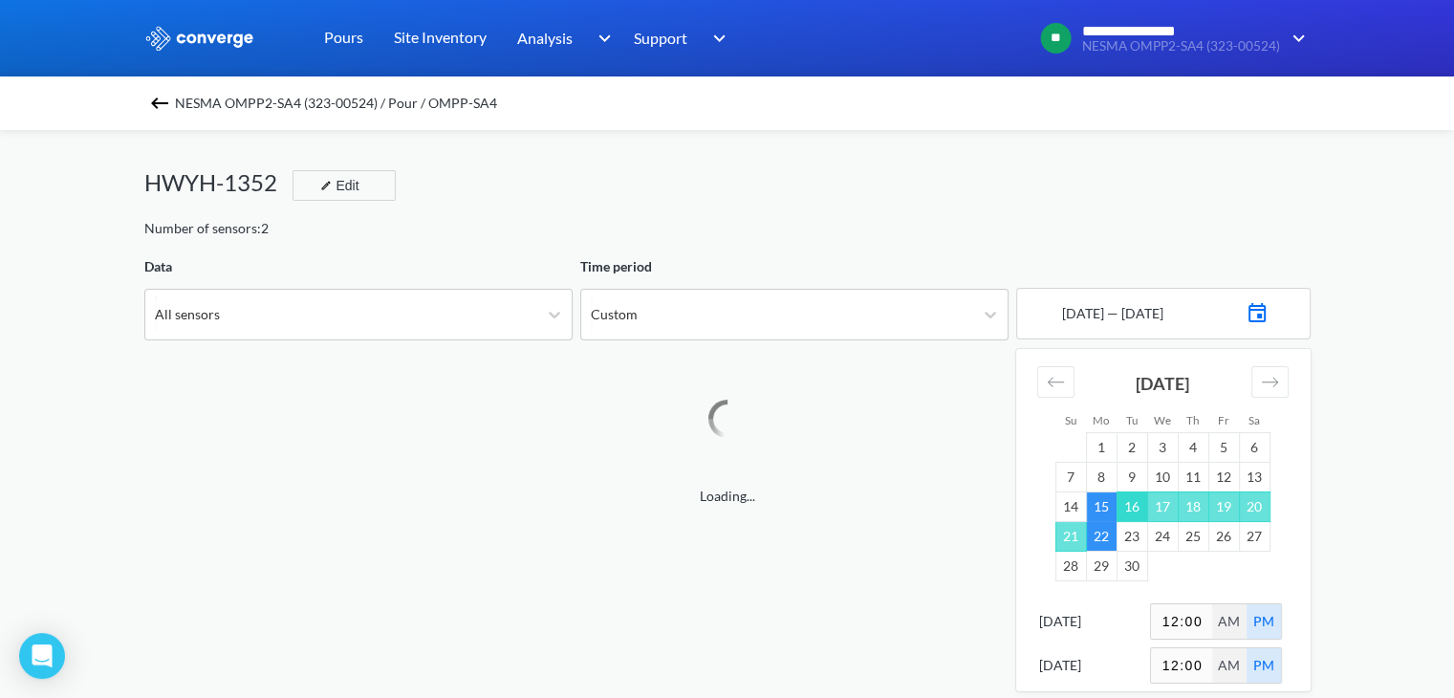
click at [1132, 495] on td "16" at bounding box center [1132, 506] width 31 height 30
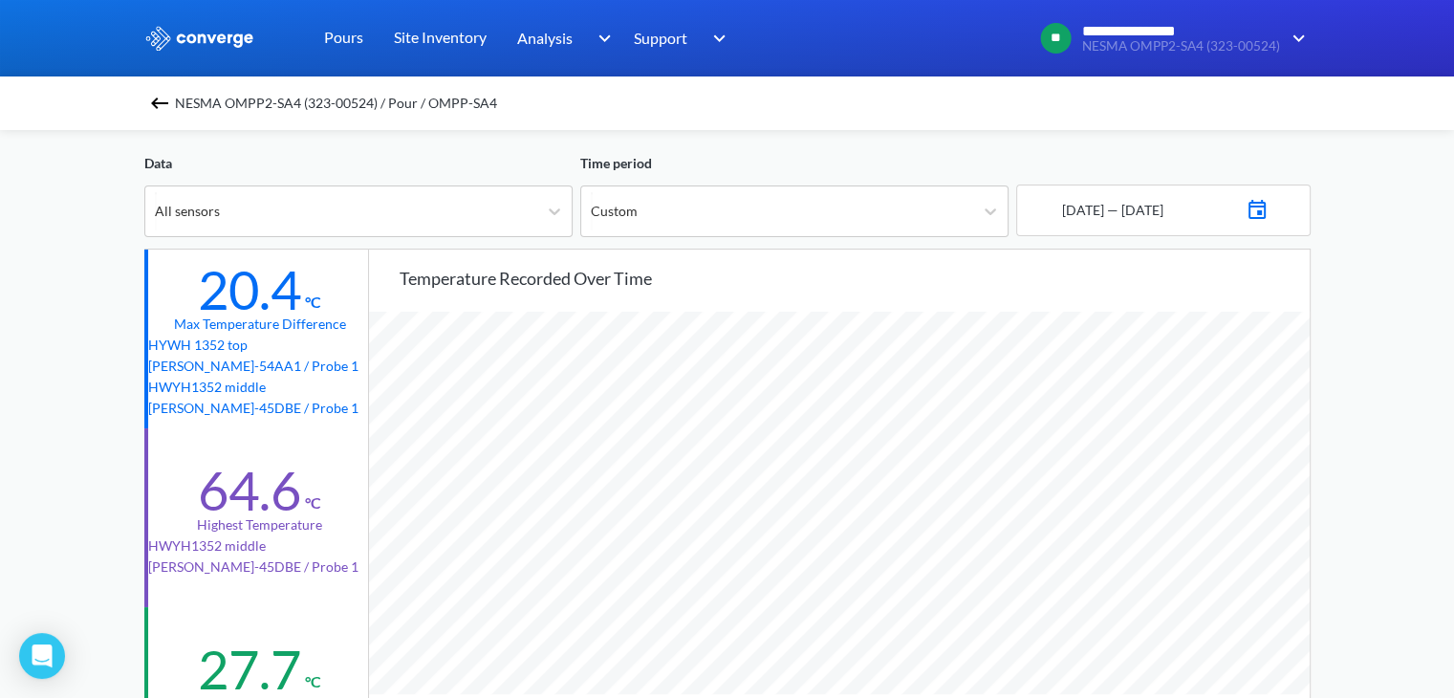
scroll to position [73, 0]
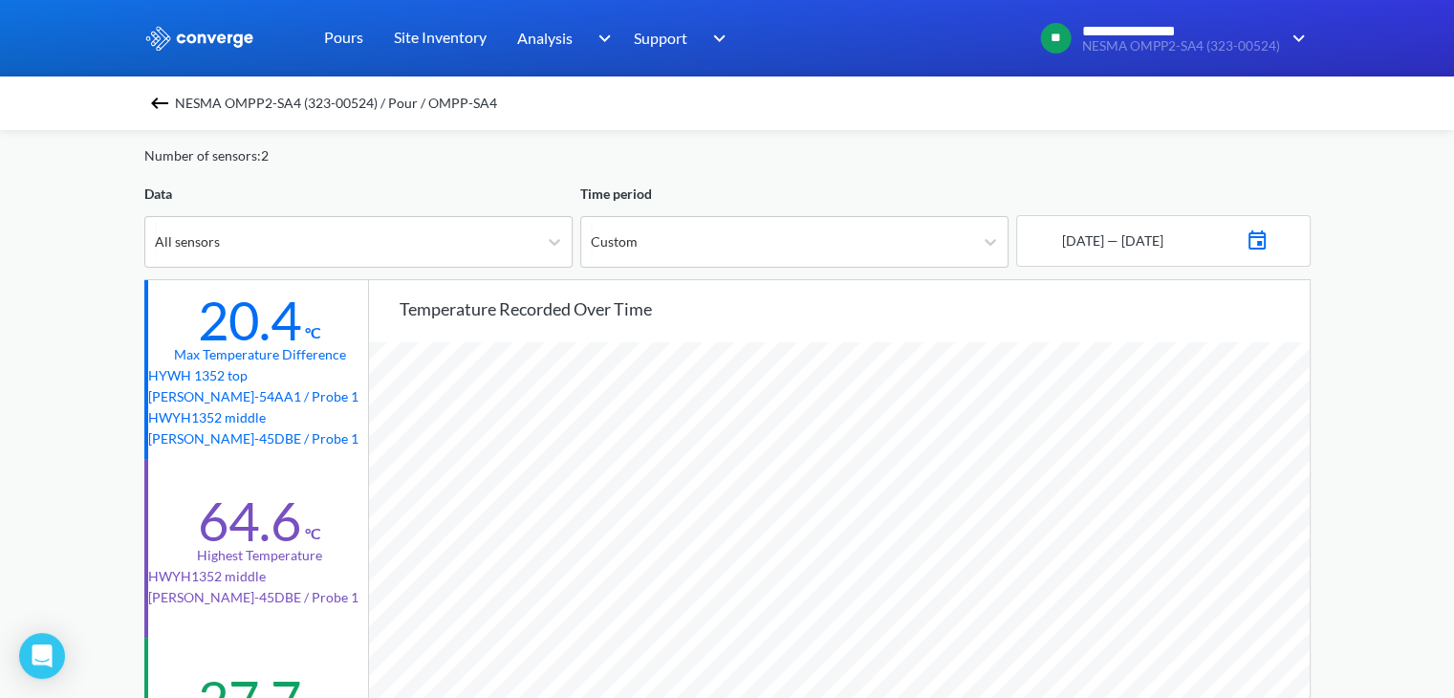
click at [1269, 243] on img at bounding box center [1257, 238] width 23 height 27
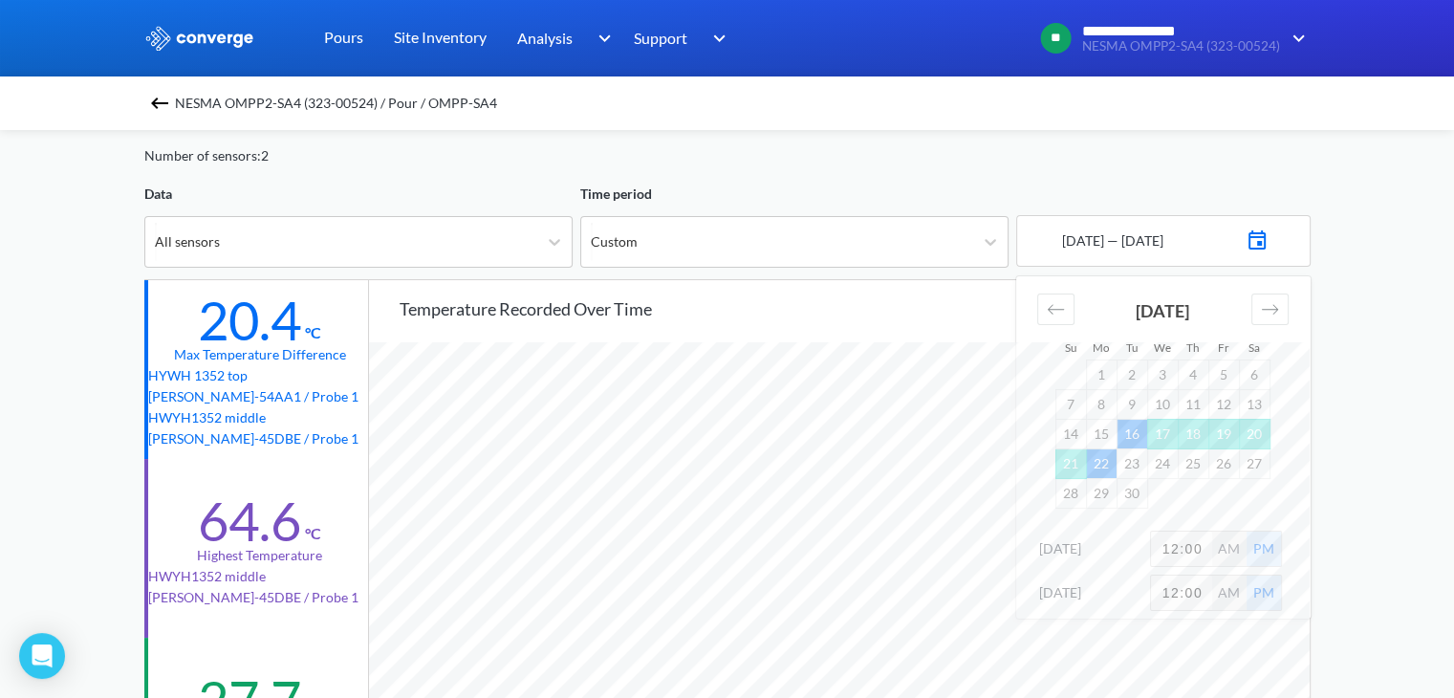
click at [1102, 555] on div "[DATE]" at bounding box center [1087, 548] width 96 height 21
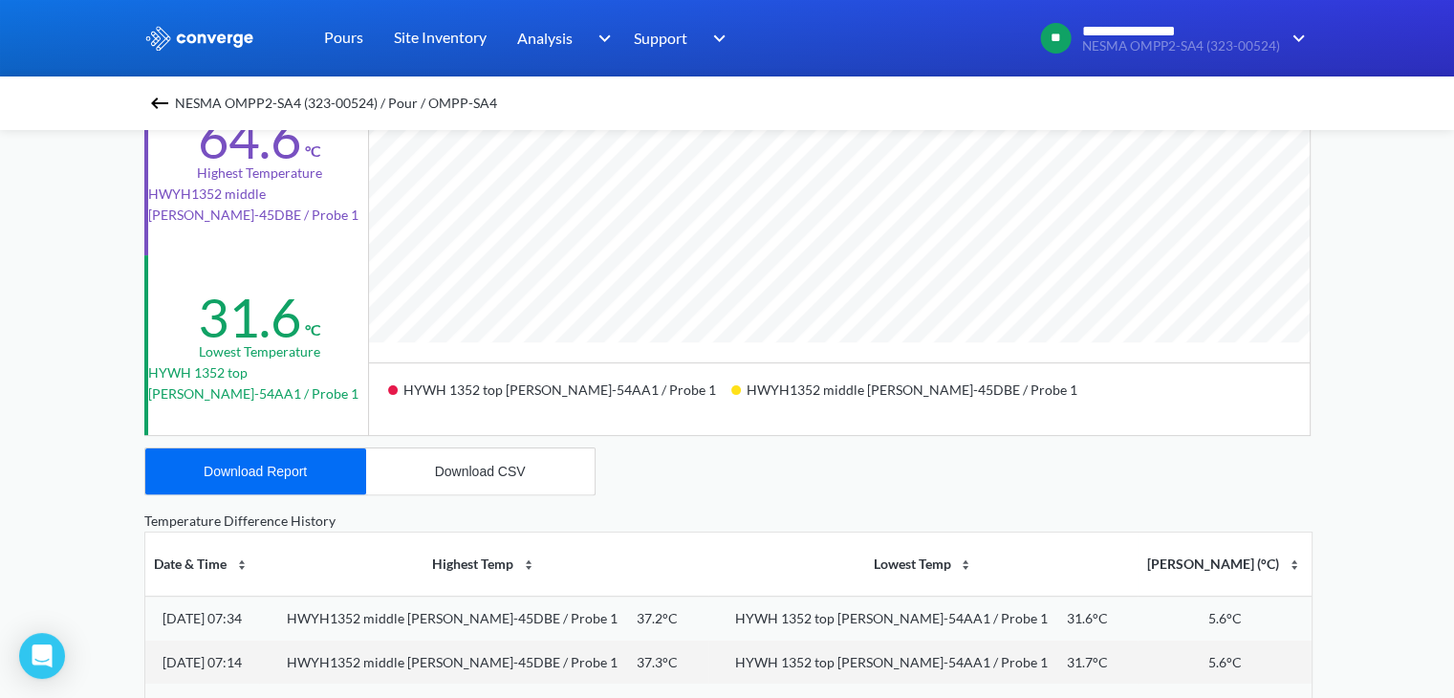
scroll to position [463, 0]
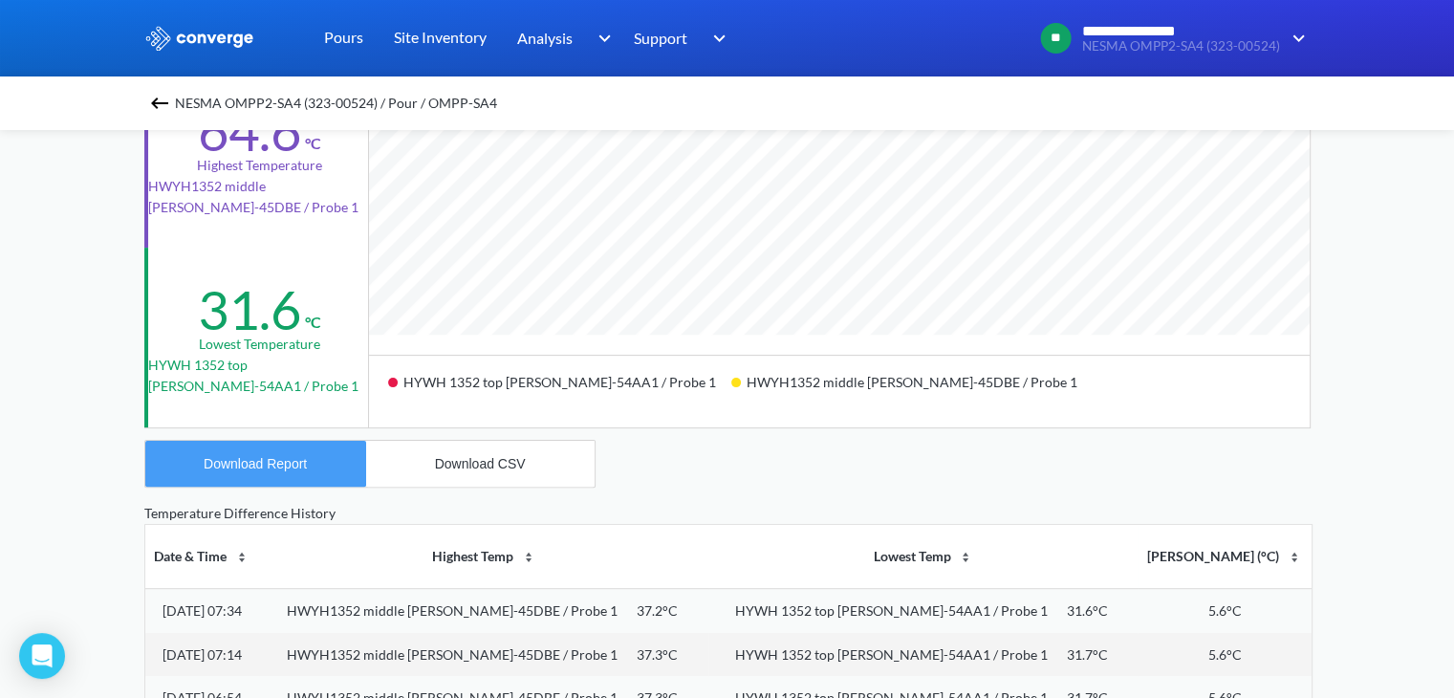
click at [277, 466] on div "Download Report" at bounding box center [255, 463] width 103 height 15
